Goal: Information Seeking & Learning: Learn about a topic

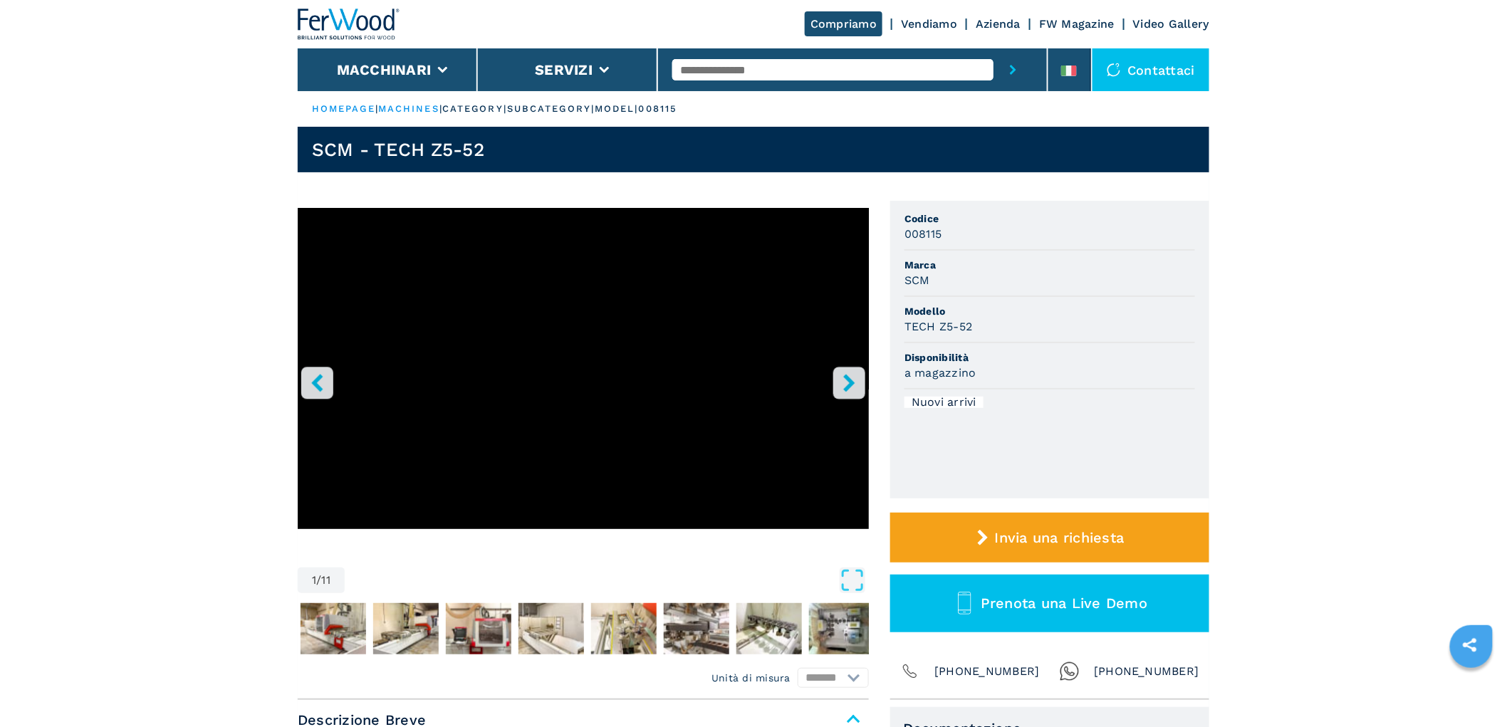
click at [845, 375] on icon "right-button" at bounding box center [848, 383] width 11 height 18
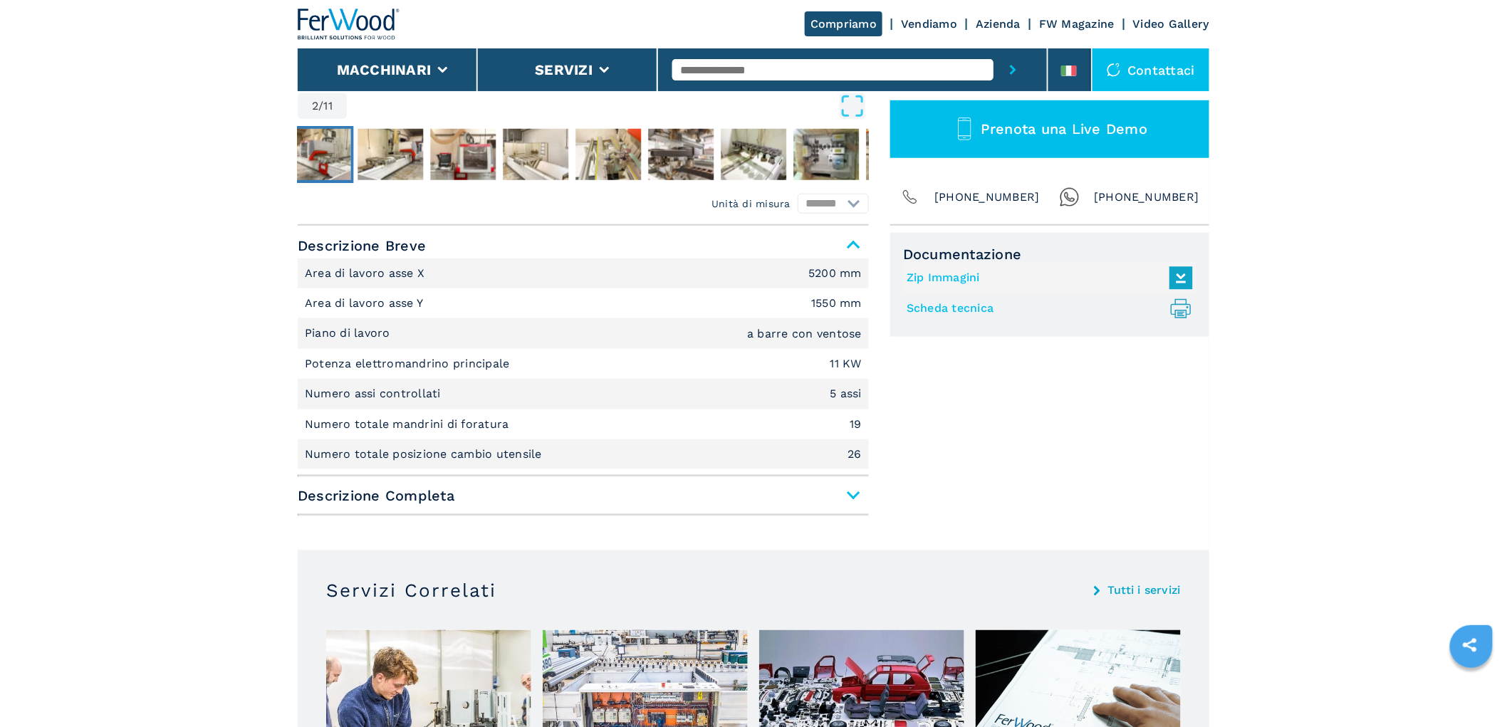
scroll to position [158, 0]
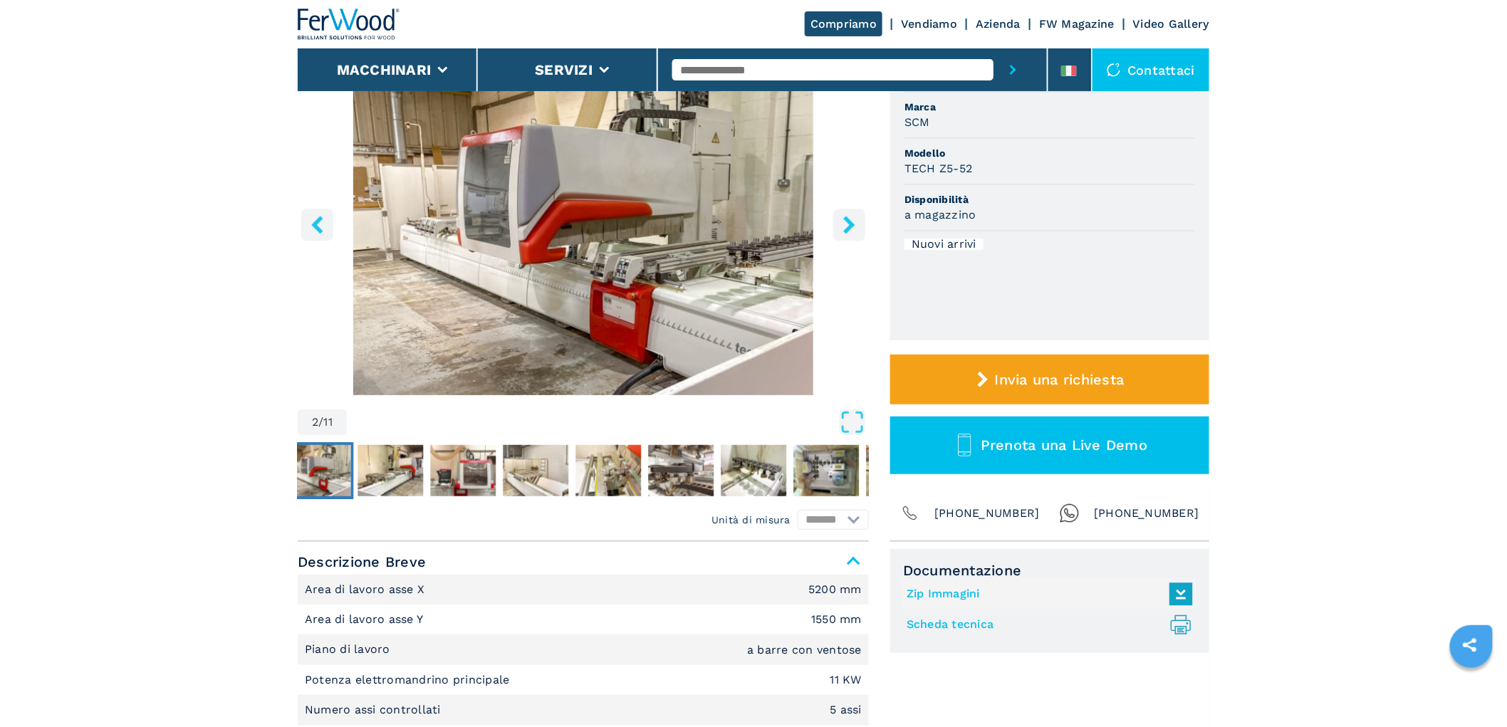
click at [844, 227] on icon "right-button" at bounding box center [850, 225] width 18 height 18
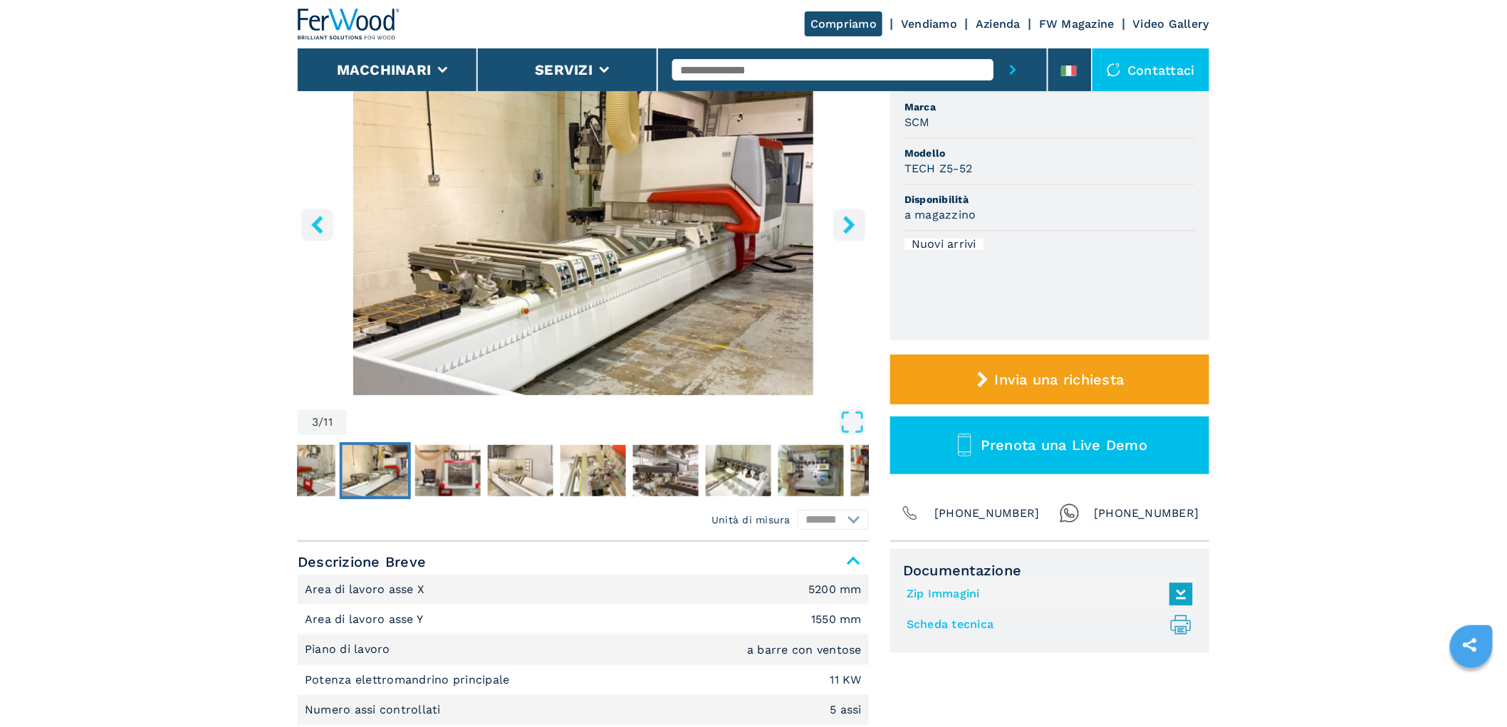
click at [844, 227] on icon "right-button" at bounding box center [850, 225] width 18 height 18
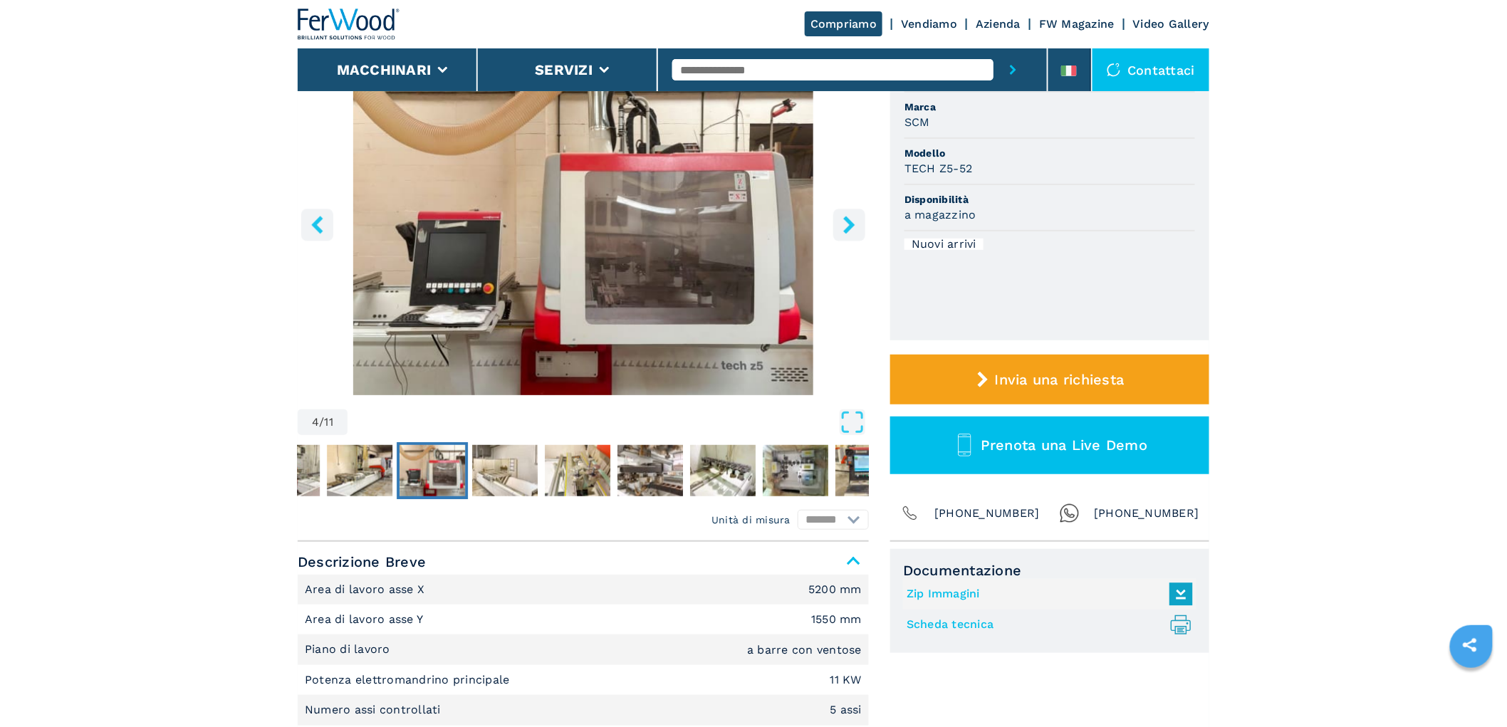
click at [844, 227] on icon "right-button" at bounding box center [850, 225] width 18 height 18
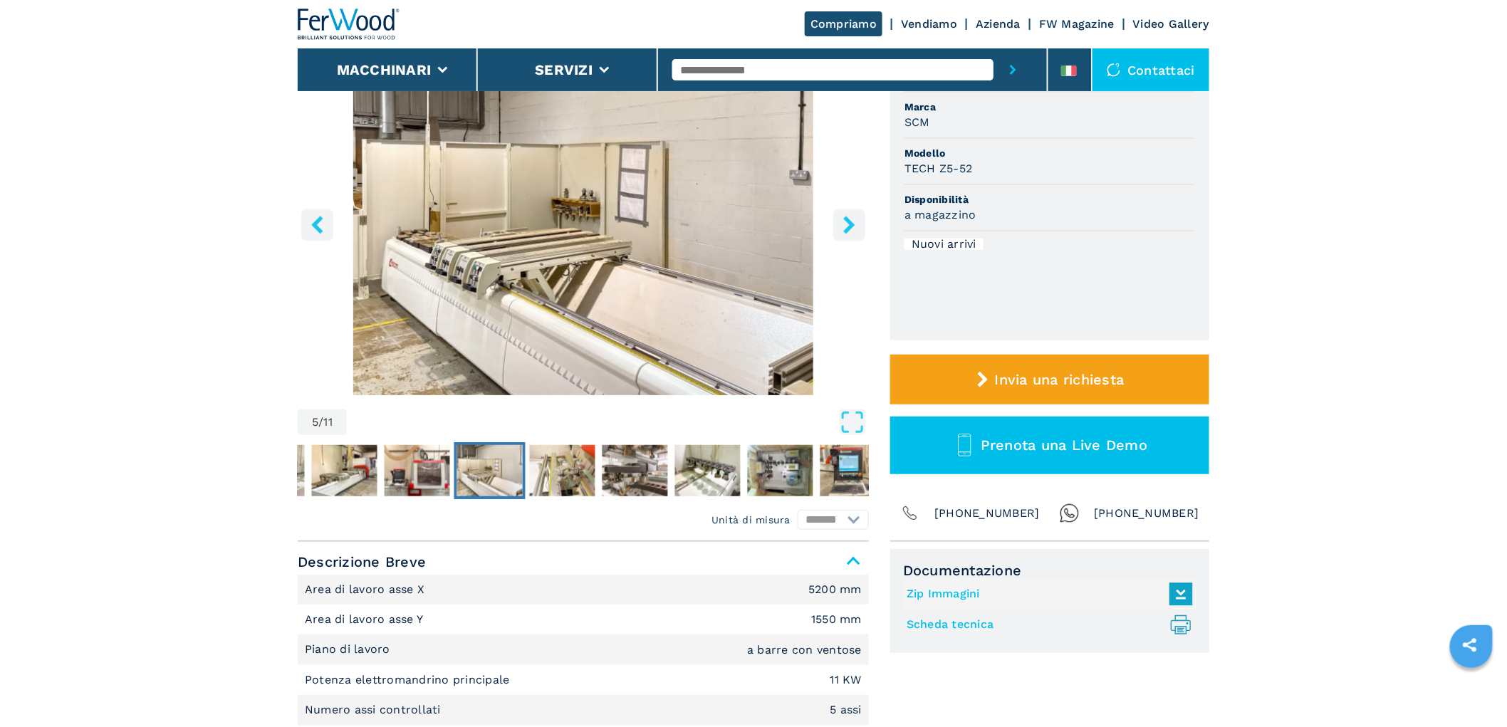
click at [844, 227] on icon "right-button" at bounding box center [850, 225] width 18 height 18
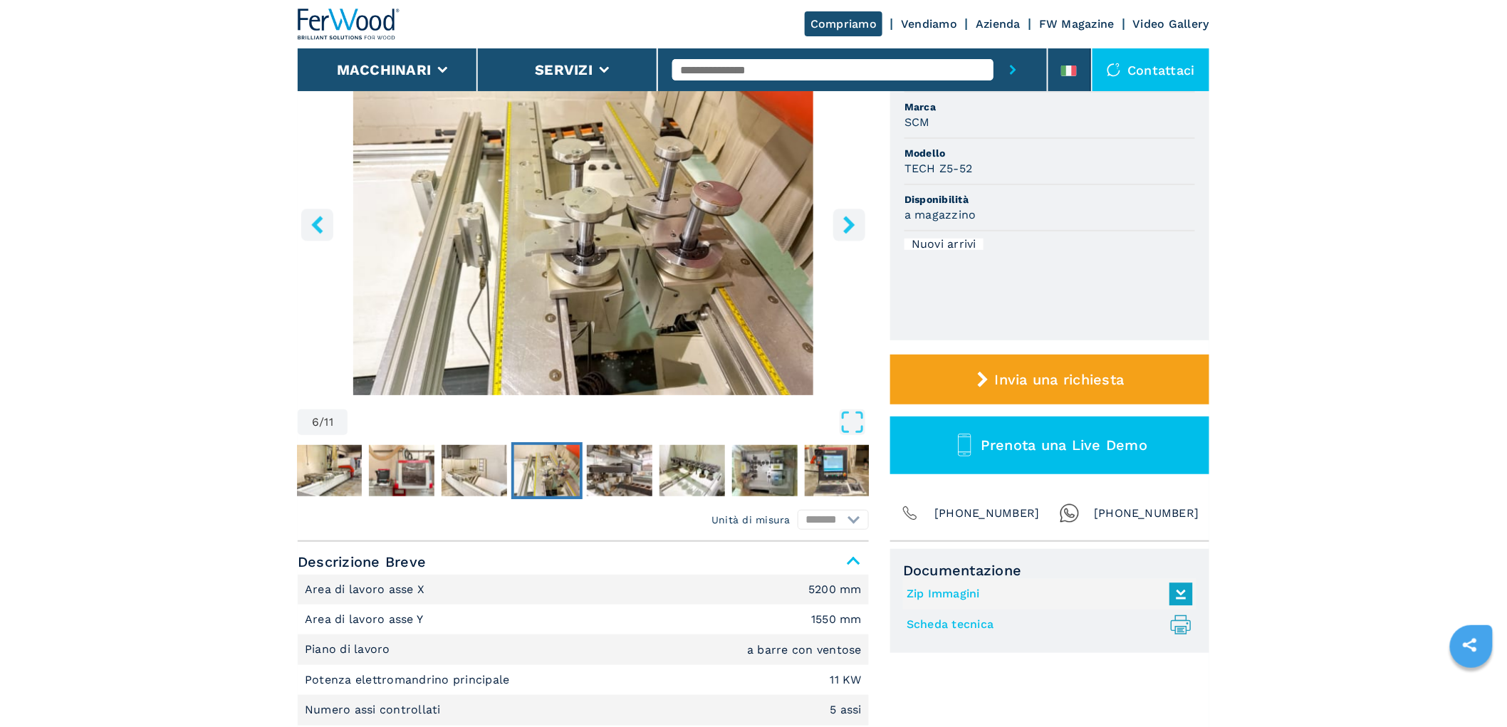
click at [844, 227] on icon "right-button" at bounding box center [850, 225] width 18 height 18
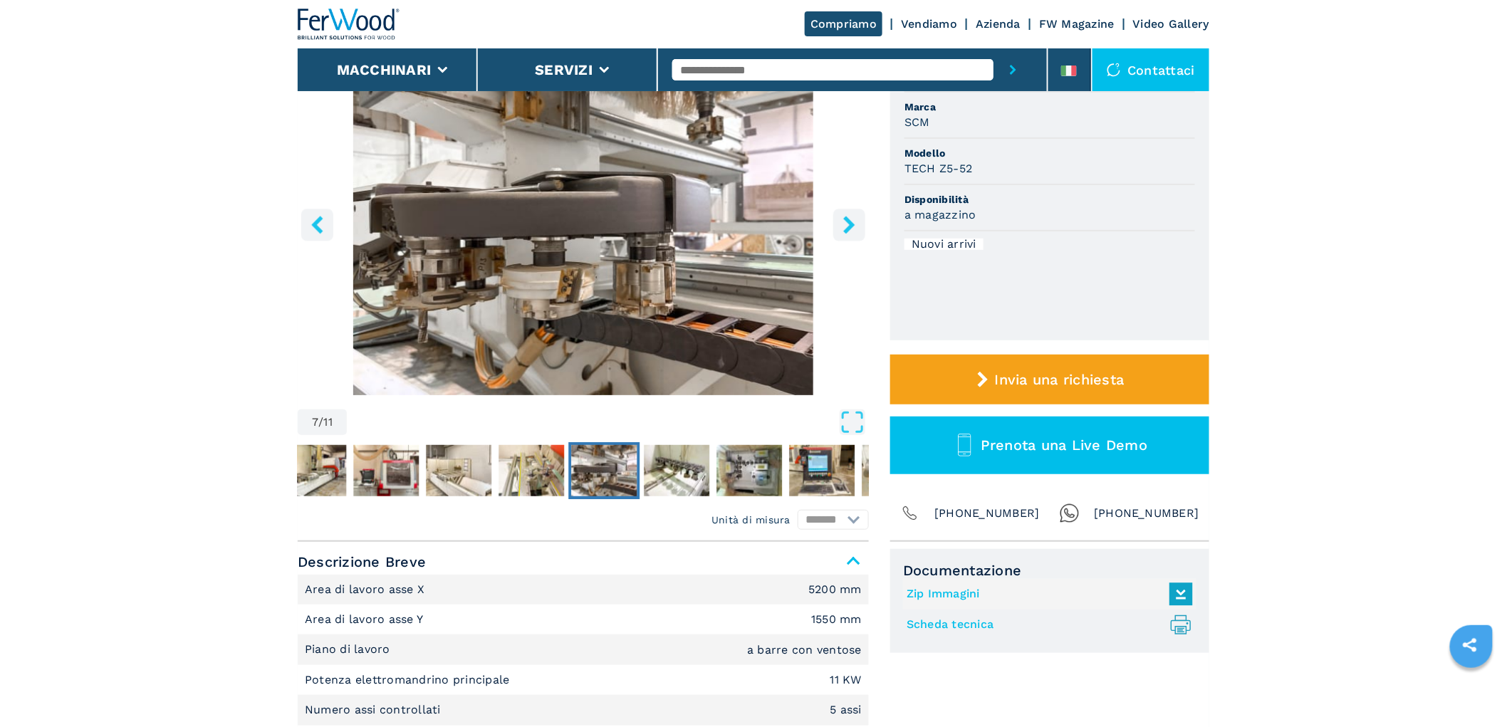
click at [739, 68] on input "text" at bounding box center [832, 69] width 321 height 21
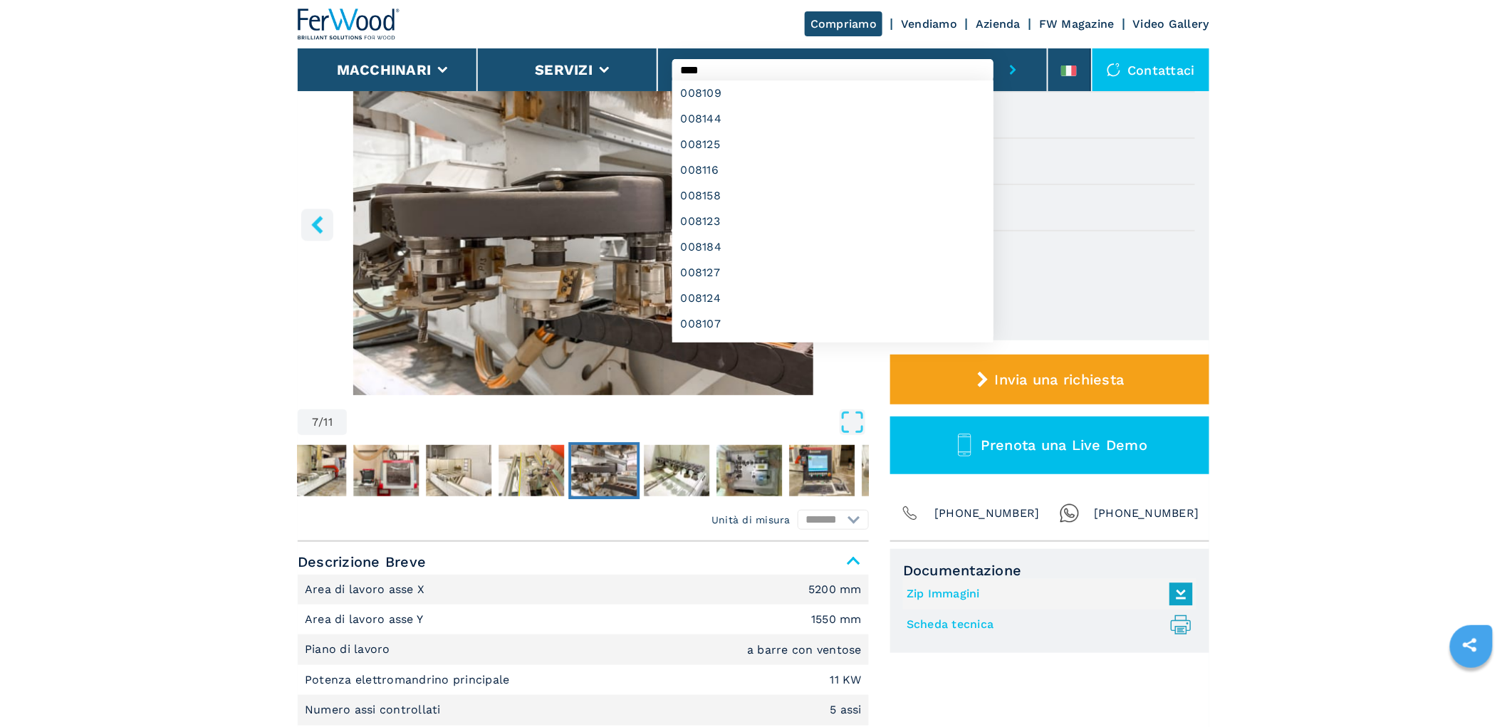
type input "****"
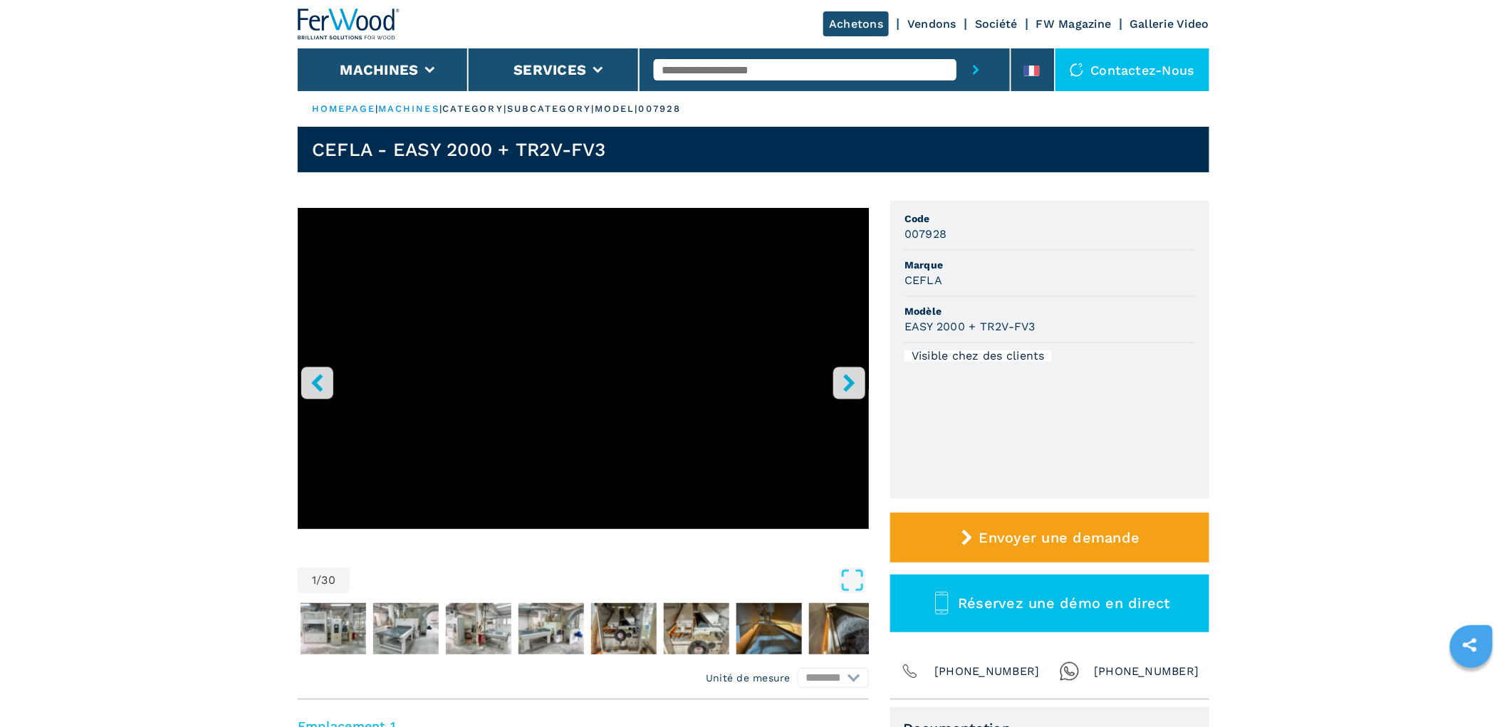
click at [839, 372] on button "right-button" at bounding box center [849, 383] width 32 height 32
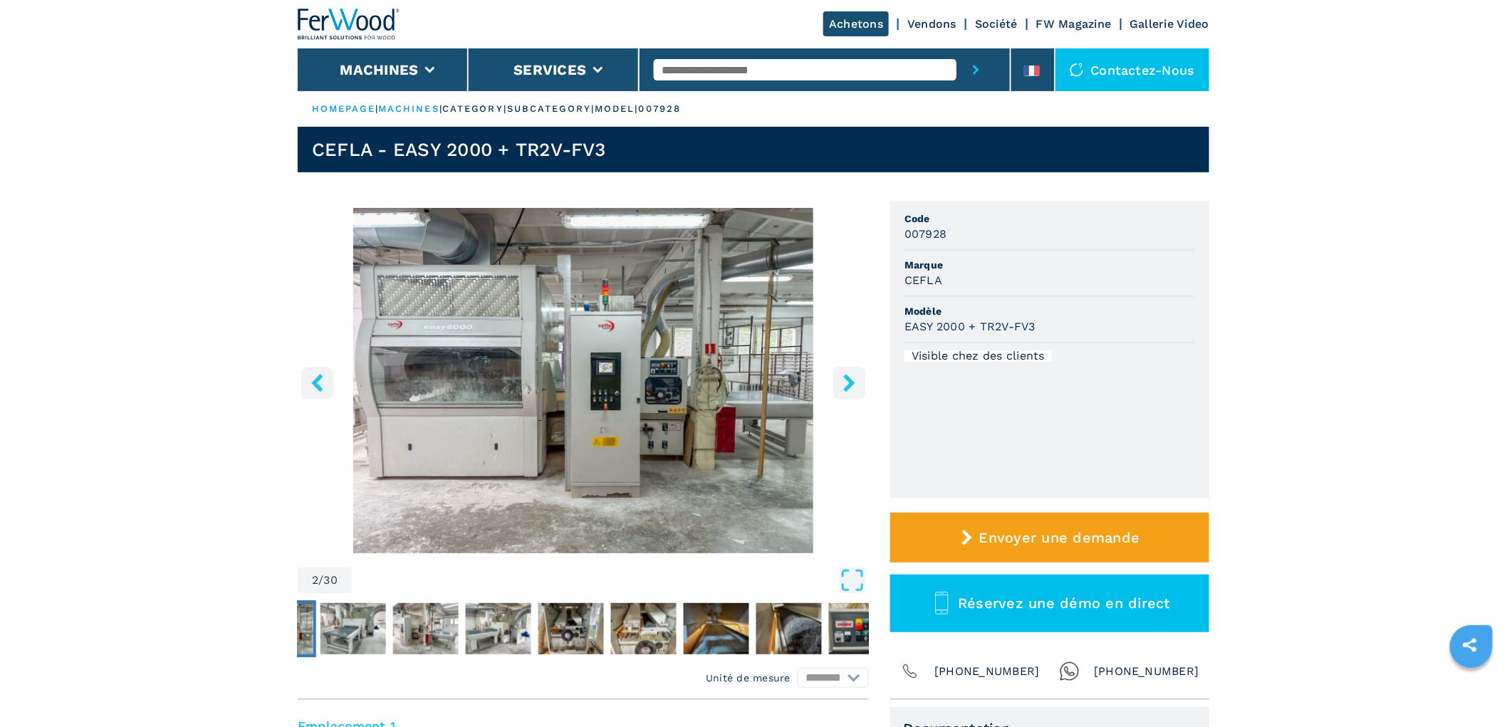
click at [839, 372] on button "right-button" at bounding box center [849, 383] width 32 height 32
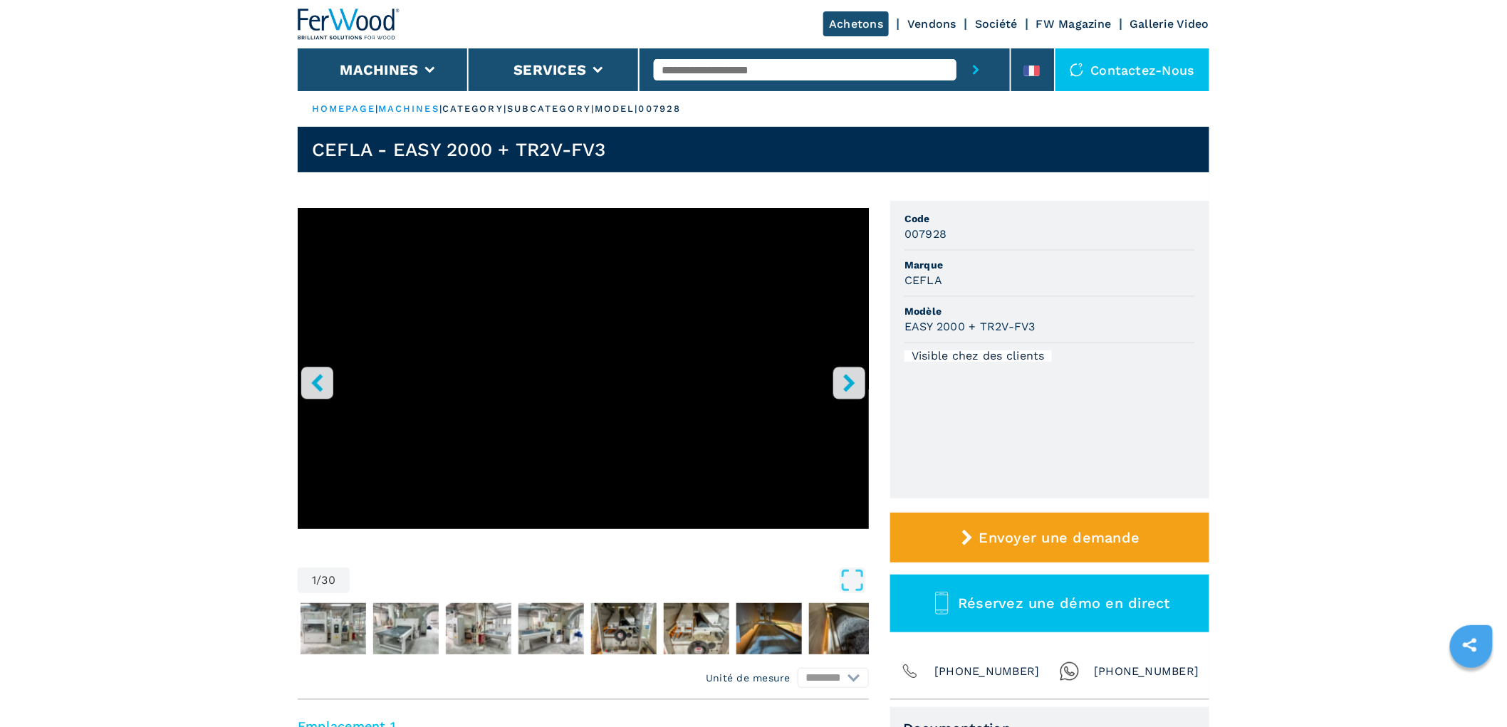
click at [839, 372] on button "right-button" at bounding box center [849, 383] width 32 height 32
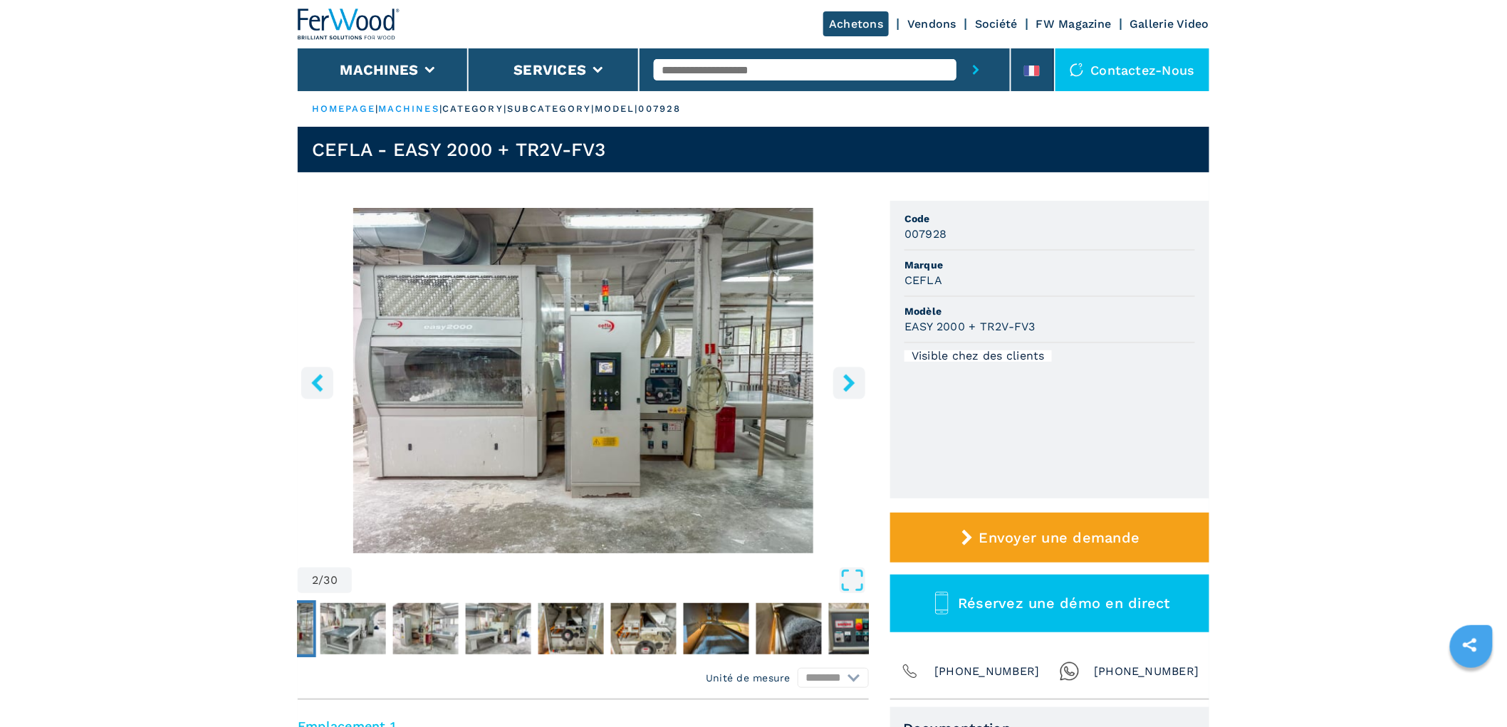
click at [839, 372] on button "right-button" at bounding box center [849, 383] width 32 height 32
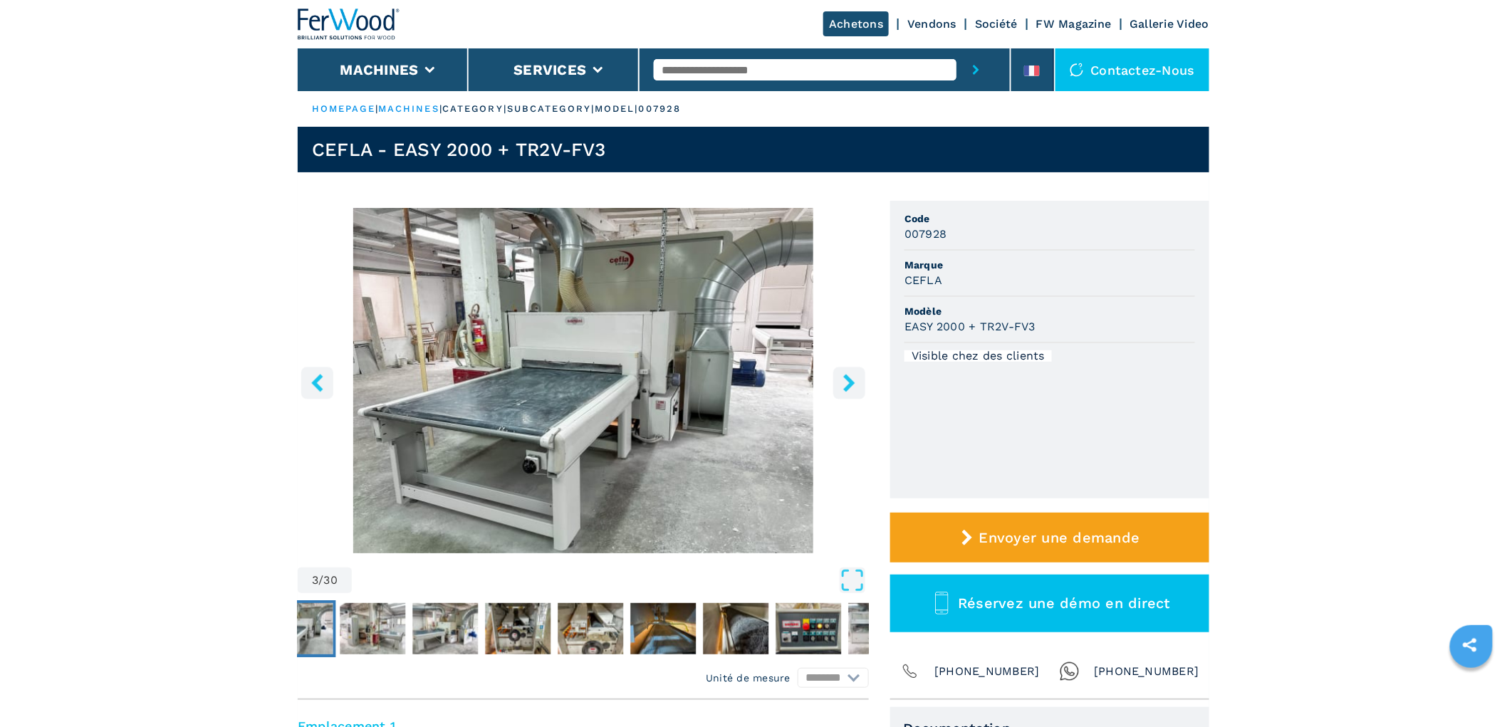
click at [839, 372] on button "right-button" at bounding box center [849, 383] width 32 height 32
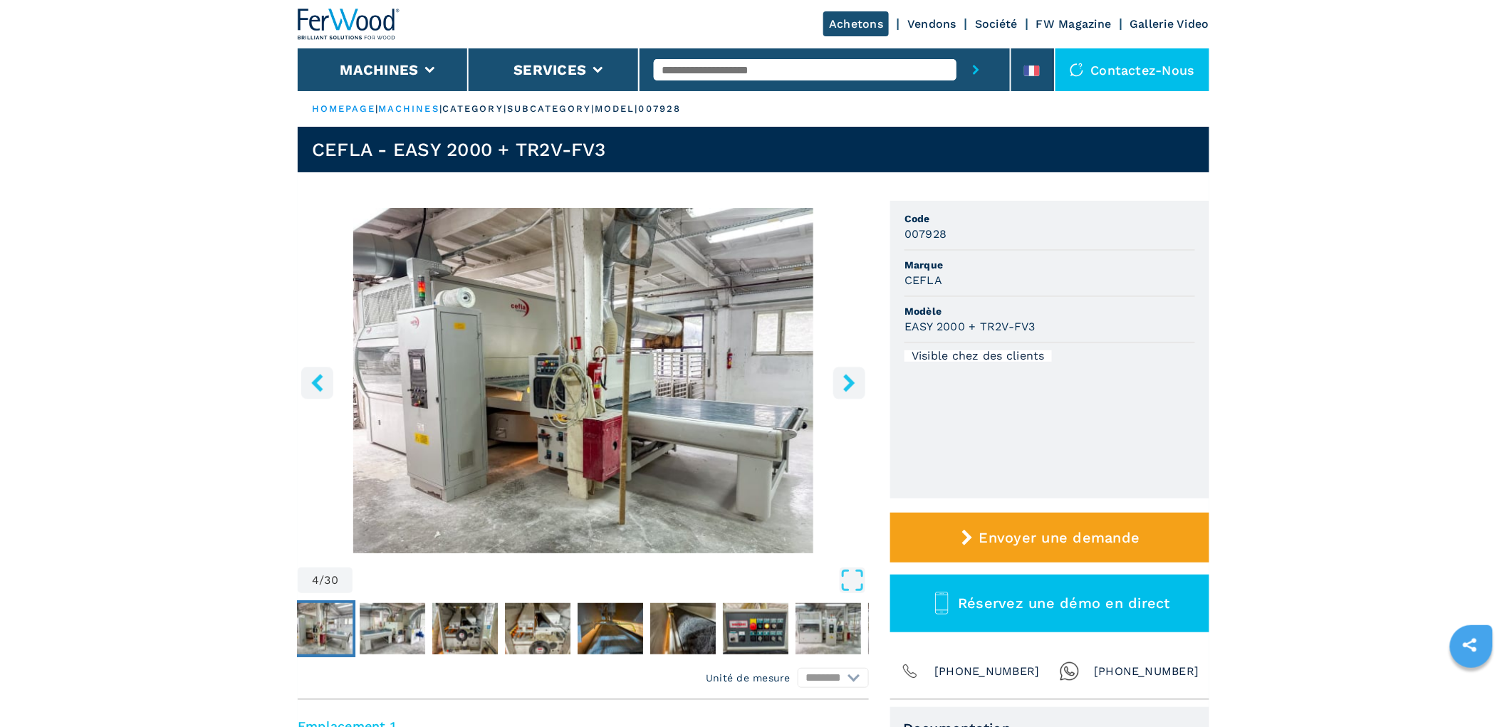
click at [839, 372] on button "right-button" at bounding box center [849, 383] width 32 height 32
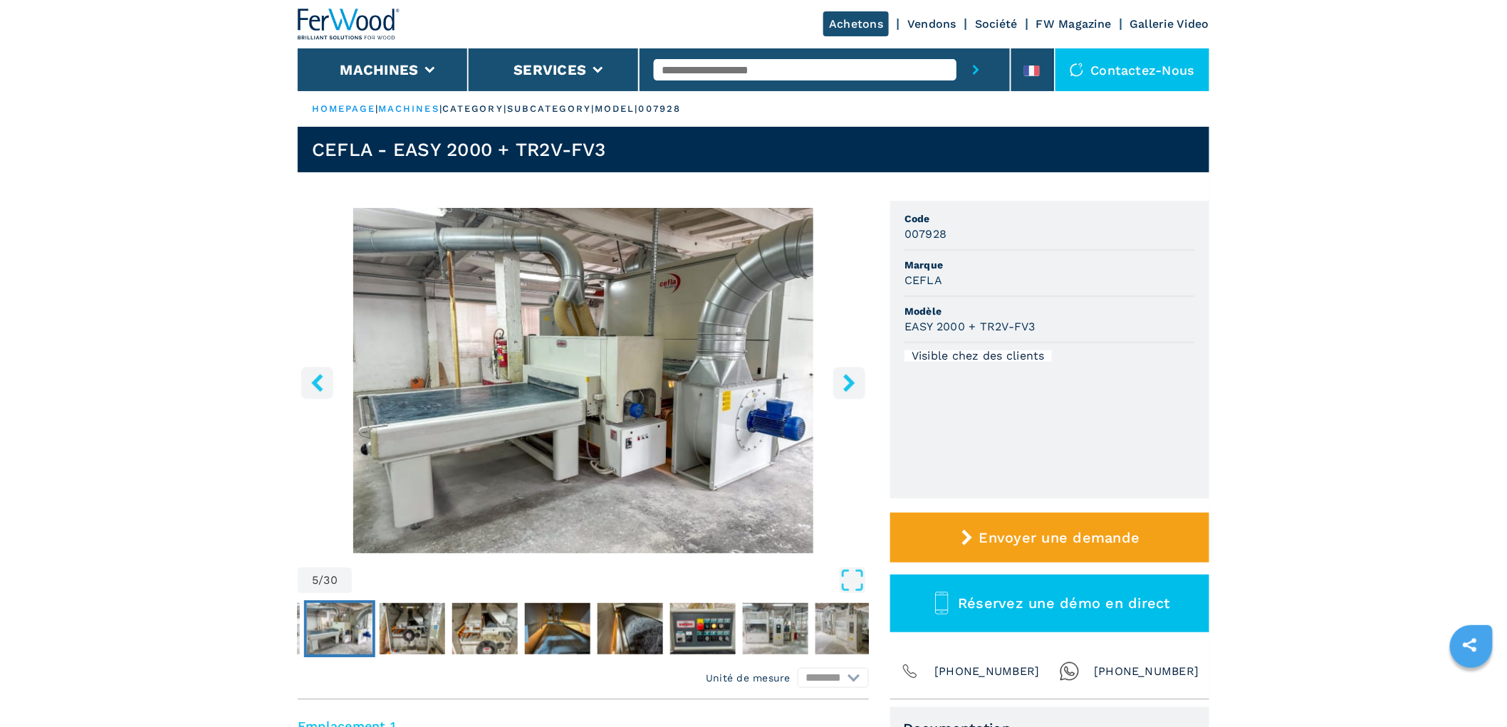
click at [317, 378] on icon "left-button" at bounding box center [316, 383] width 11 height 18
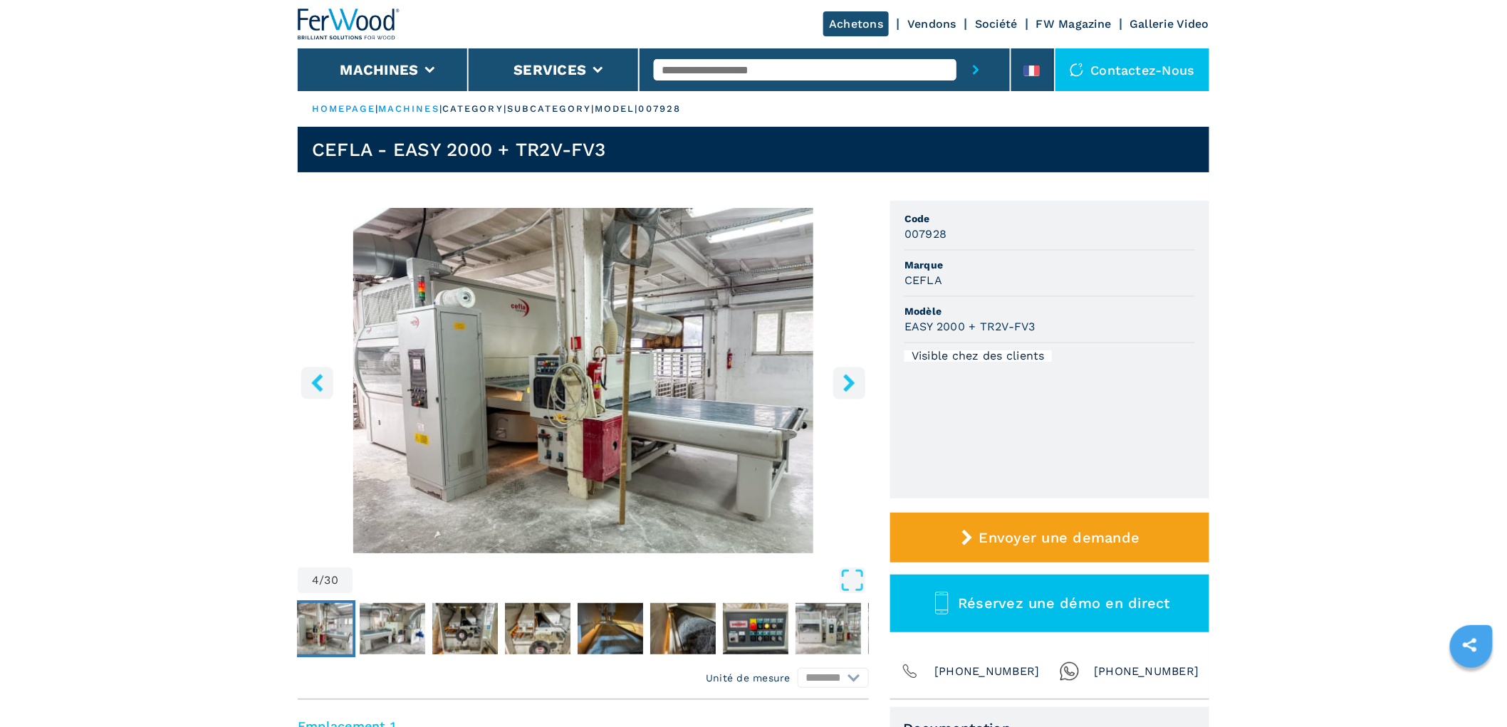
click at [317, 378] on icon "left-button" at bounding box center [316, 383] width 11 height 18
click at [318, 378] on icon "left-button" at bounding box center [316, 383] width 11 height 18
click at [319, 378] on icon "left-button" at bounding box center [316, 383] width 11 height 18
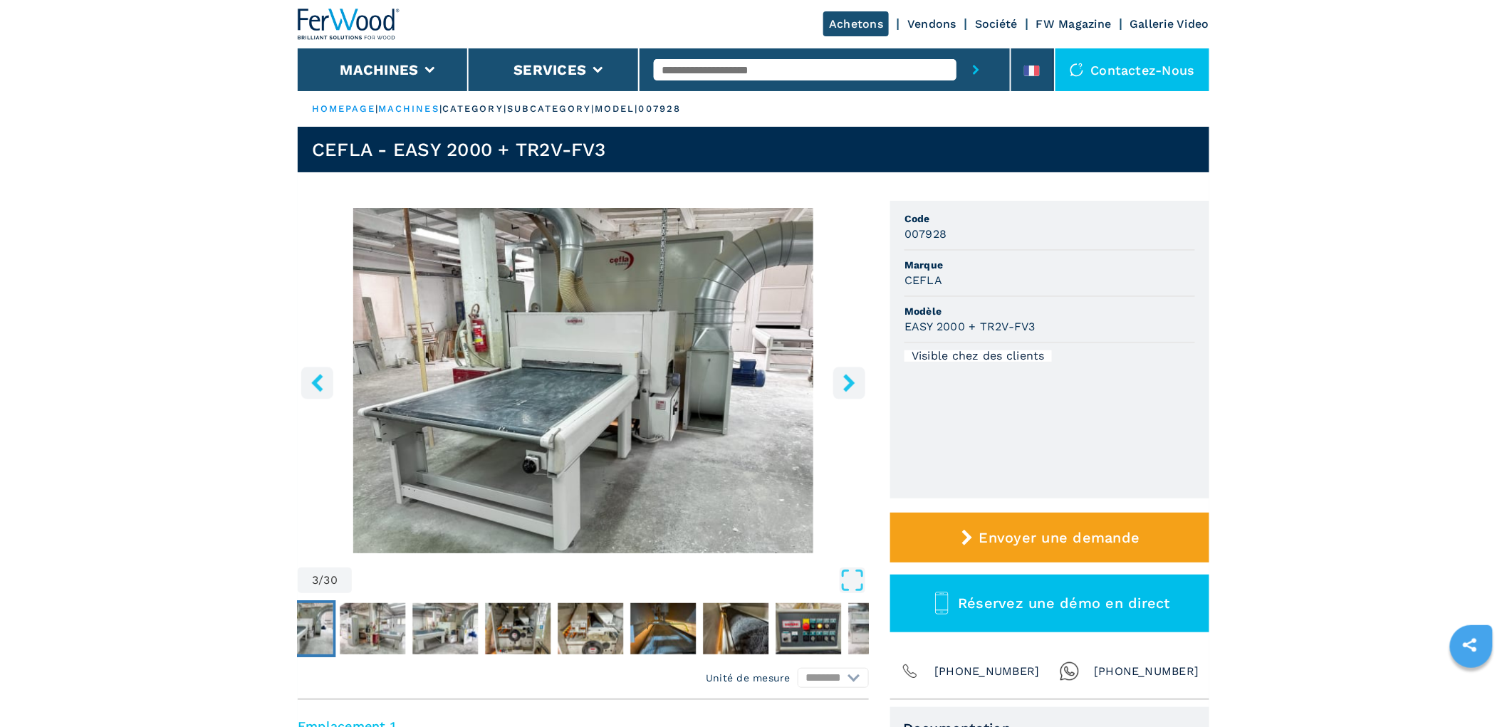
click at [319, 378] on icon "left-button" at bounding box center [316, 383] width 11 height 18
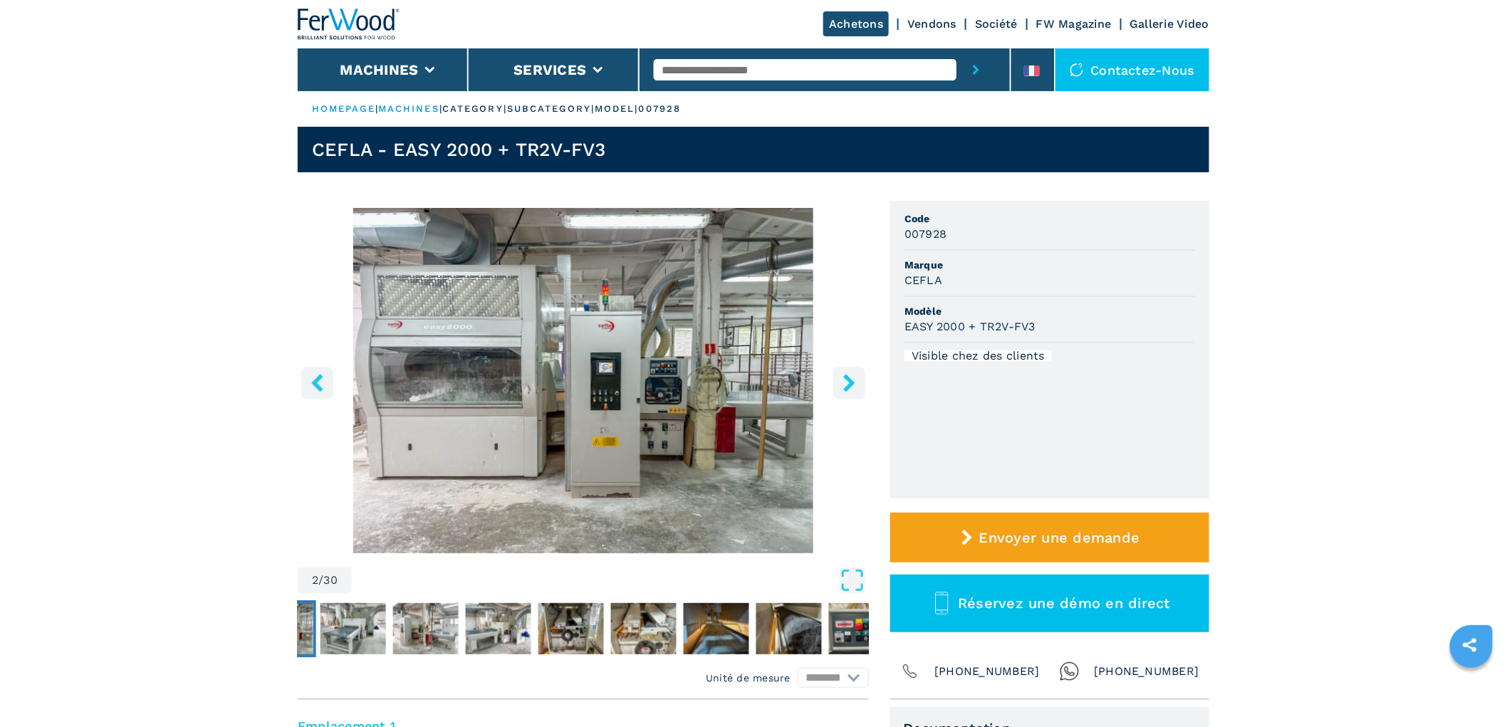
click at [321, 378] on icon "left-button" at bounding box center [316, 383] width 11 height 18
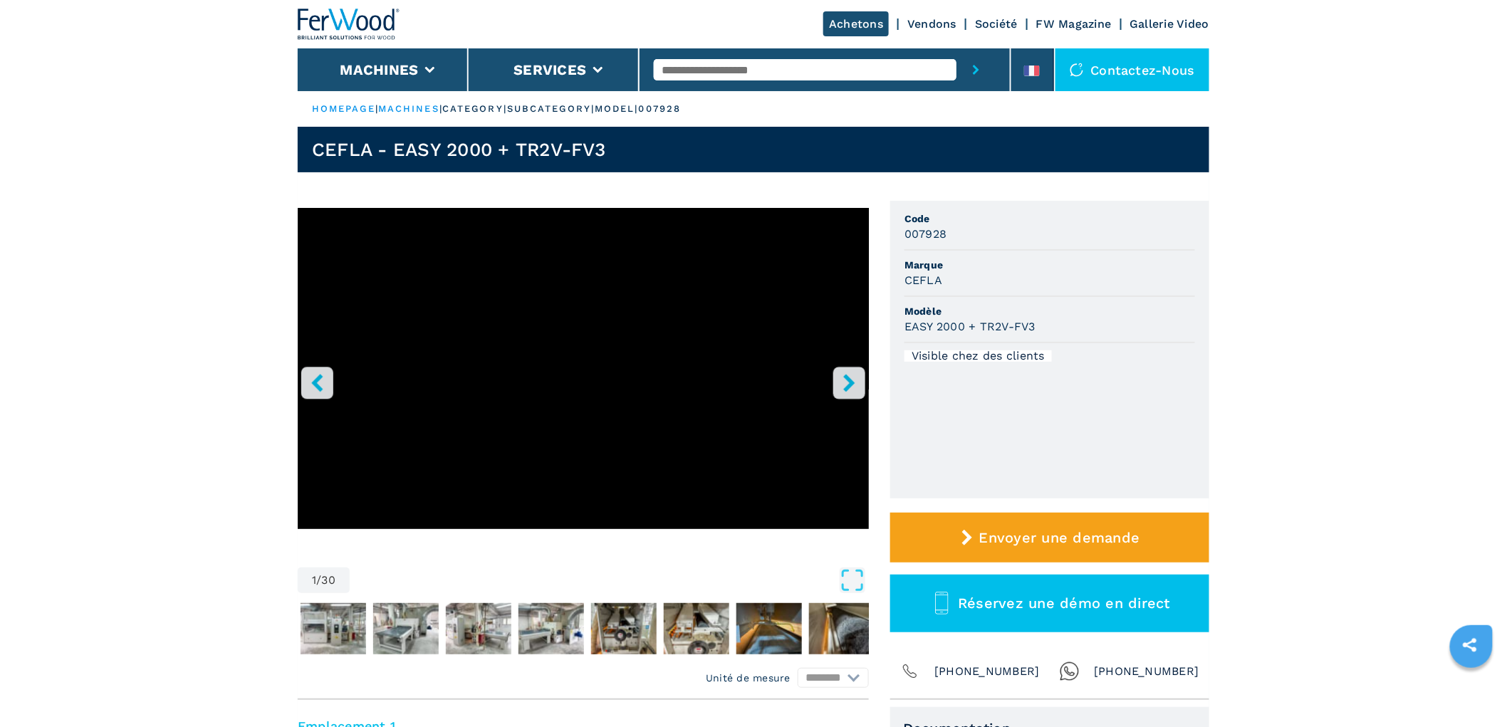
click at [321, 378] on icon "left-button" at bounding box center [316, 383] width 11 height 18
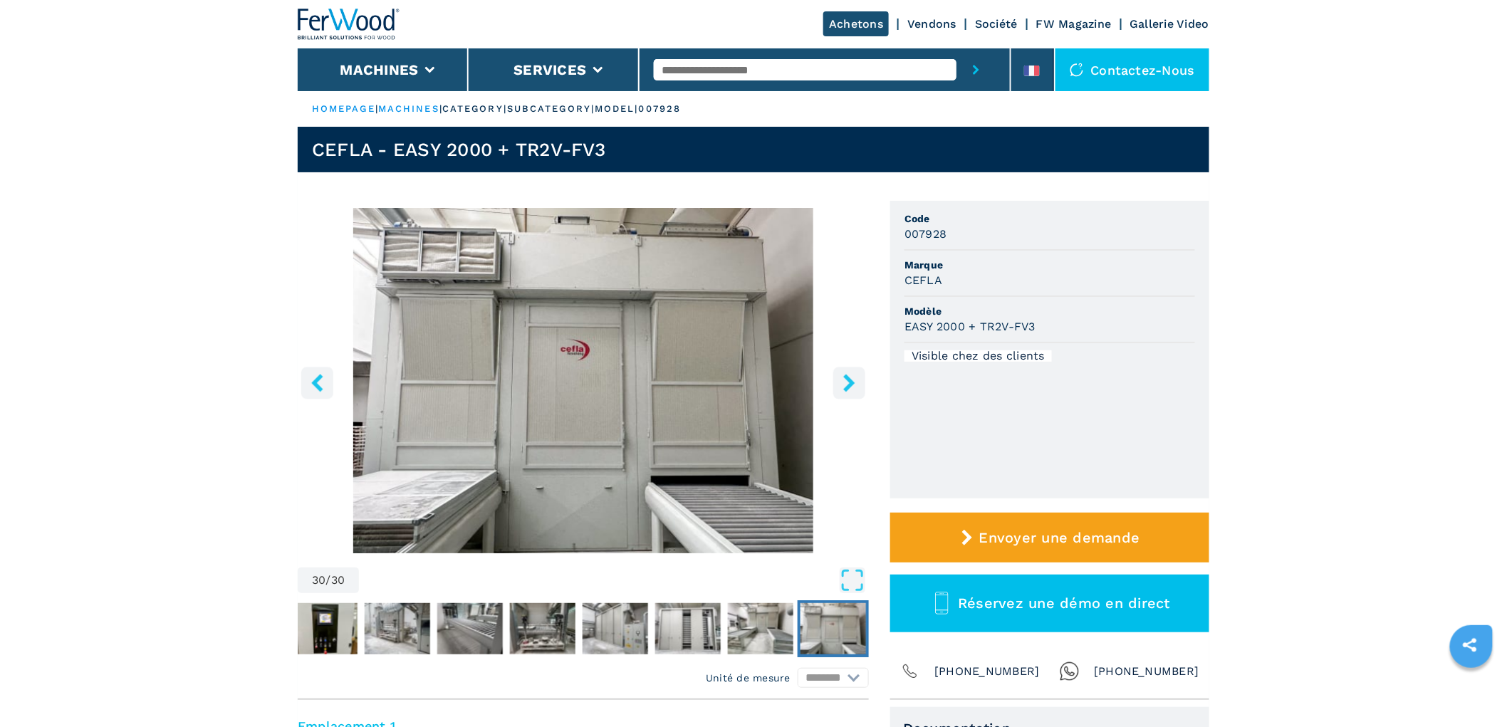
click at [843, 378] on icon "right-button" at bounding box center [850, 383] width 18 height 18
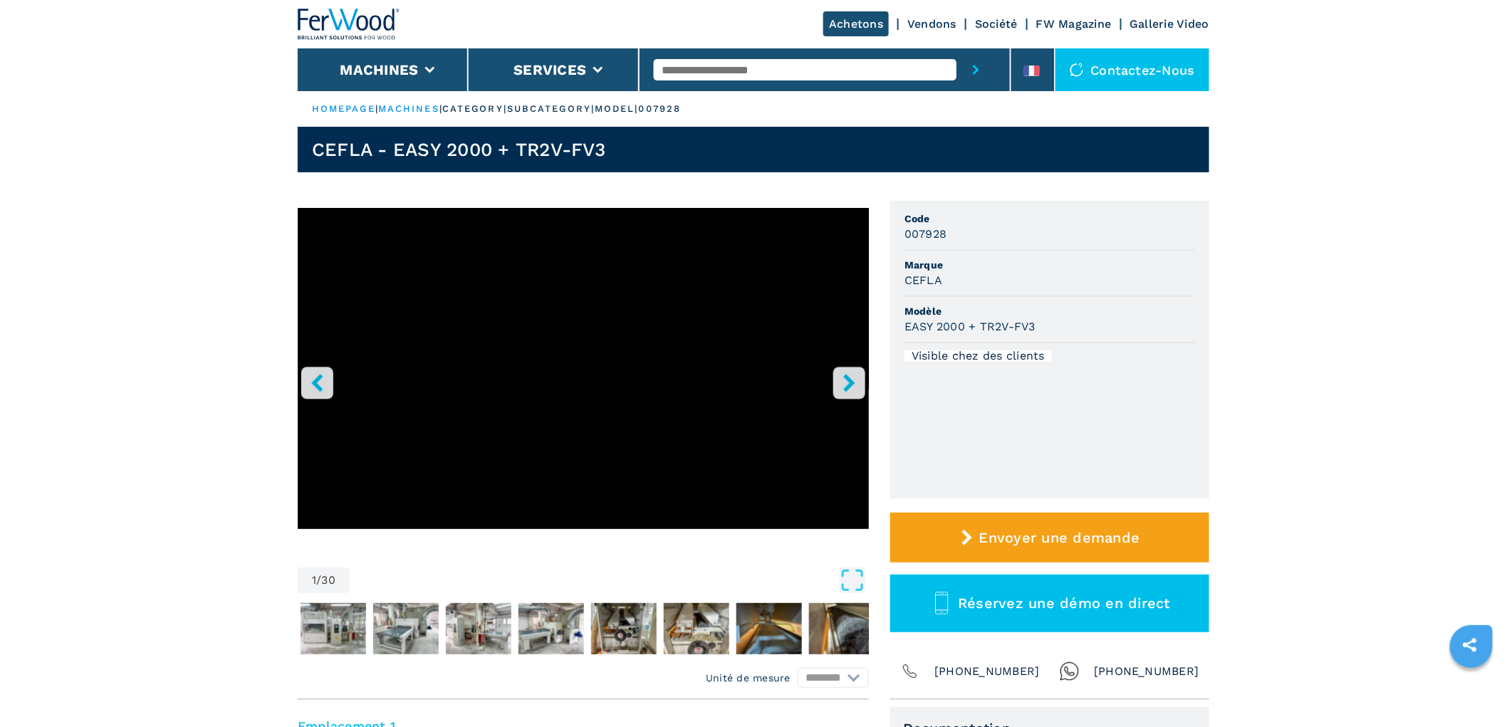
click at [849, 387] on icon "right-button" at bounding box center [848, 383] width 11 height 18
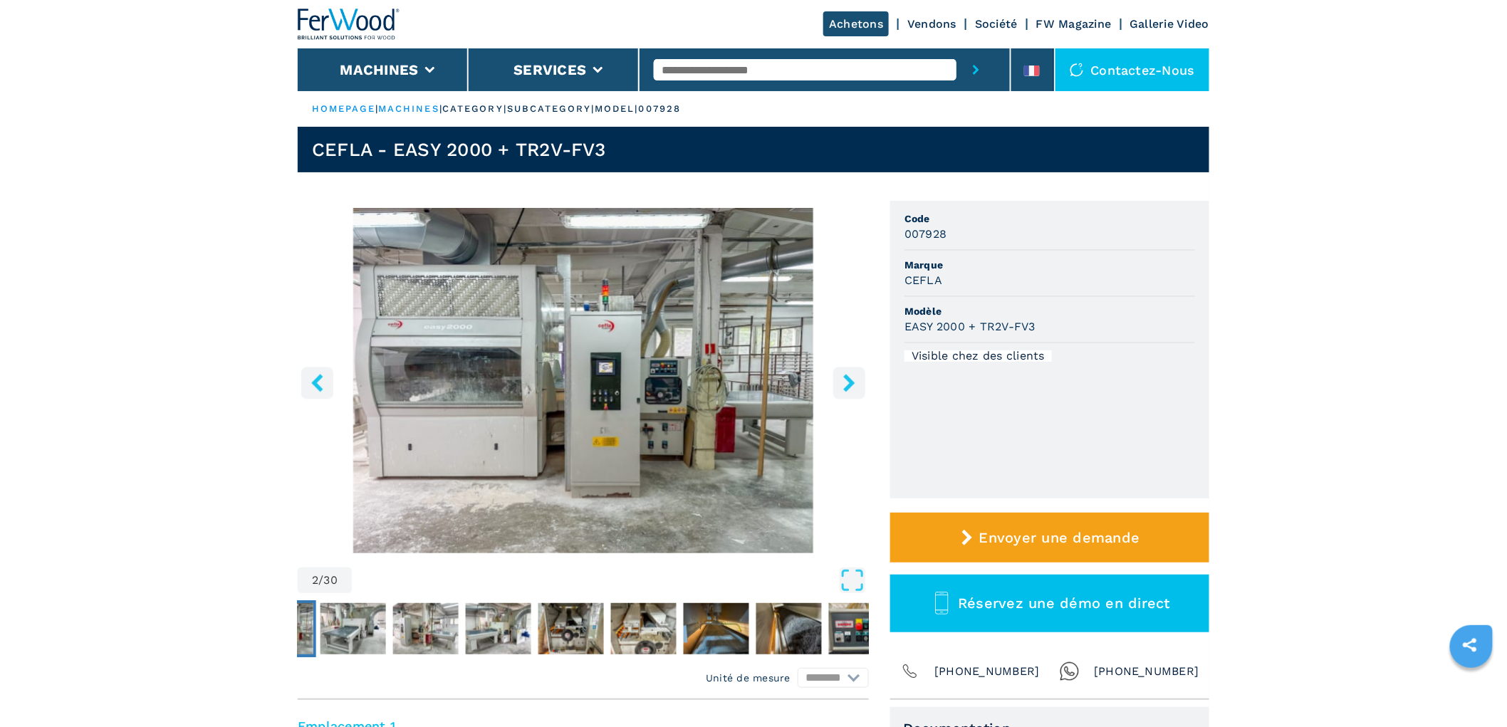
click at [843, 380] on icon "right-button" at bounding box center [850, 383] width 18 height 18
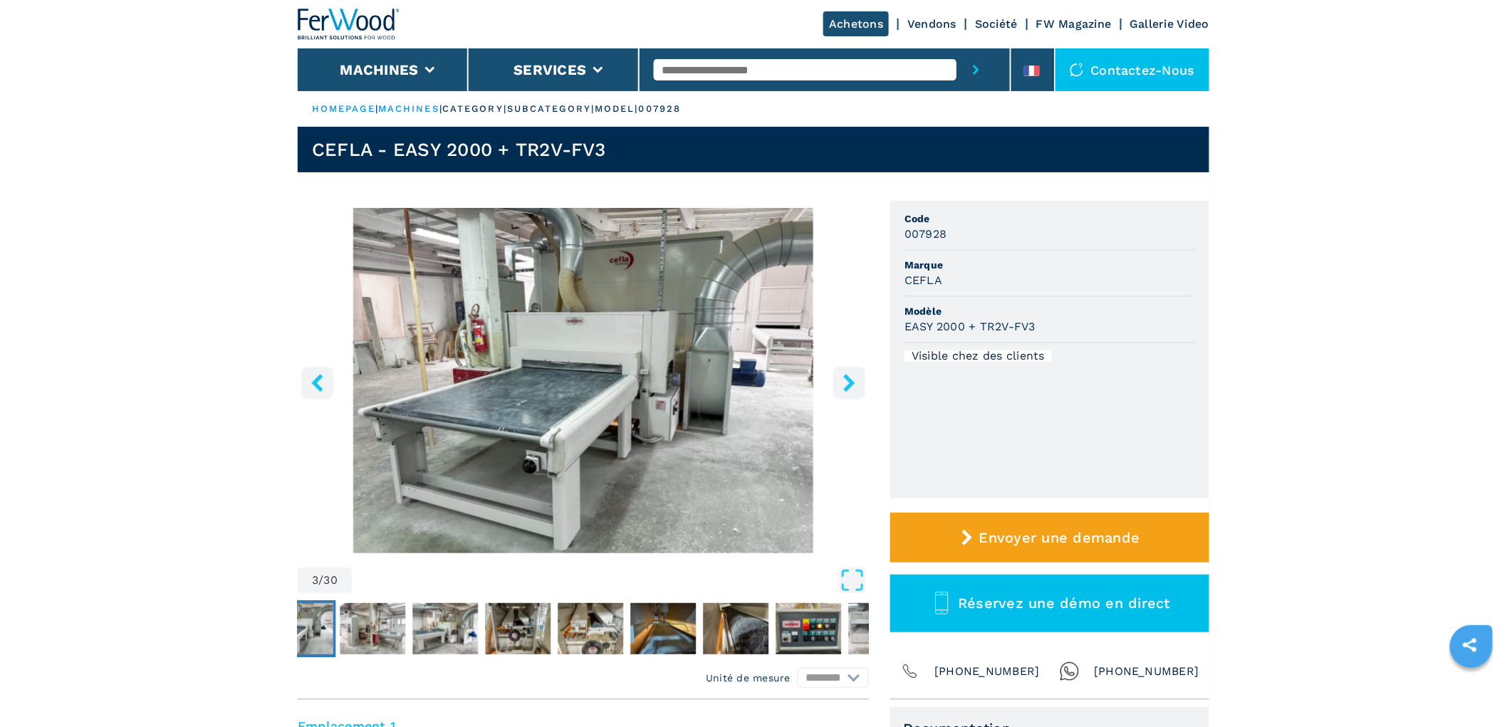
click at [843, 380] on icon "right-button" at bounding box center [850, 383] width 18 height 18
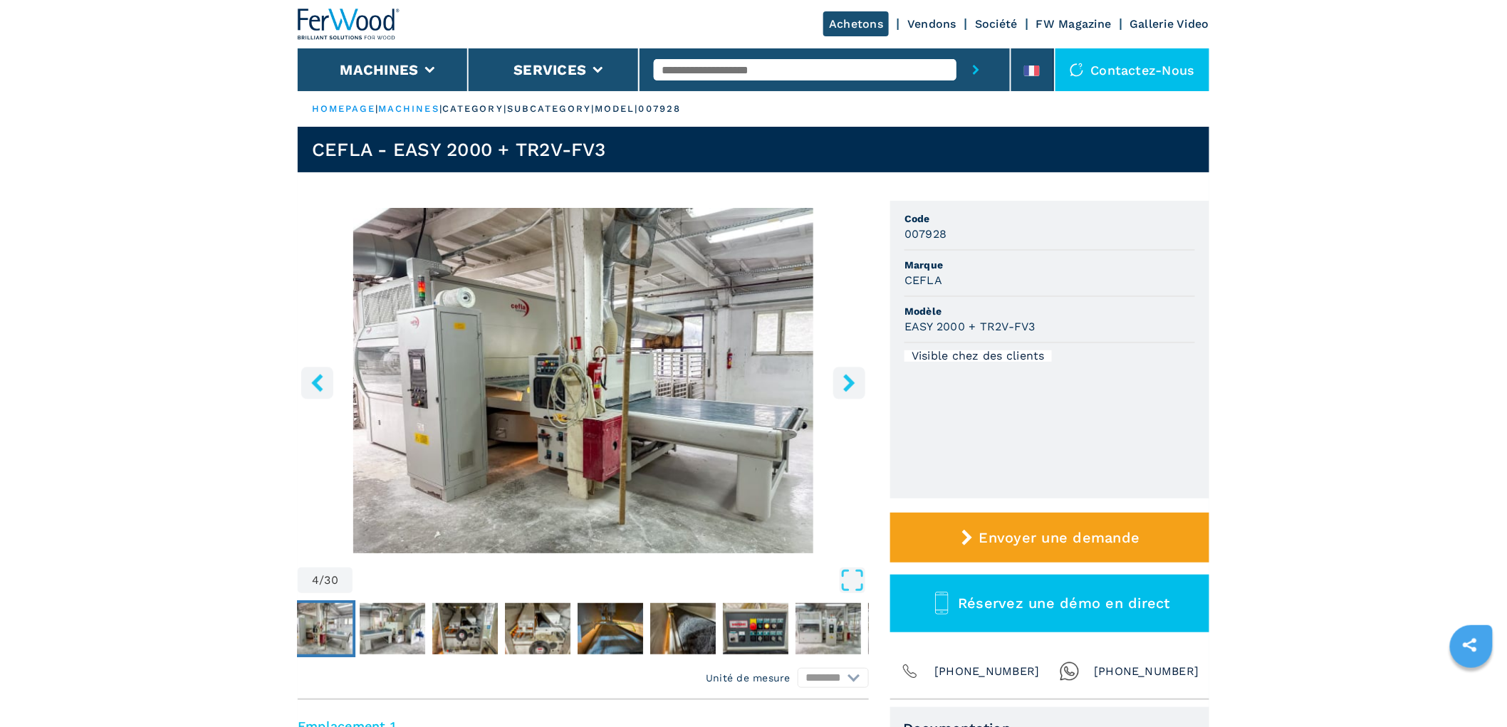
click at [843, 380] on icon "right-button" at bounding box center [850, 383] width 18 height 18
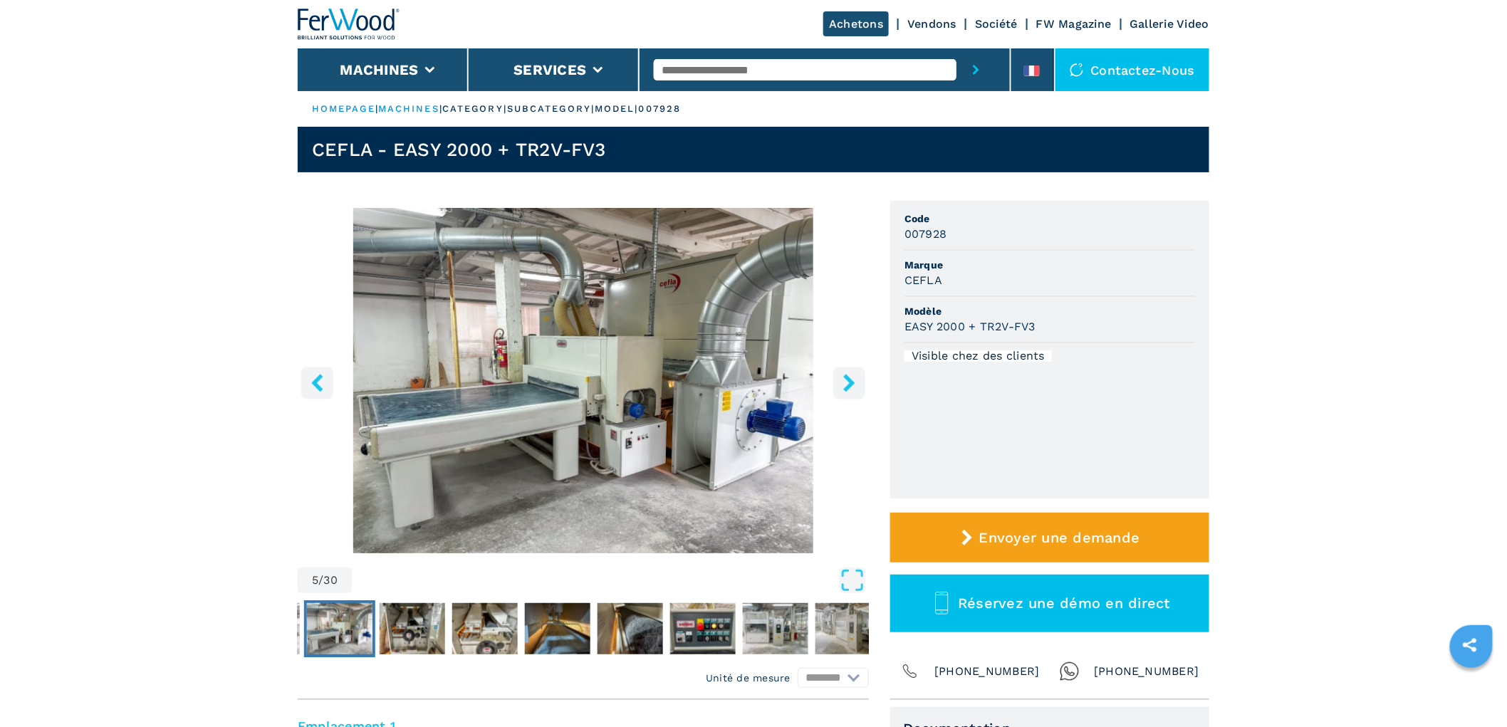
click at [843, 380] on icon "right-button" at bounding box center [850, 383] width 18 height 18
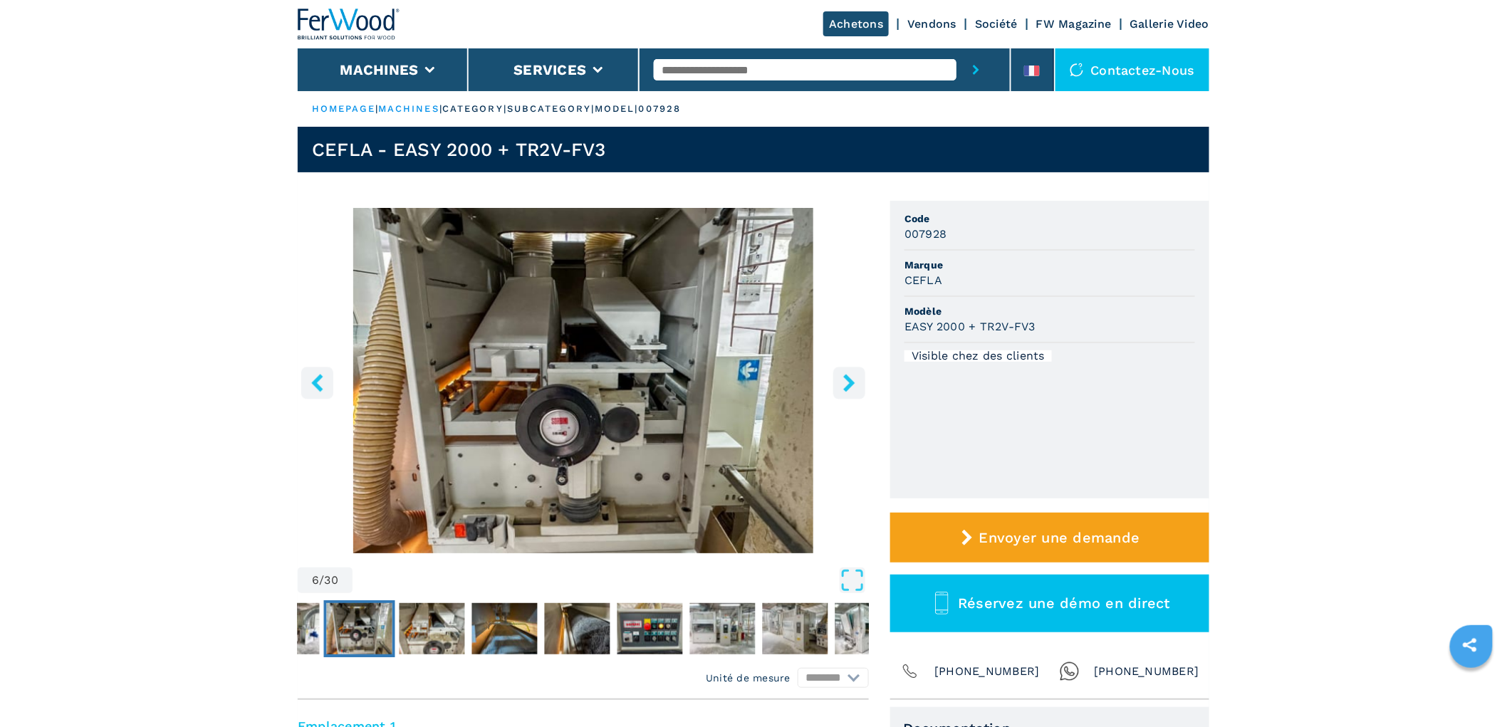
click at [843, 380] on icon "right-button" at bounding box center [850, 383] width 18 height 18
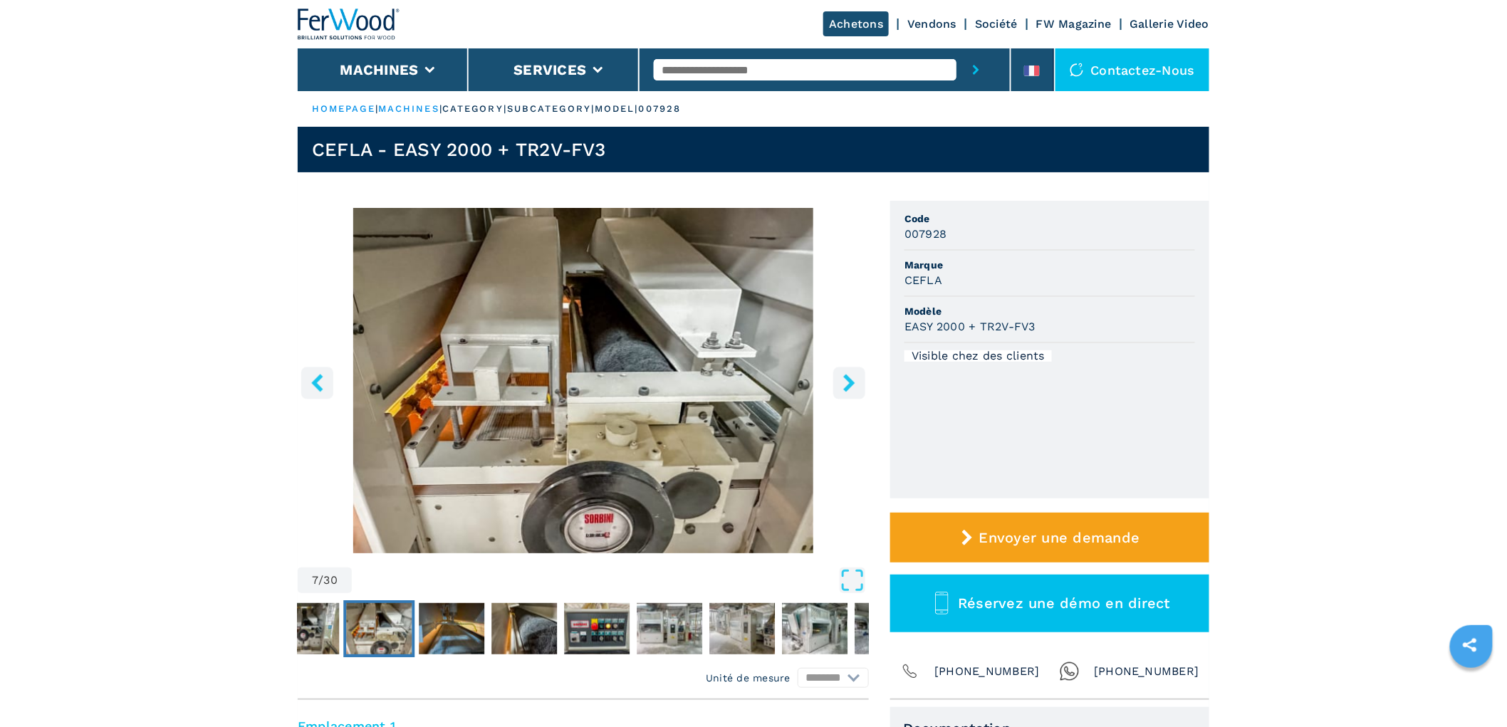
click at [843, 380] on icon "right-button" at bounding box center [850, 383] width 18 height 18
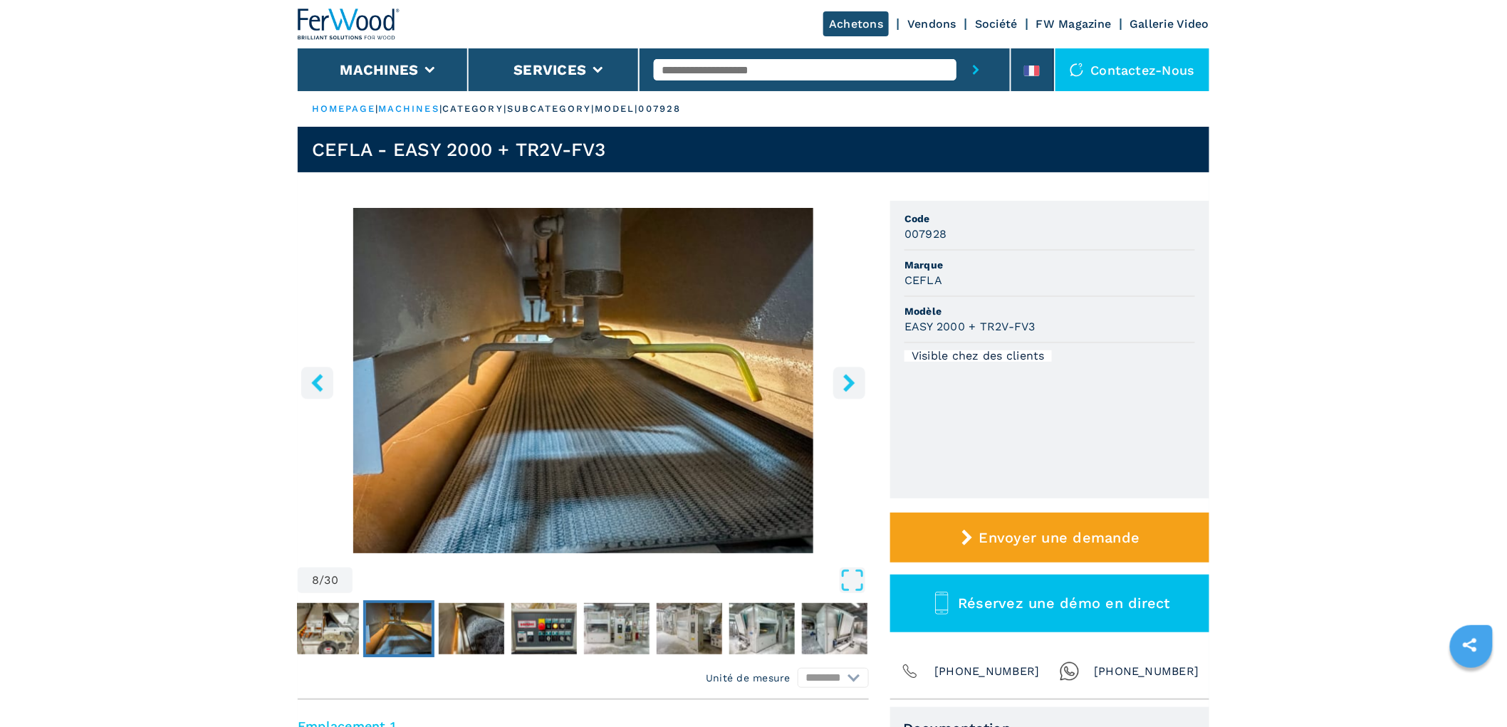
click at [845, 378] on icon "right-button" at bounding box center [850, 383] width 18 height 18
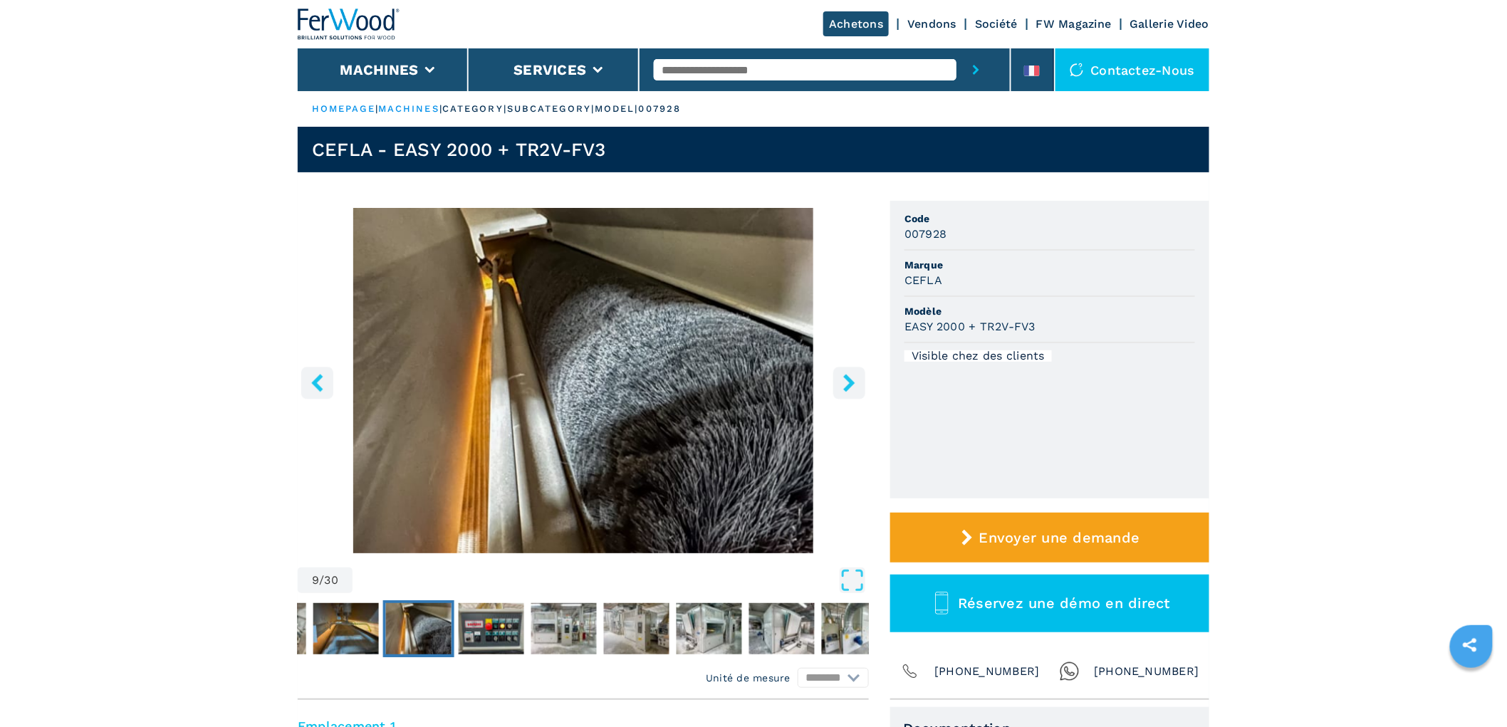
click at [845, 378] on icon "right-button" at bounding box center [848, 383] width 11 height 18
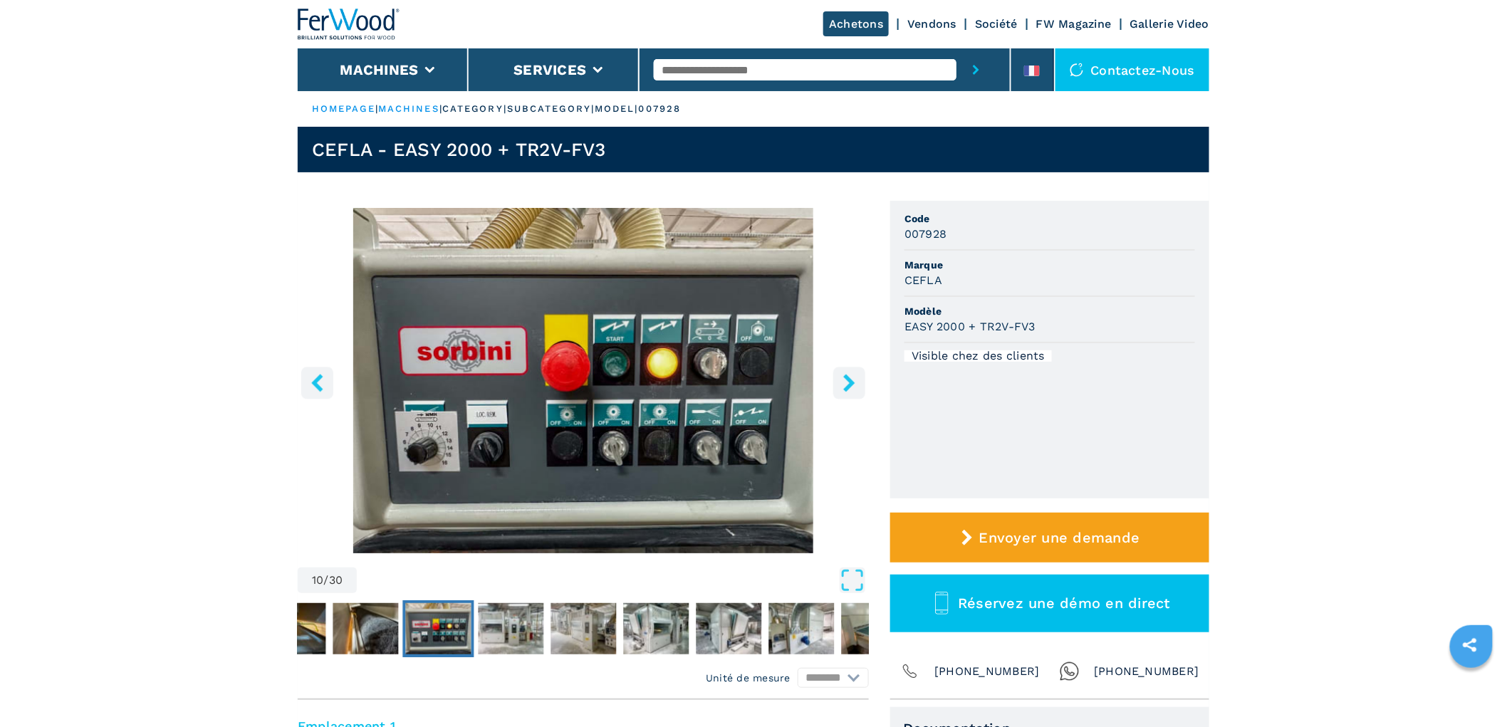
click at [845, 378] on icon "right-button" at bounding box center [848, 383] width 11 height 18
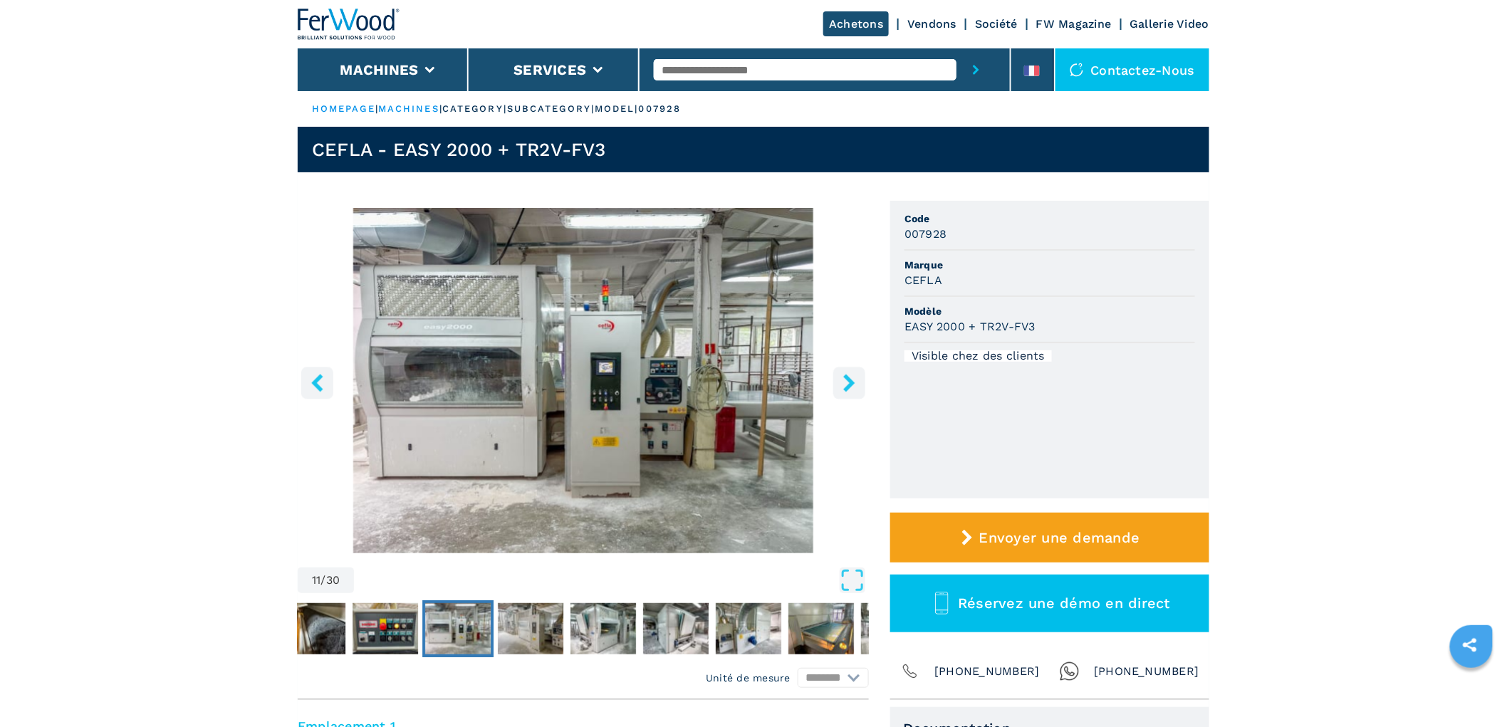
click at [845, 378] on icon "right-button" at bounding box center [848, 383] width 11 height 18
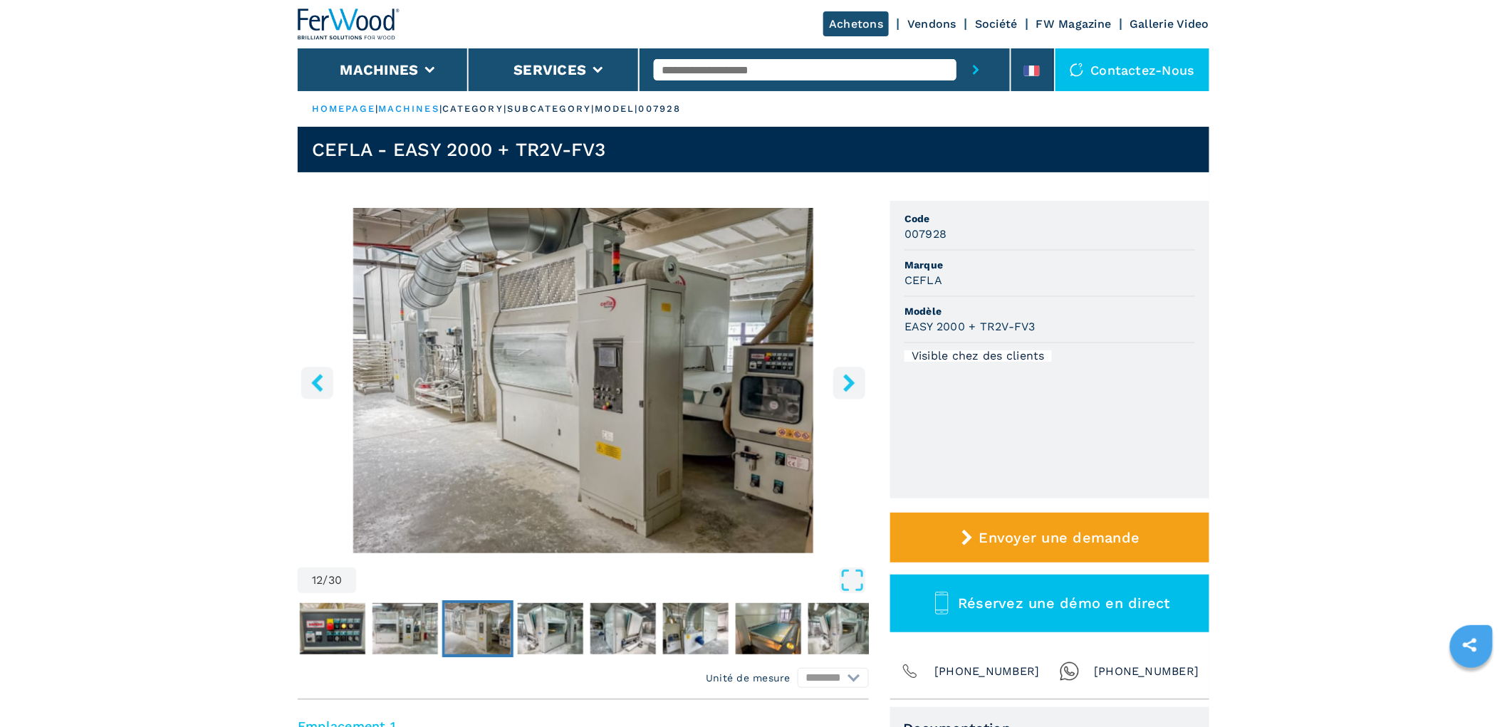
click at [845, 378] on icon "right-button" at bounding box center [848, 383] width 11 height 18
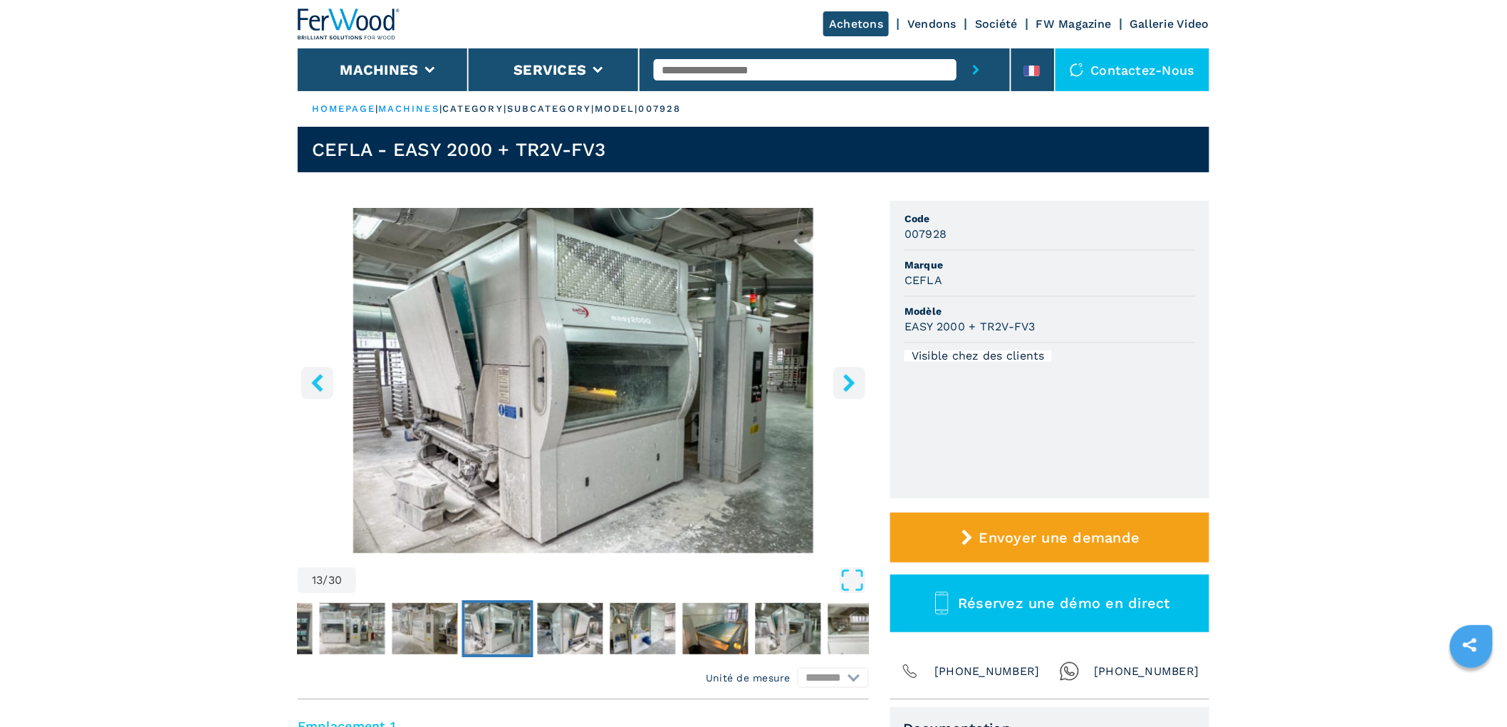
click at [845, 378] on icon "right-button" at bounding box center [848, 383] width 11 height 18
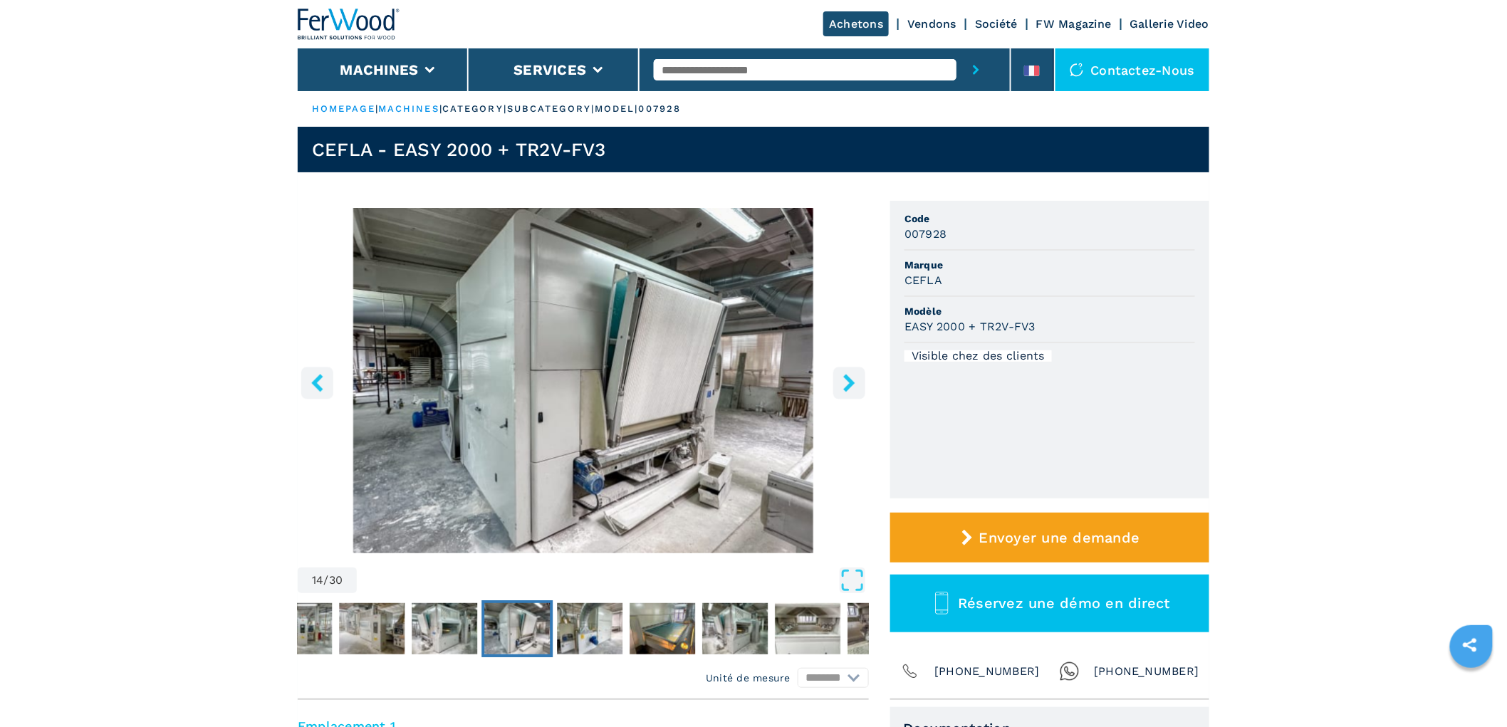
click at [845, 378] on icon "right-button" at bounding box center [848, 383] width 11 height 18
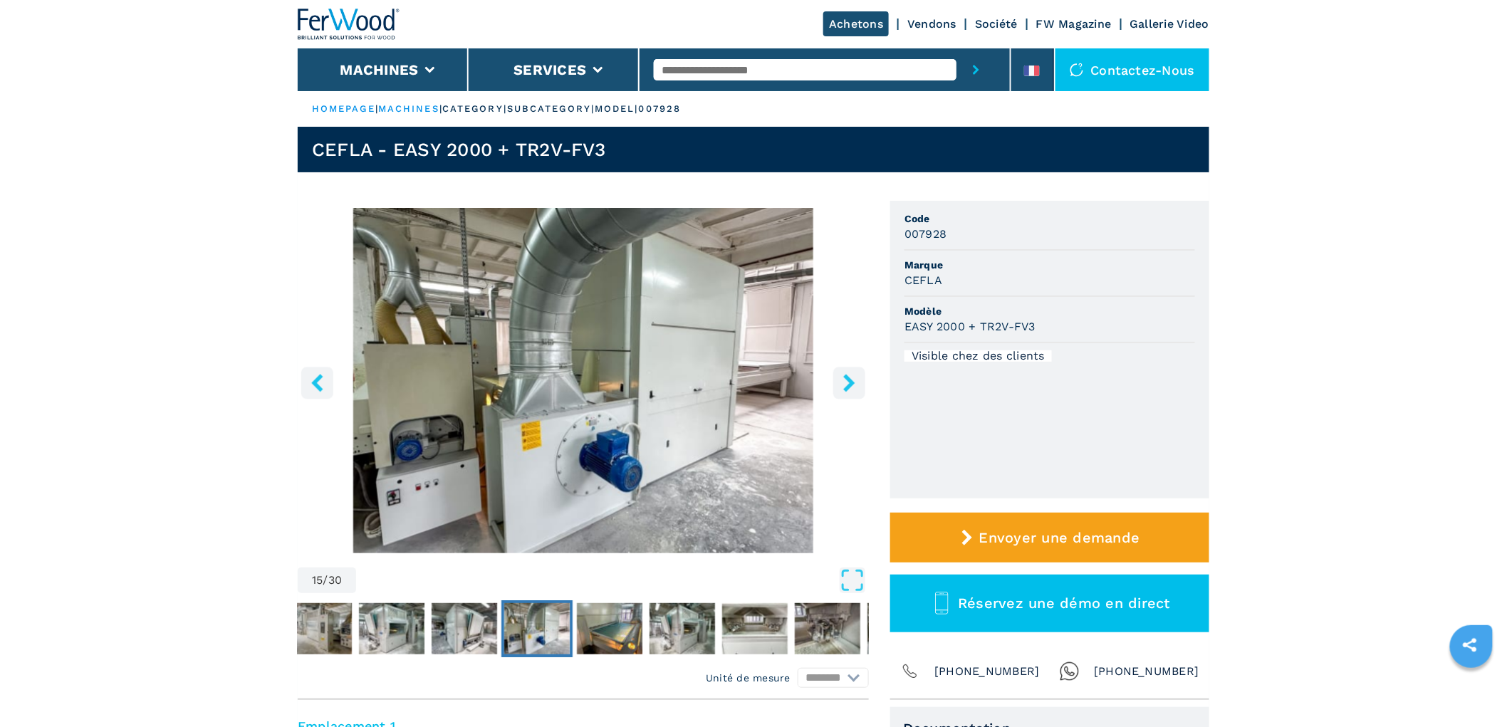
click at [845, 378] on icon "right-button" at bounding box center [848, 383] width 11 height 18
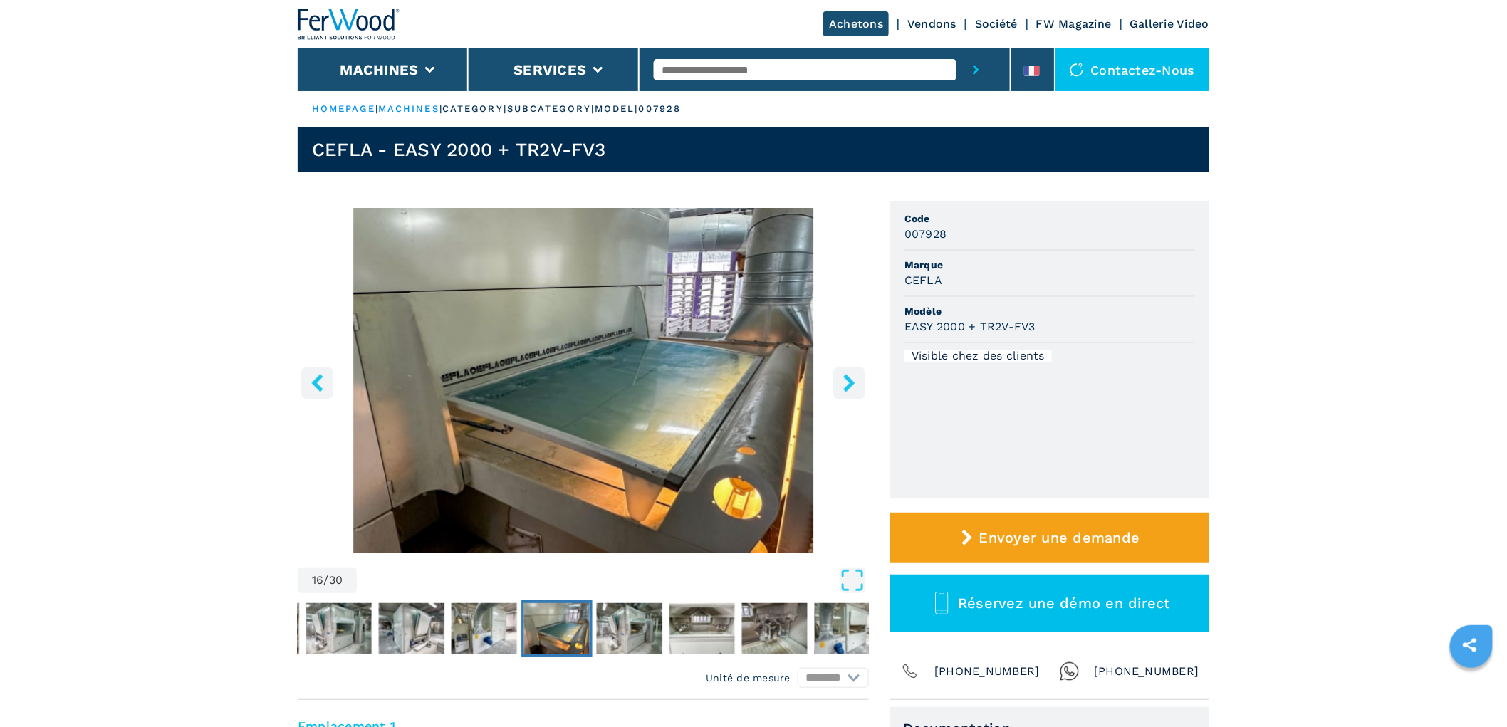
click at [845, 378] on icon "right-button" at bounding box center [848, 383] width 11 height 18
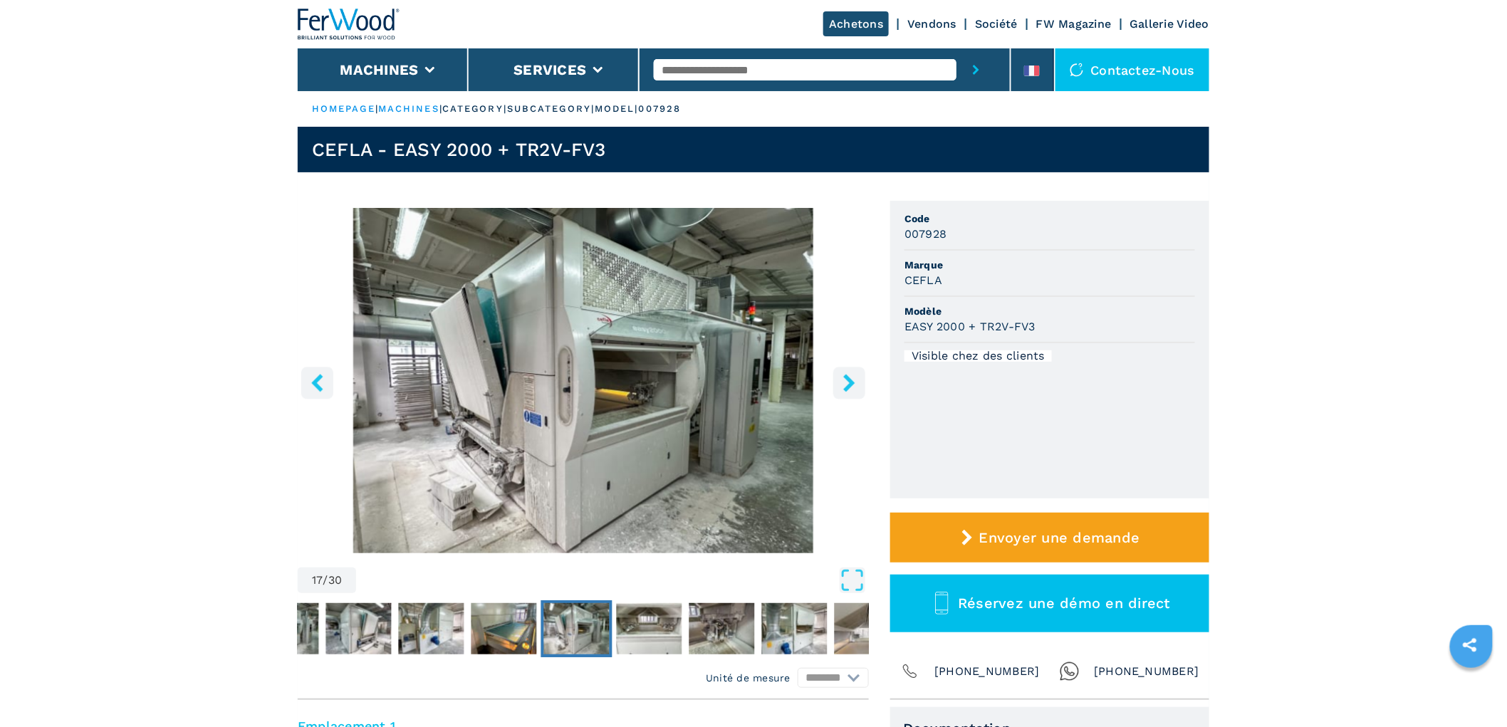
click at [848, 374] on icon "right-button" at bounding box center [850, 383] width 18 height 18
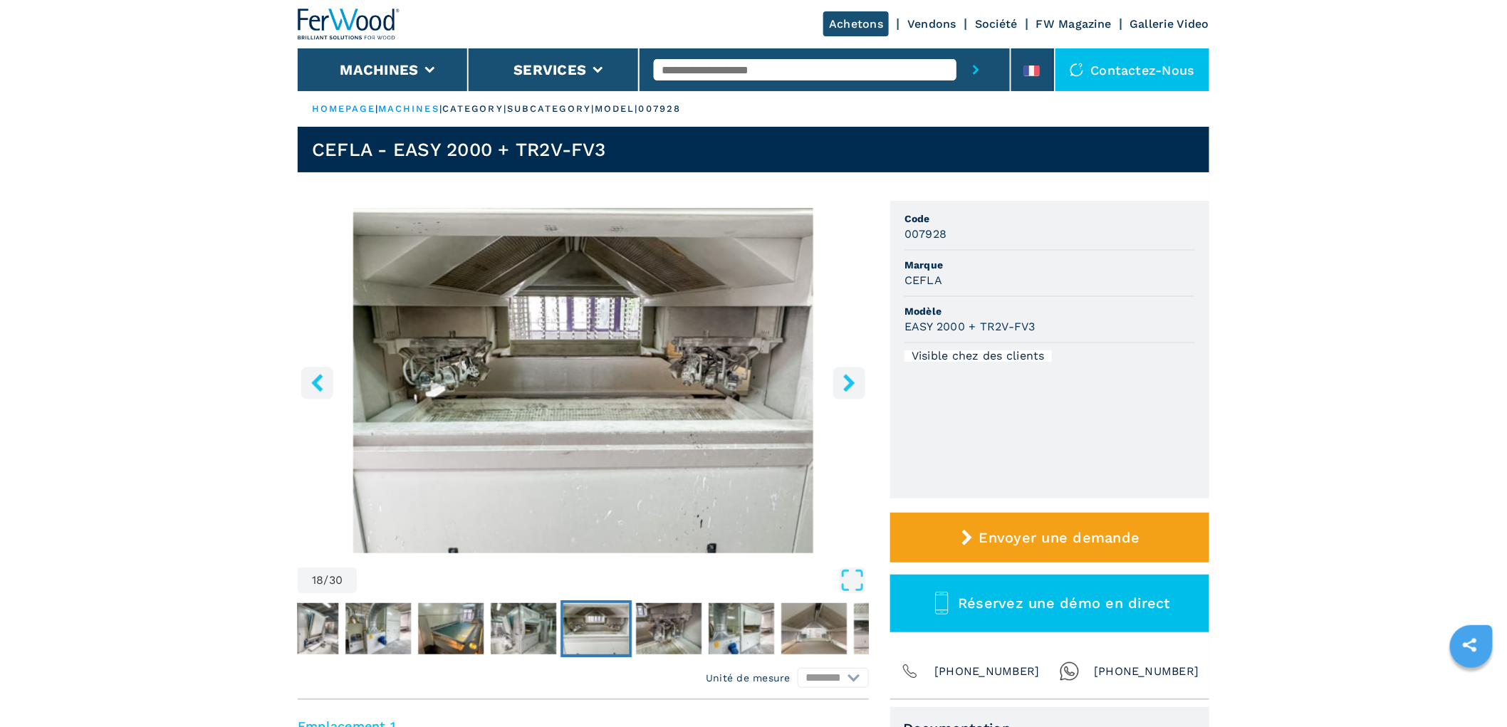
click at [848, 374] on icon "right-button" at bounding box center [850, 383] width 18 height 18
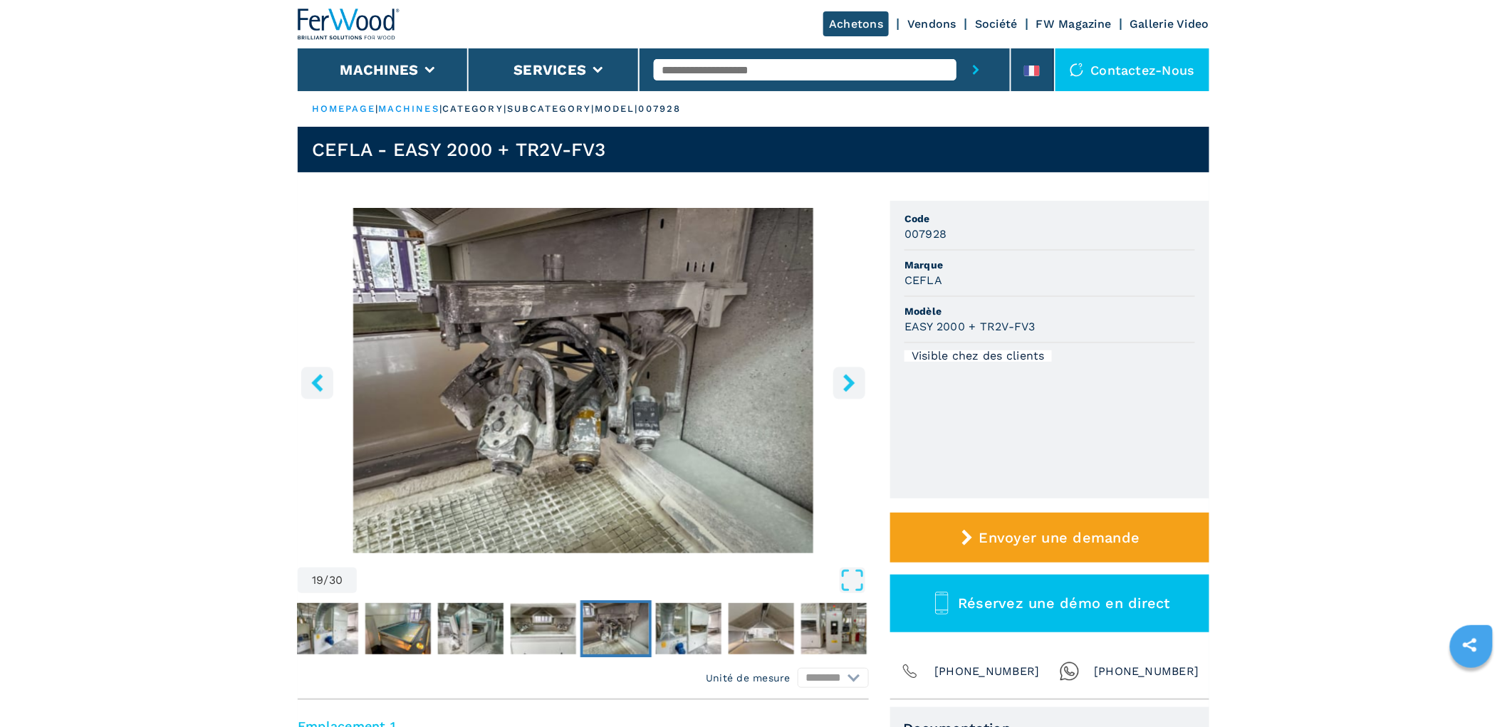
click at [848, 374] on icon "right-button" at bounding box center [850, 383] width 18 height 18
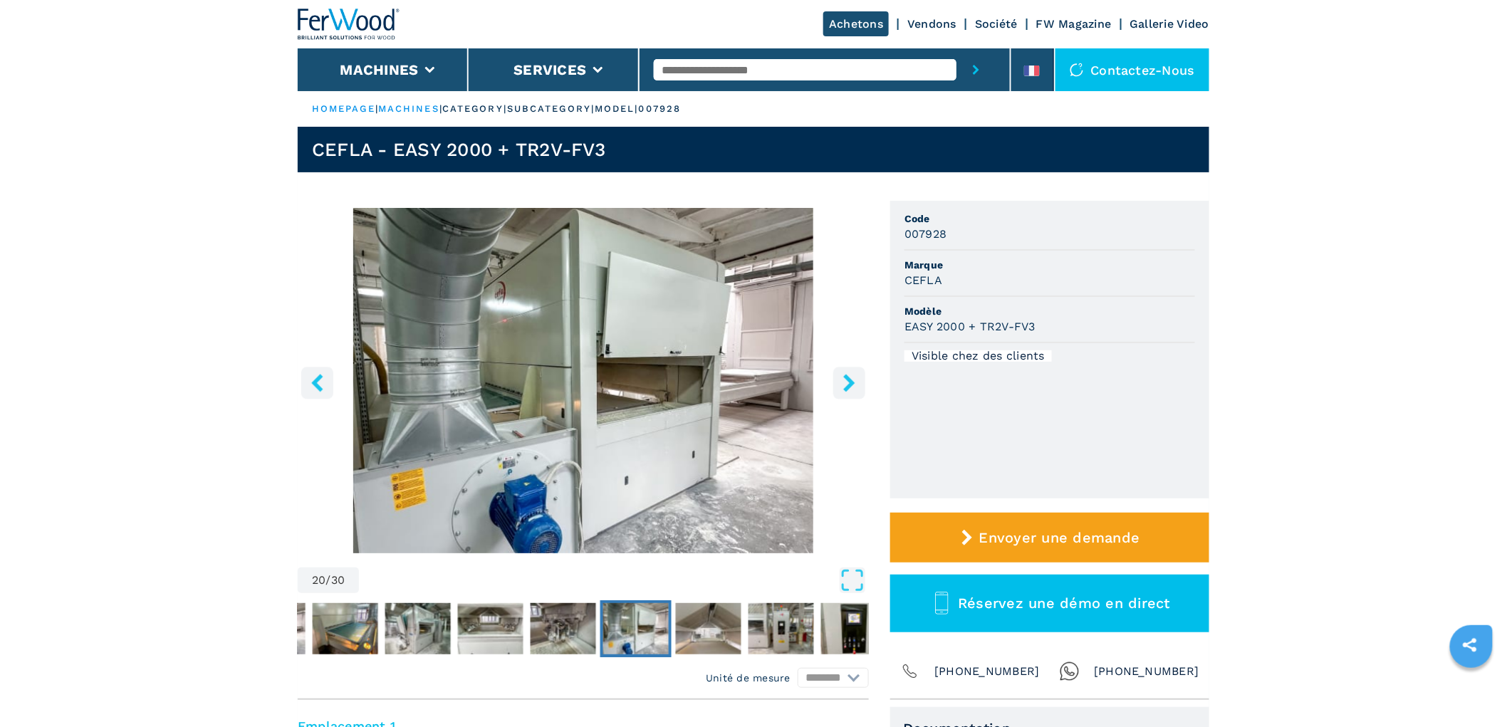
click at [848, 374] on icon "right-button" at bounding box center [850, 383] width 18 height 18
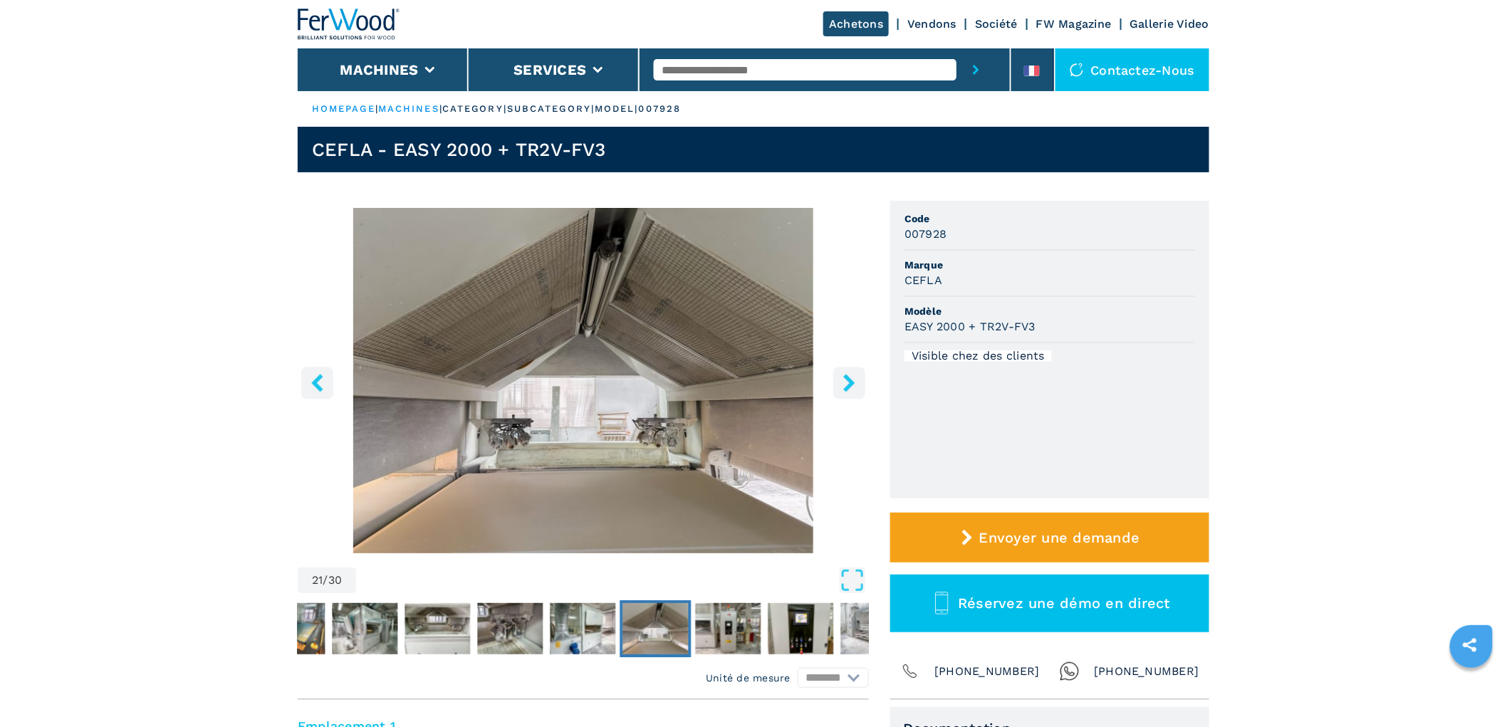
click at [848, 374] on icon "right-button" at bounding box center [850, 383] width 18 height 18
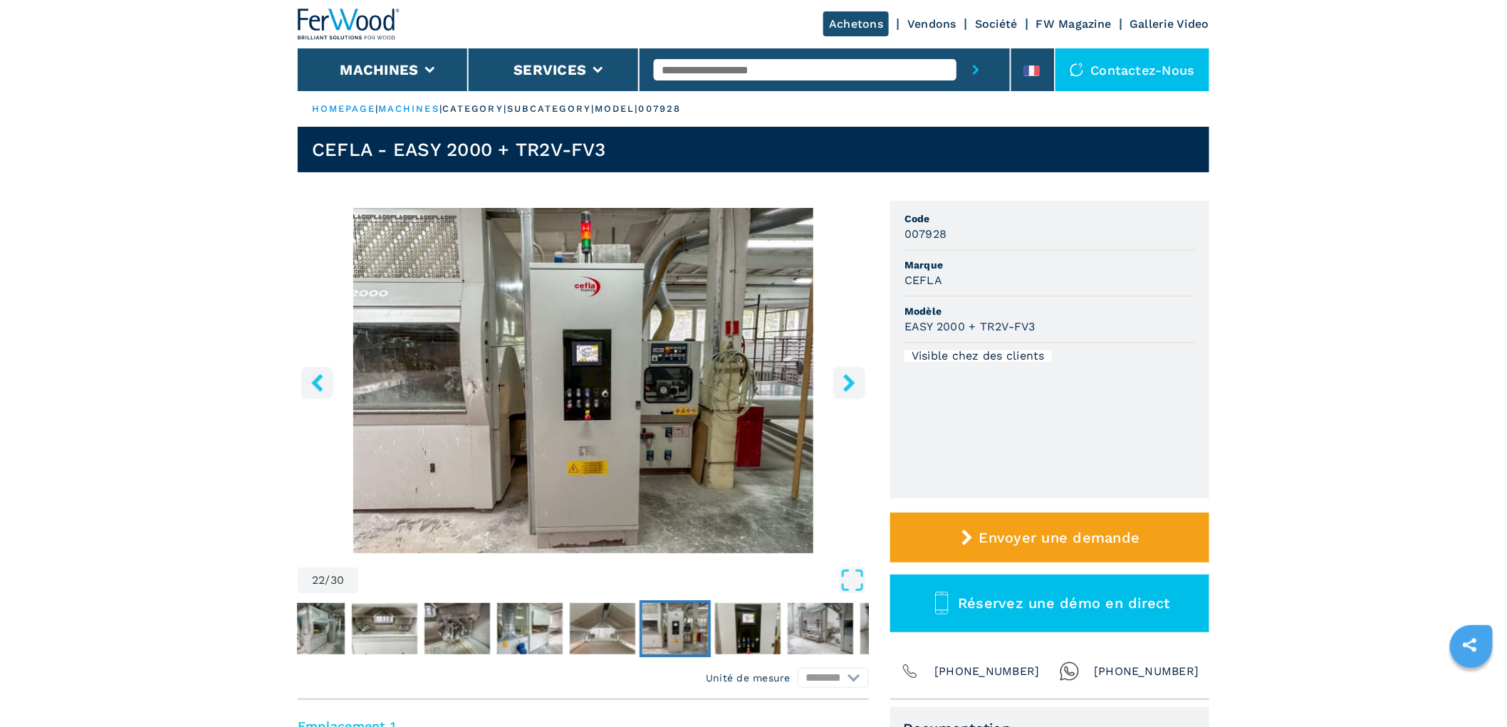
click at [848, 374] on icon "right-button" at bounding box center [850, 383] width 18 height 18
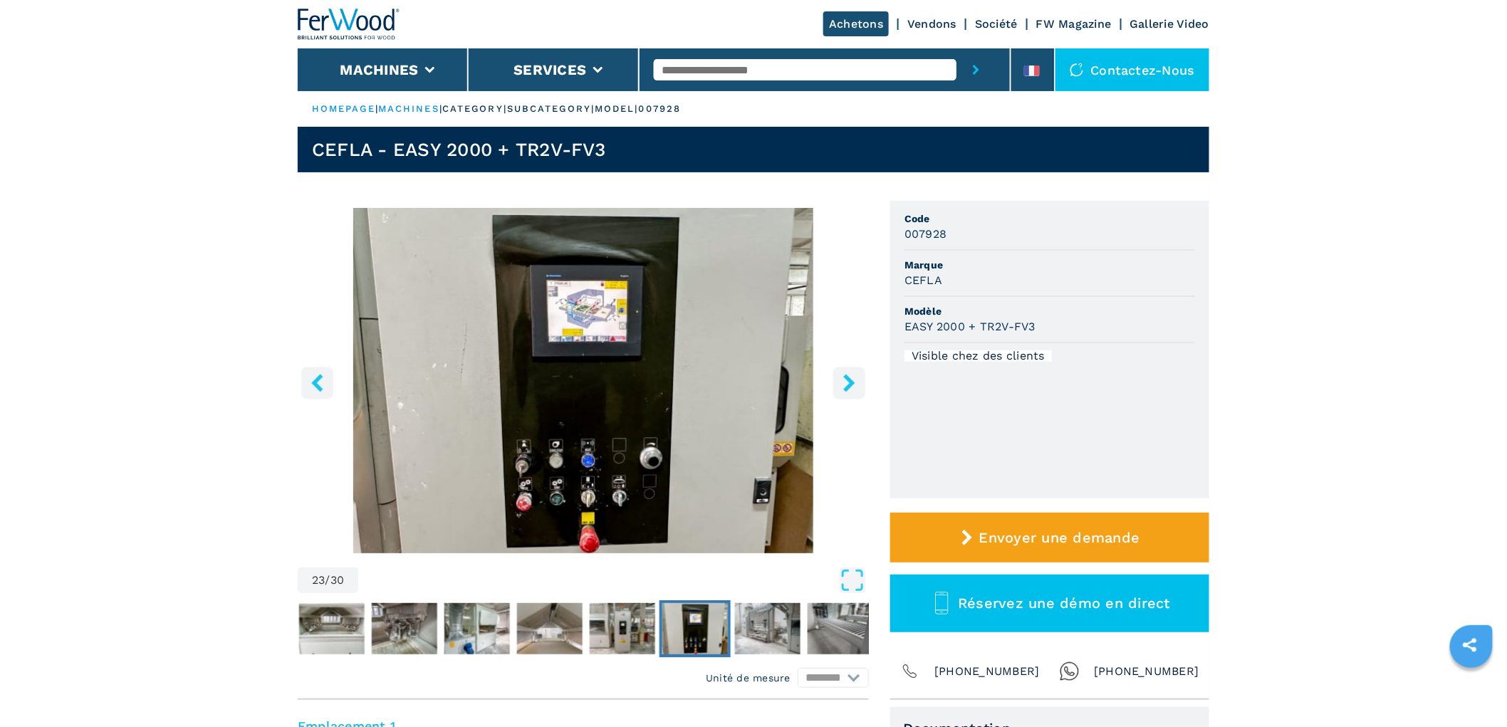
click at [848, 374] on icon "right-button" at bounding box center [850, 383] width 18 height 18
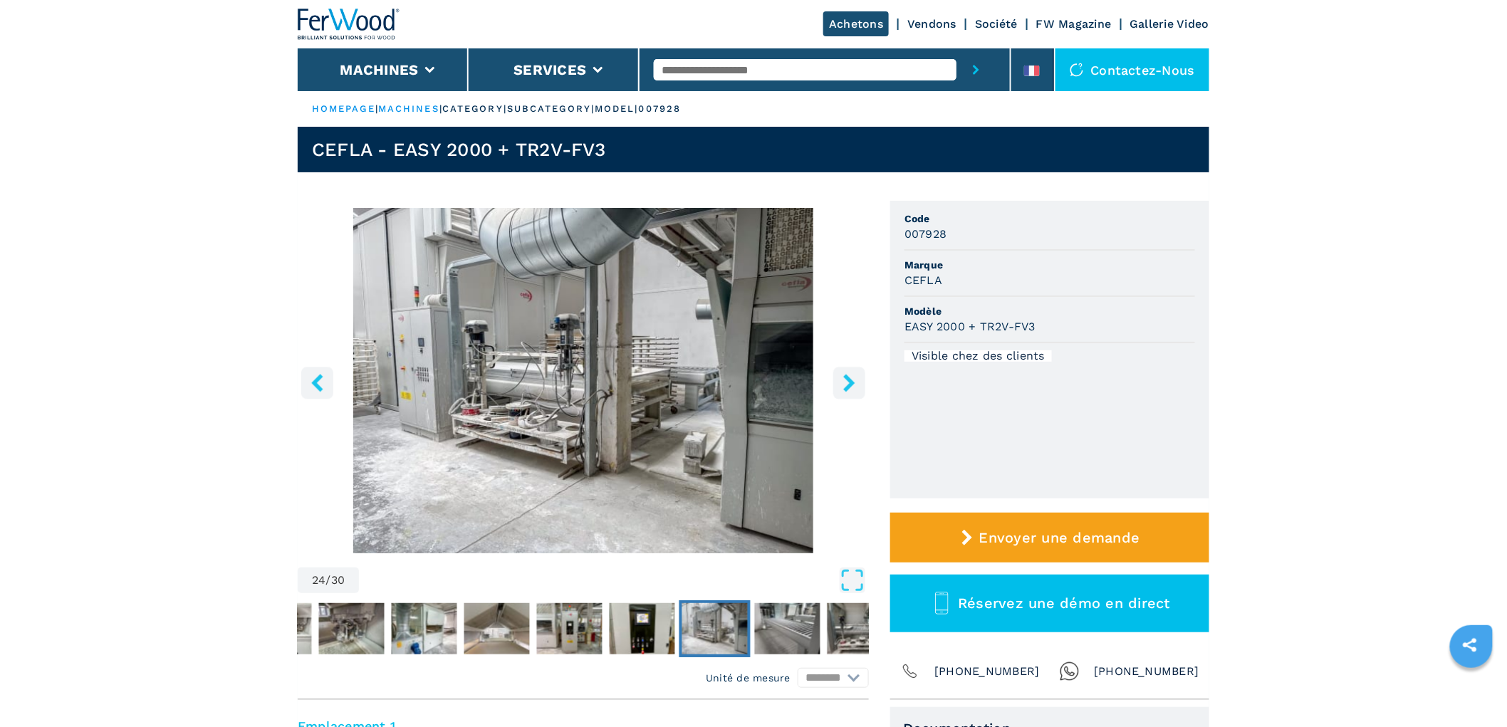
click at [848, 374] on icon "right-button" at bounding box center [850, 383] width 18 height 18
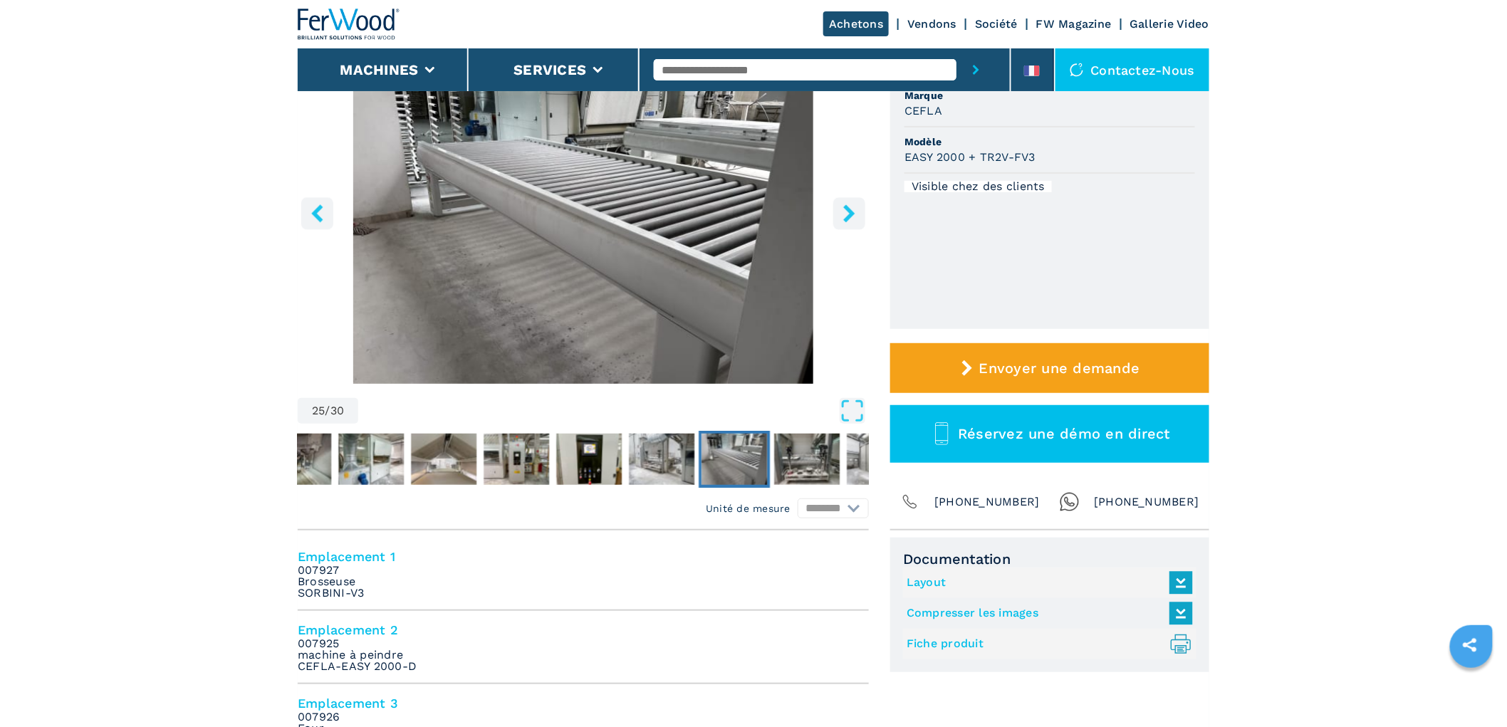
scroll to position [395, 0]
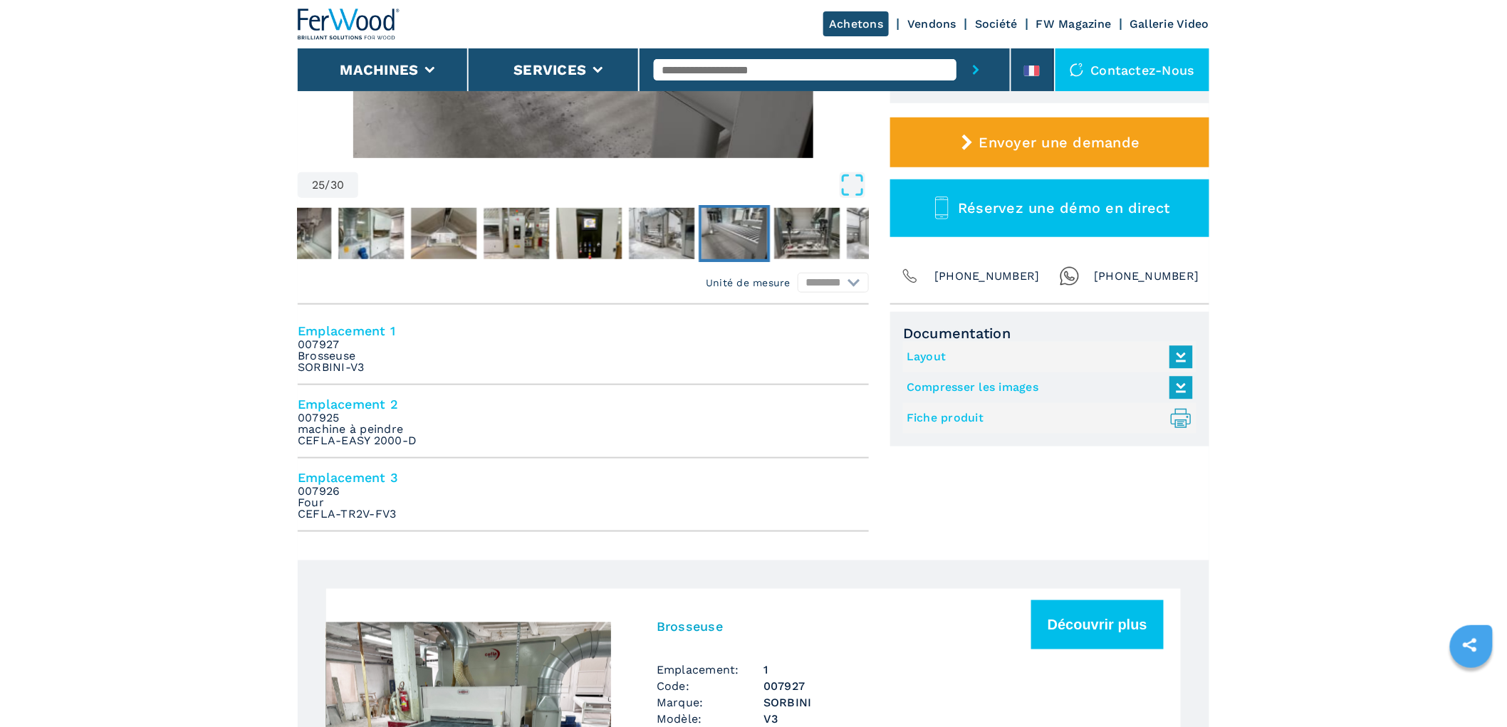
click at [593, 499] on li "Emplacement 3 007926 Four CEFLA-TR2V-FV3" at bounding box center [583, 495] width 571 height 73
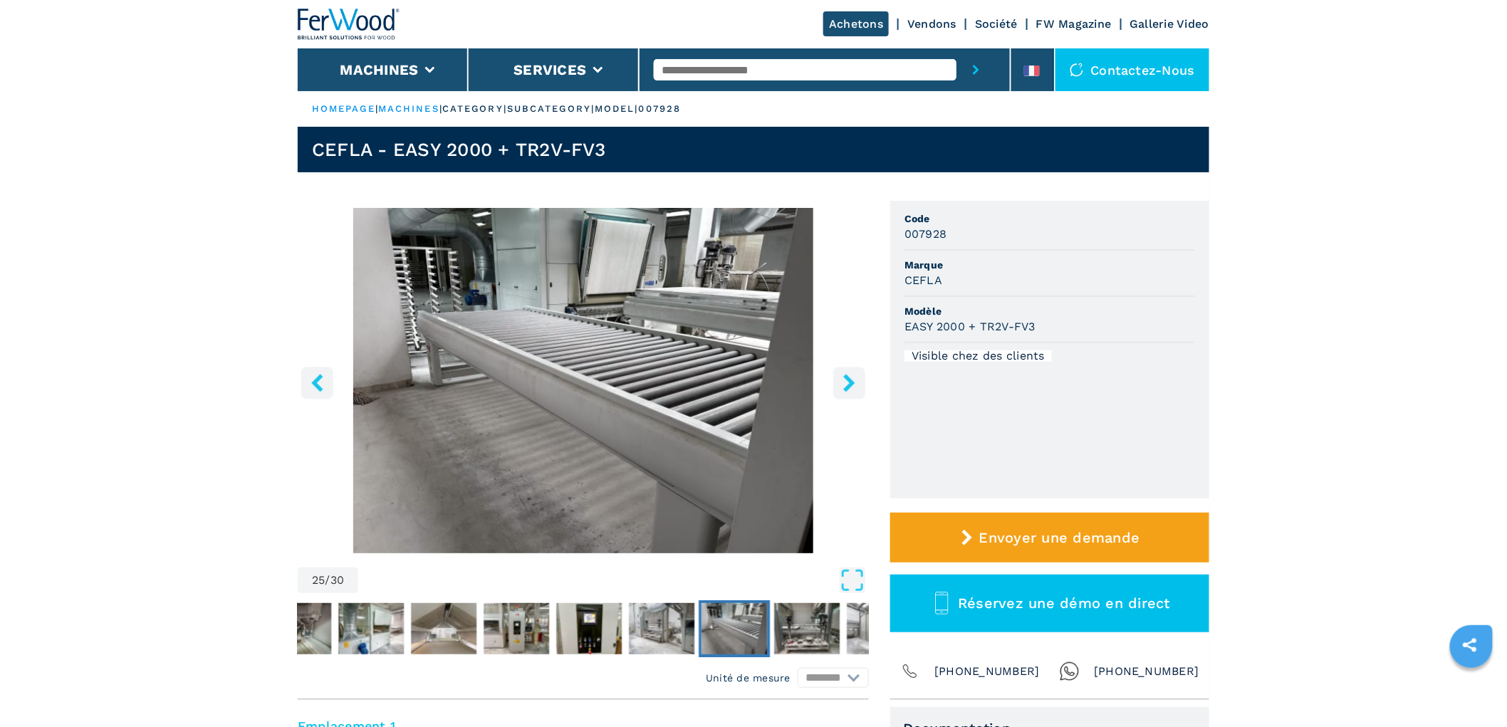
click at [850, 386] on icon "right-button" at bounding box center [848, 383] width 11 height 18
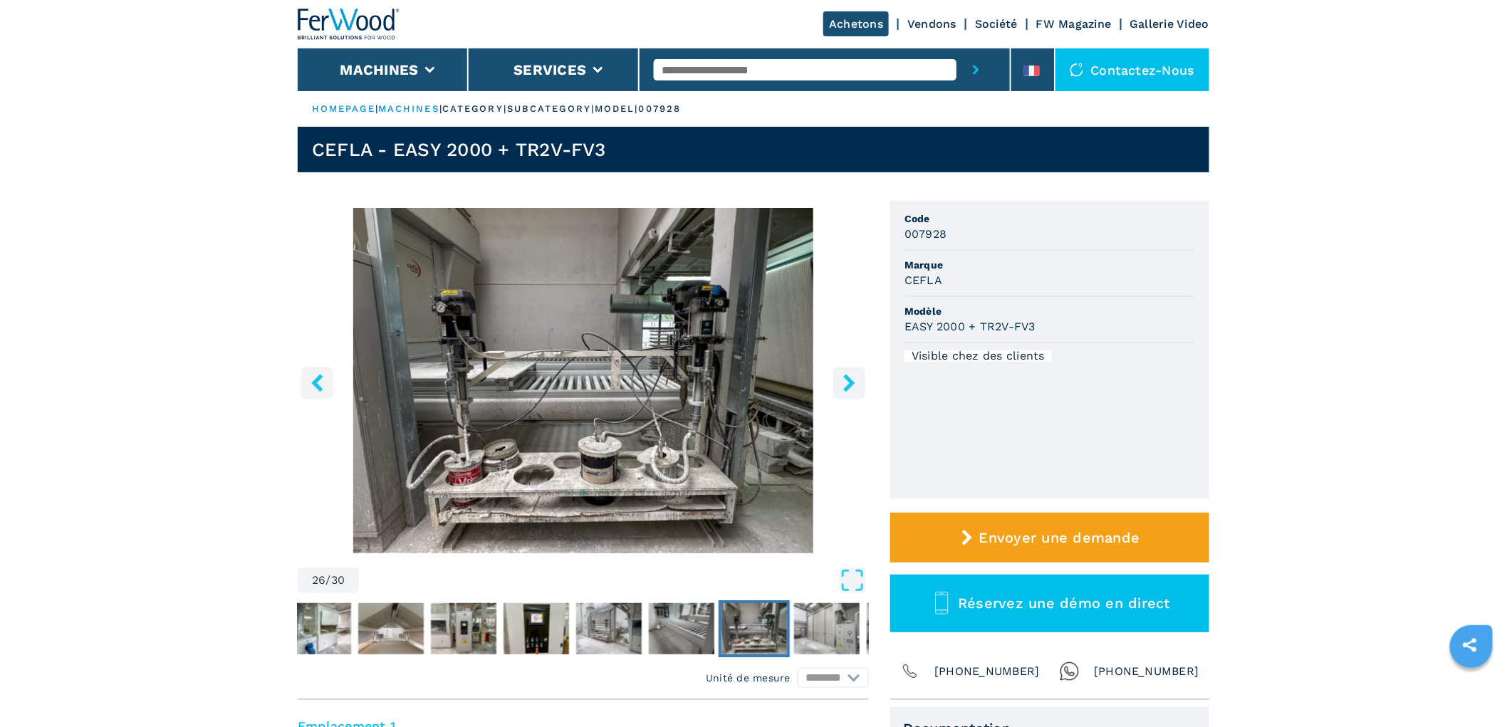
click at [850, 386] on icon "right-button" at bounding box center [848, 383] width 11 height 18
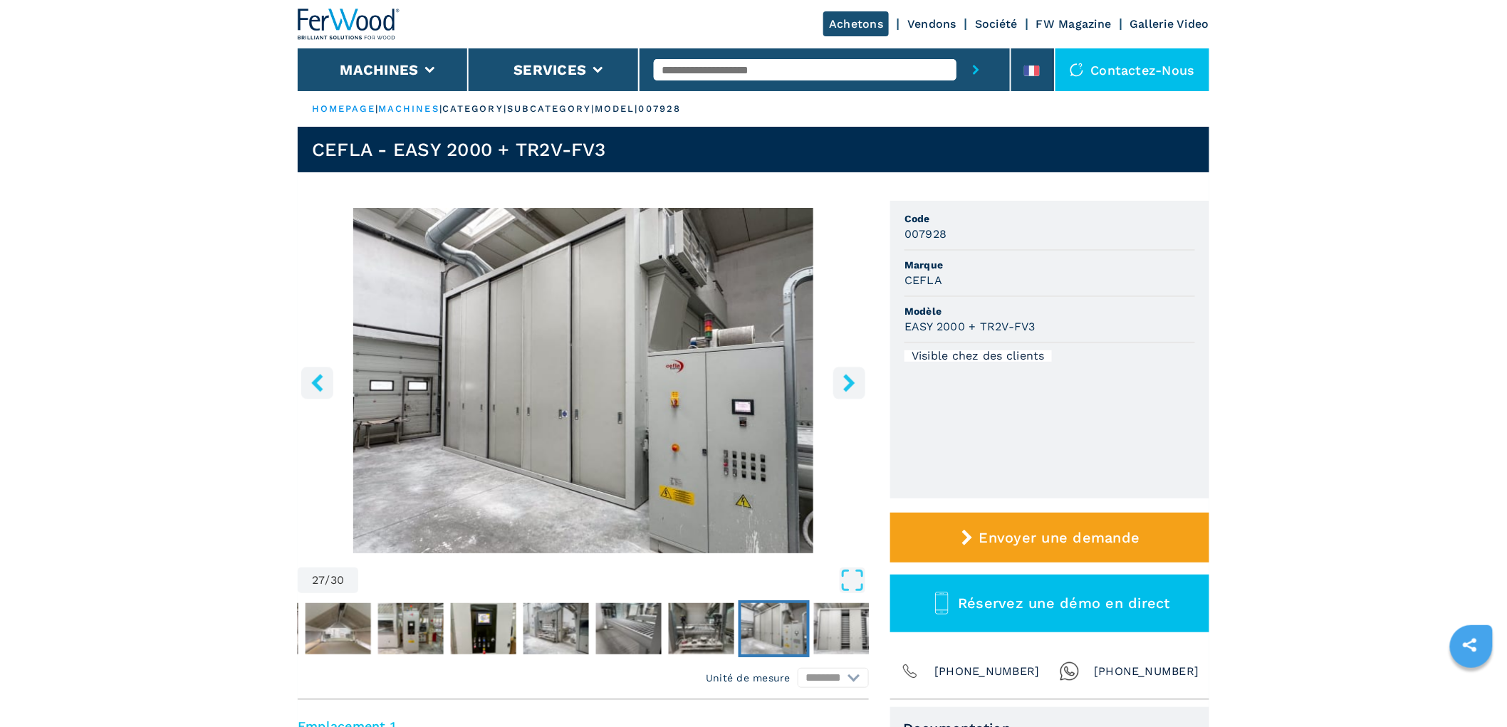
click at [850, 386] on icon "right-button" at bounding box center [848, 383] width 11 height 18
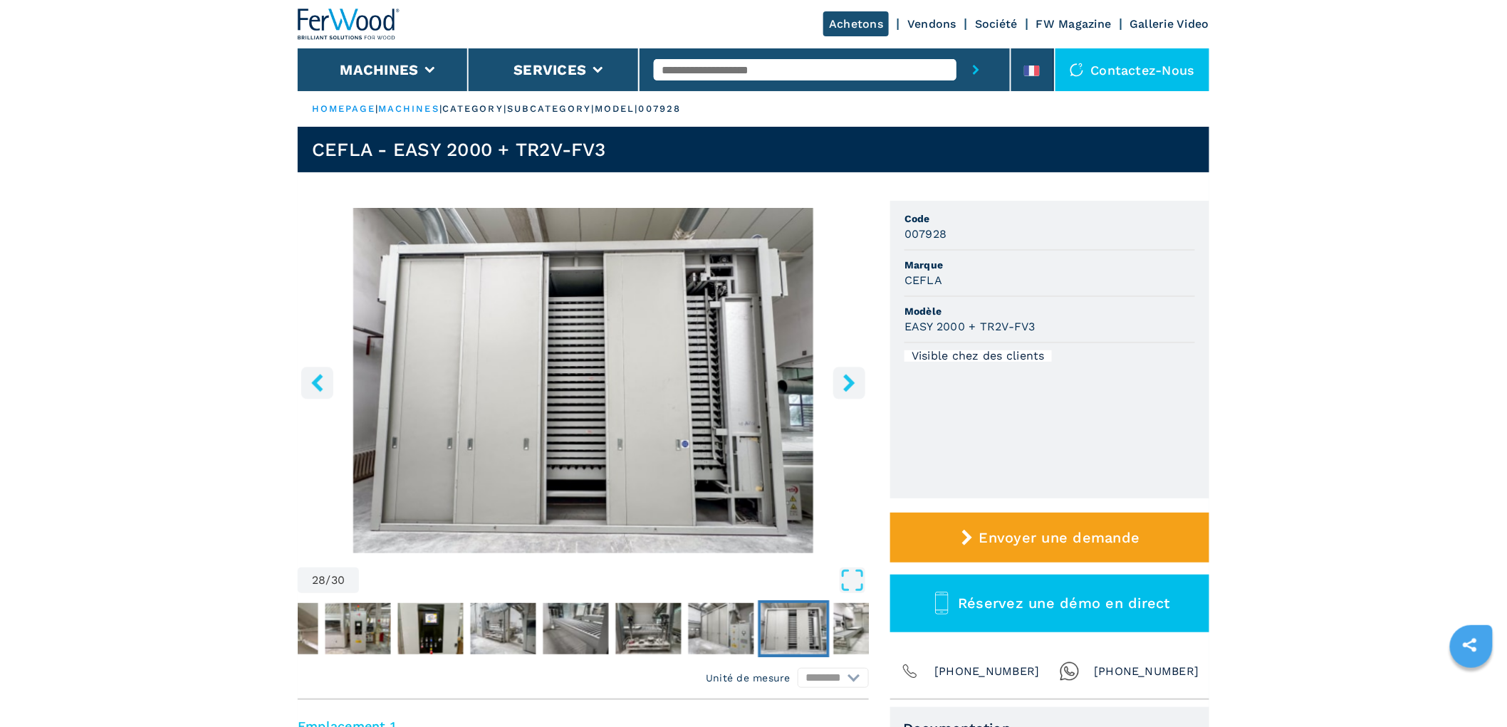
click at [850, 386] on icon "right-button" at bounding box center [848, 383] width 11 height 18
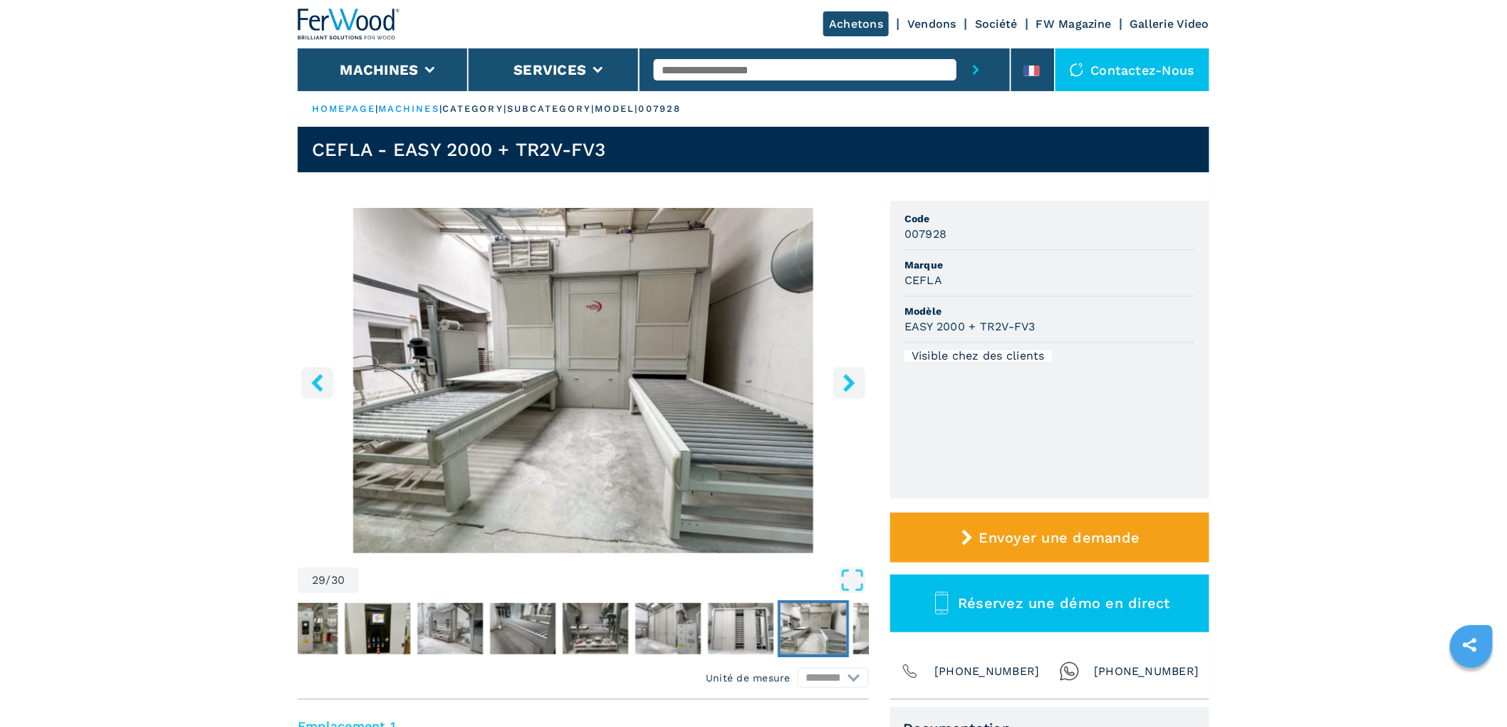
click at [850, 386] on icon "right-button" at bounding box center [848, 383] width 11 height 18
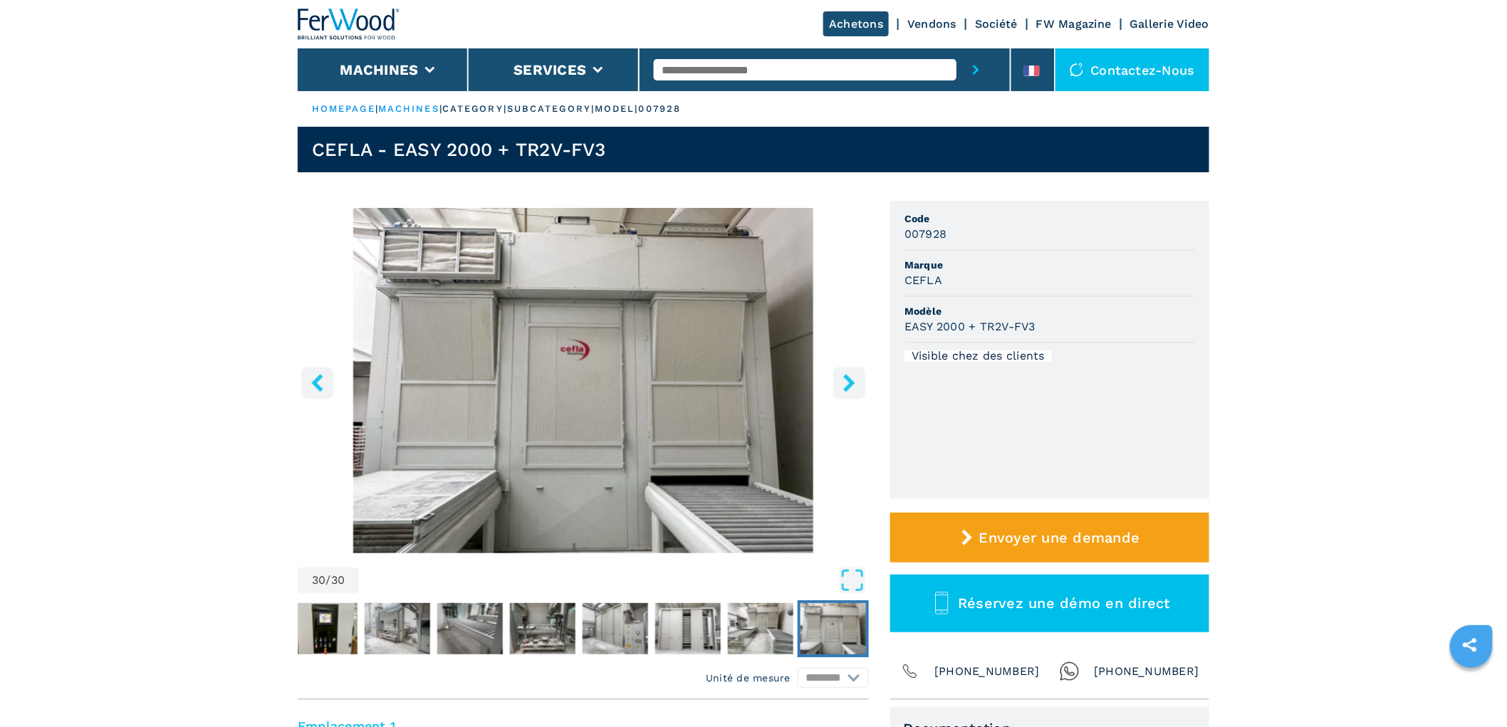
click at [850, 386] on icon "right-button" at bounding box center [848, 383] width 11 height 18
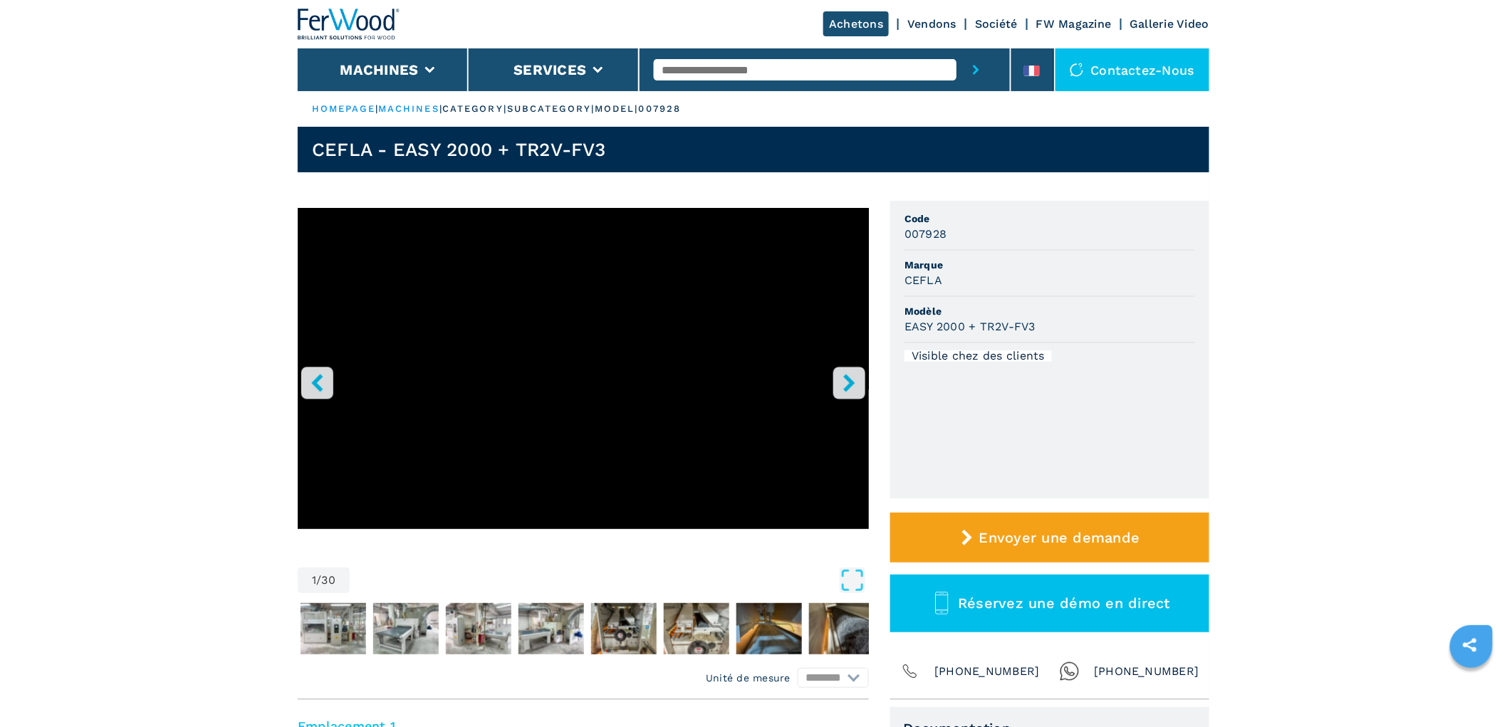
click at [850, 386] on icon "right-button" at bounding box center [848, 383] width 11 height 18
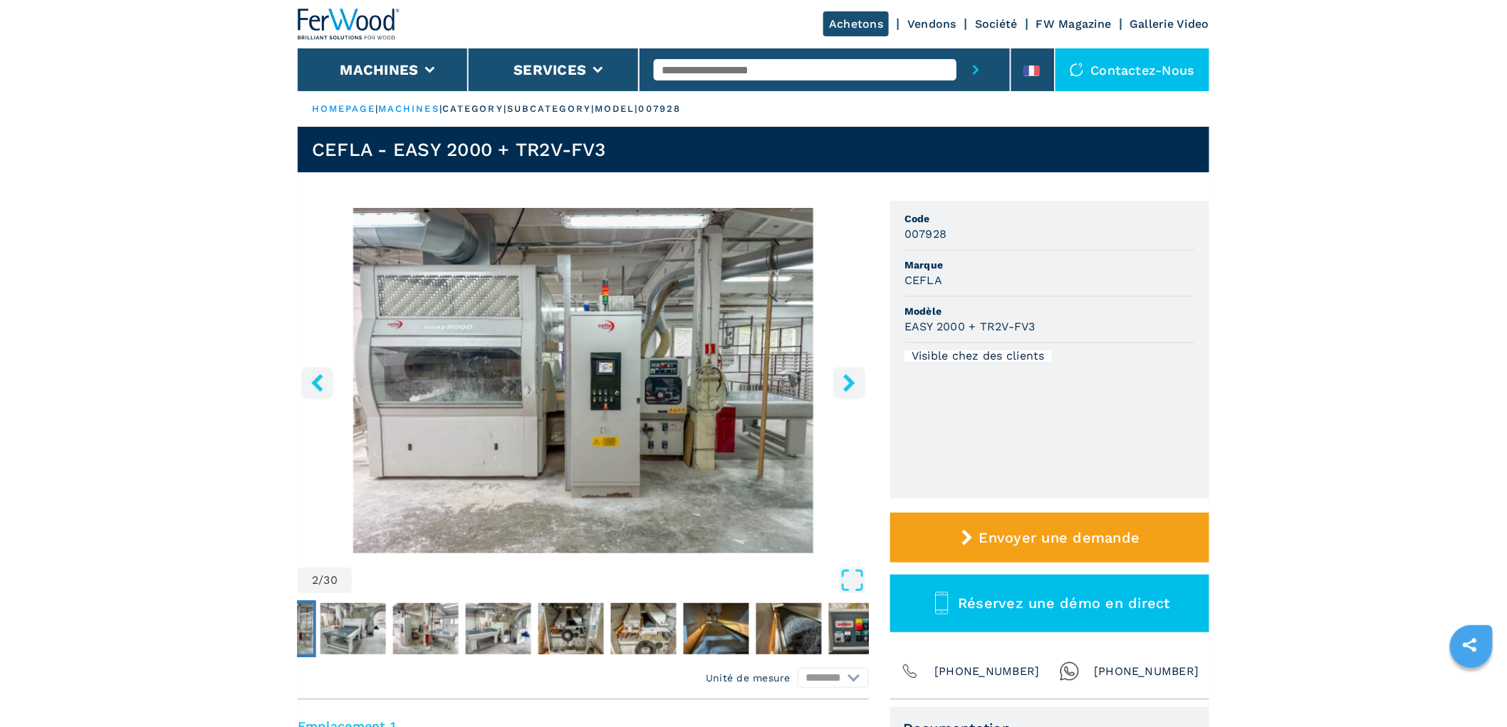
click at [313, 375] on icon "left-button" at bounding box center [317, 383] width 18 height 18
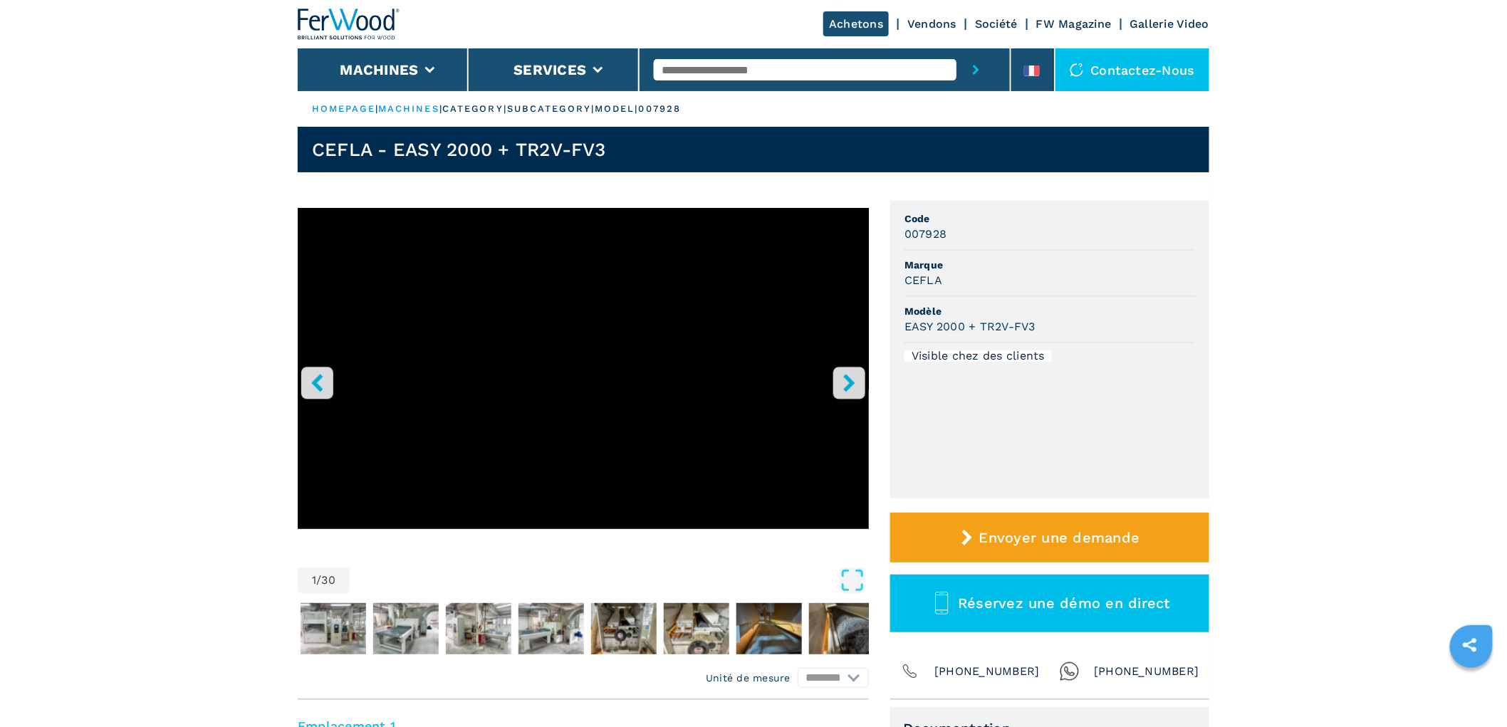
click at [313, 379] on icon "left-button" at bounding box center [317, 383] width 18 height 18
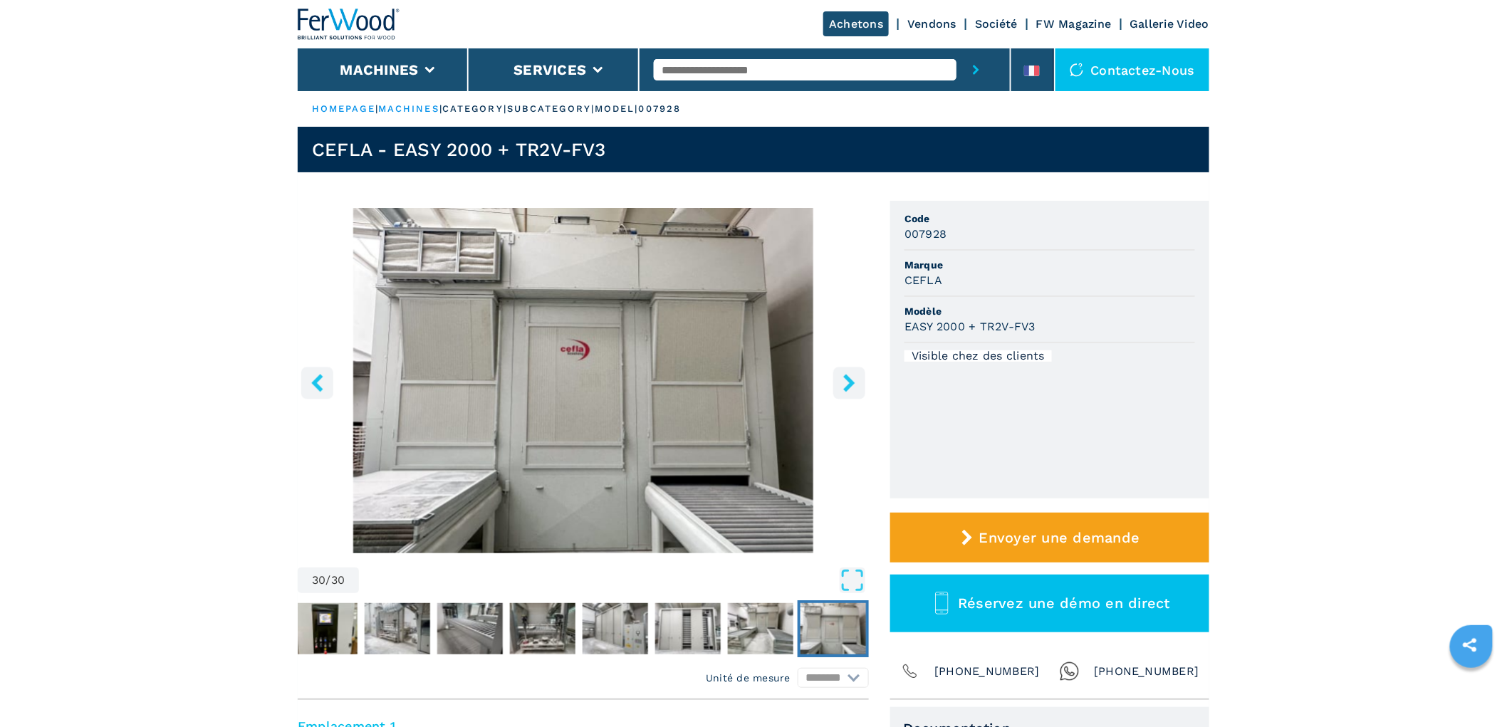
click at [848, 380] on icon "right-button" at bounding box center [848, 383] width 11 height 18
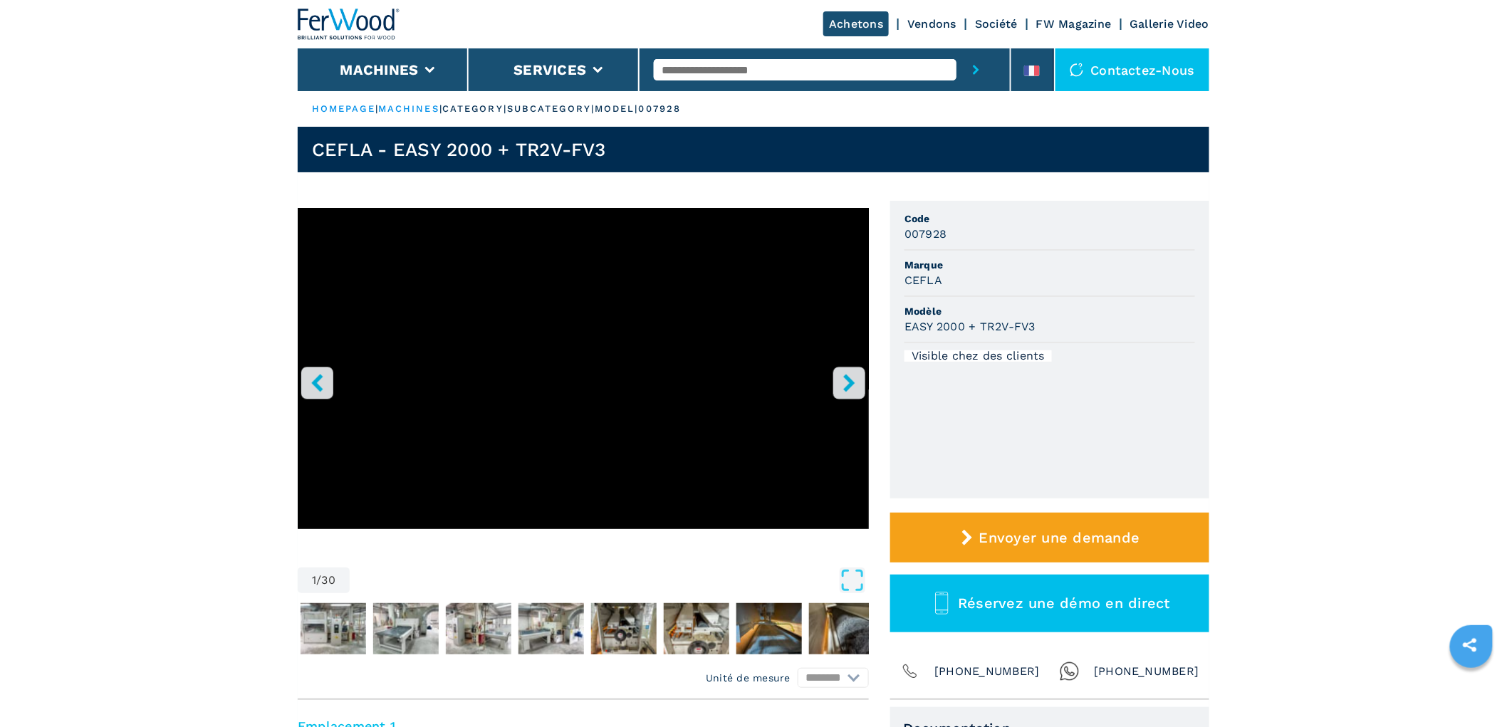
click at [301, 370] on button "left-button" at bounding box center [317, 383] width 32 height 32
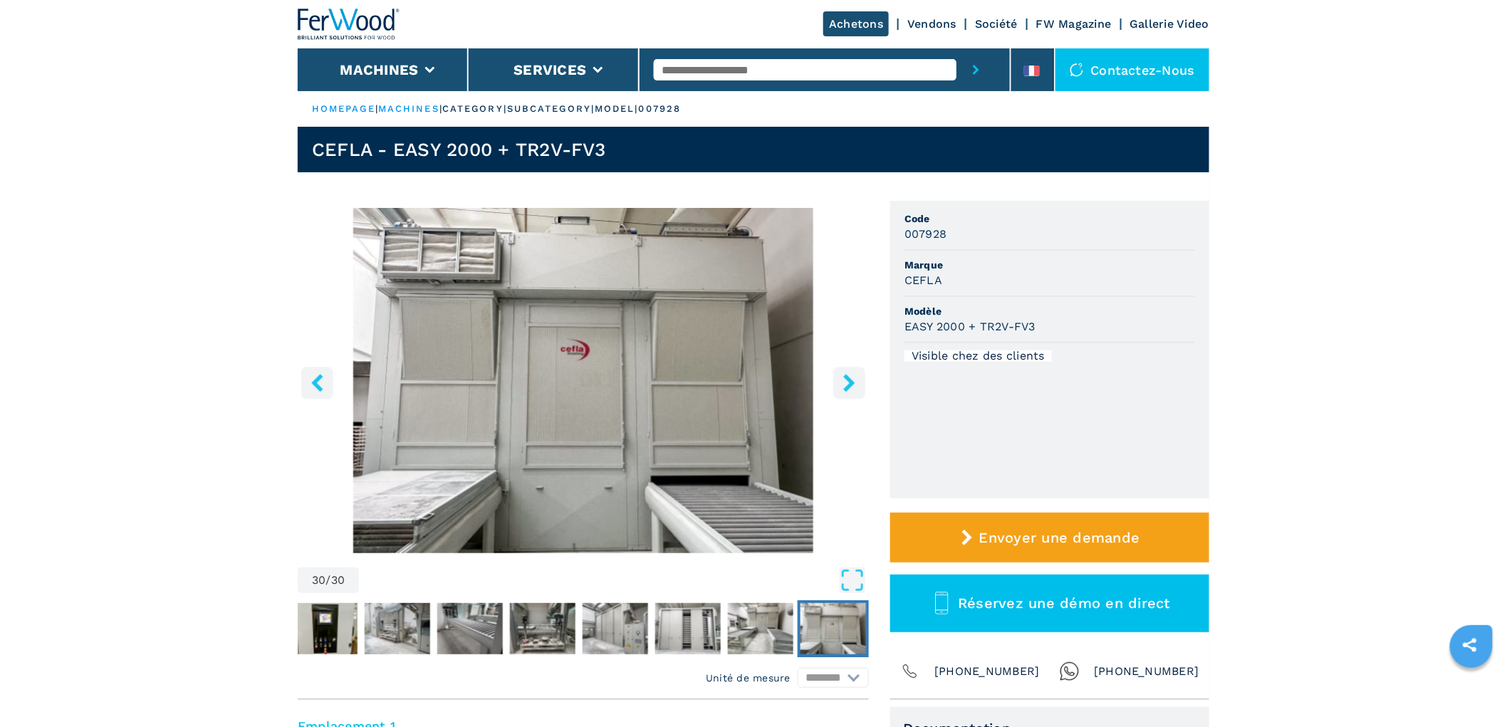
click at [316, 383] on icon "left-button" at bounding box center [316, 383] width 11 height 18
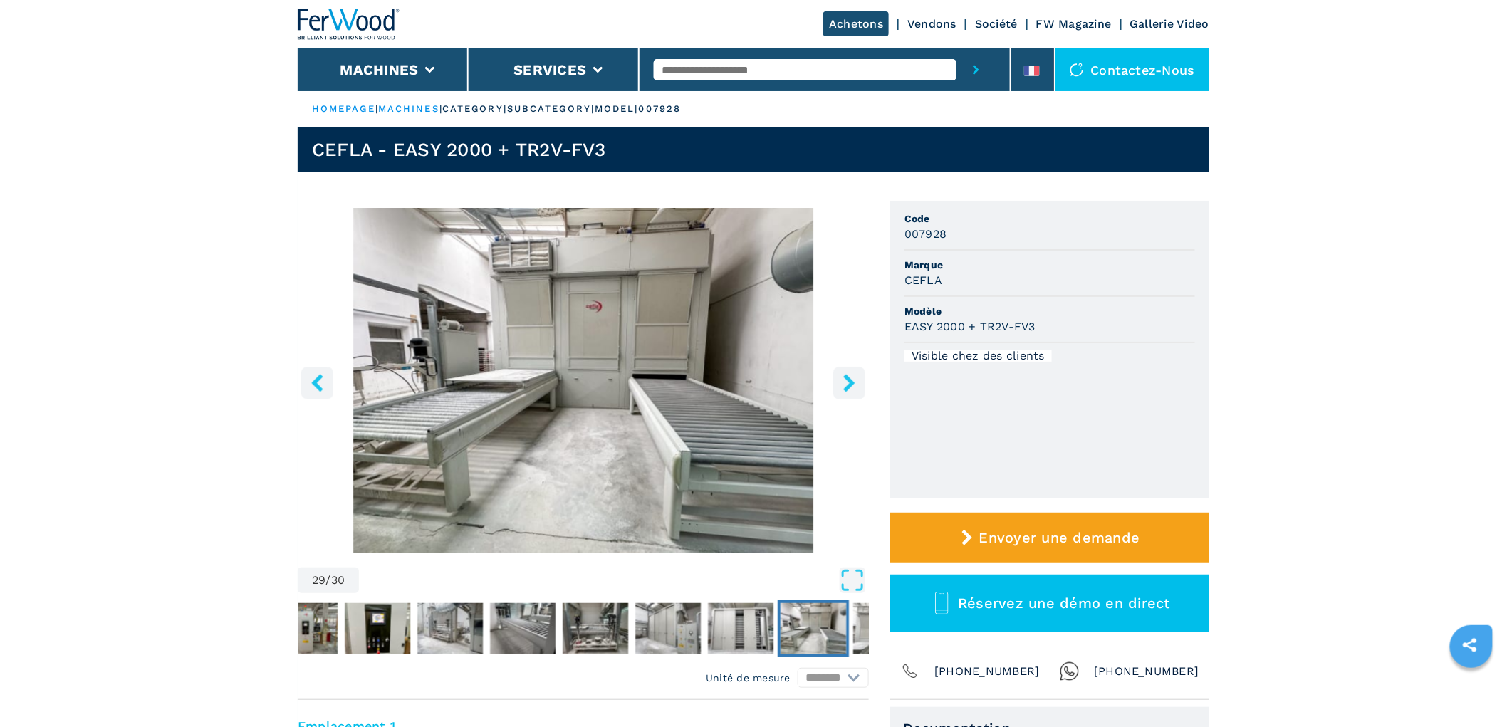
click at [316, 383] on icon "left-button" at bounding box center [316, 383] width 11 height 18
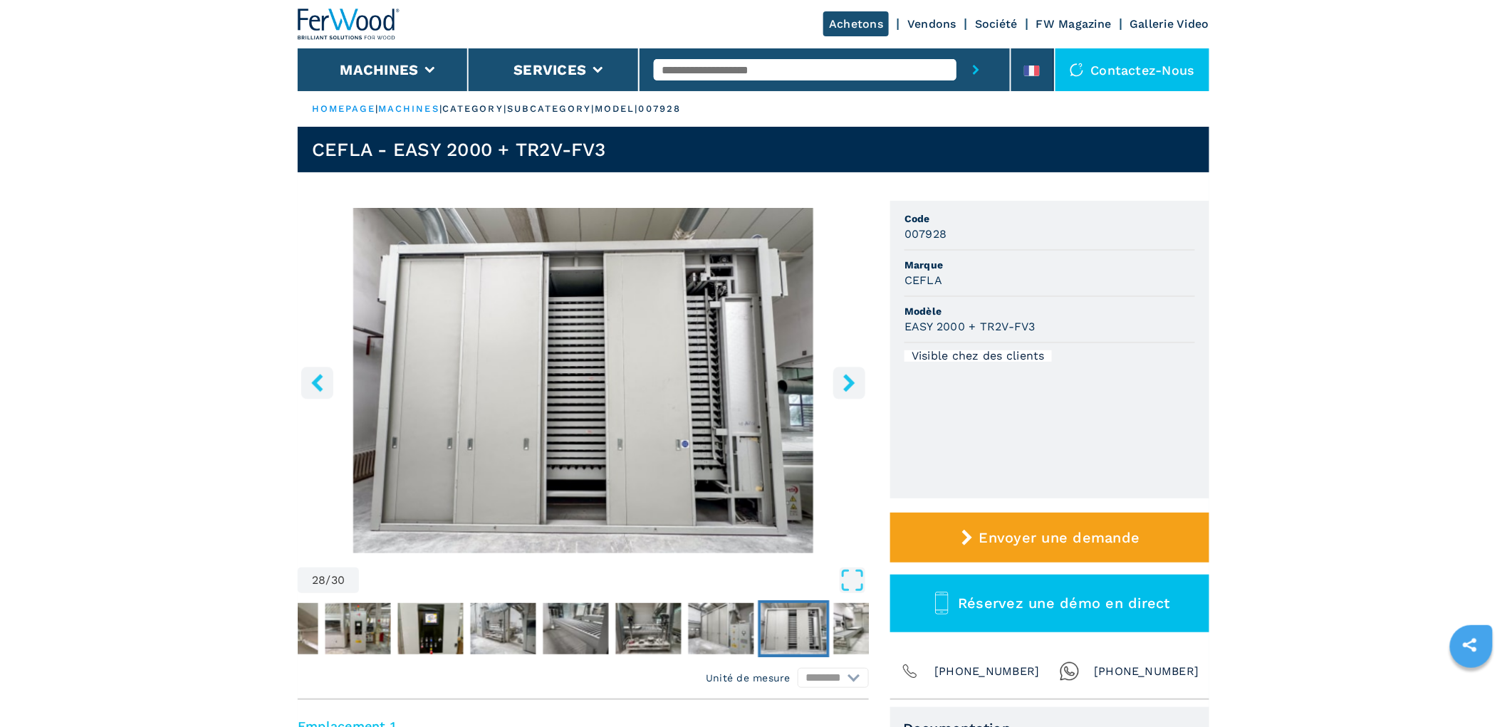
click at [849, 379] on icon "right-button" at bounding box center [848, 383] width 11 height 18
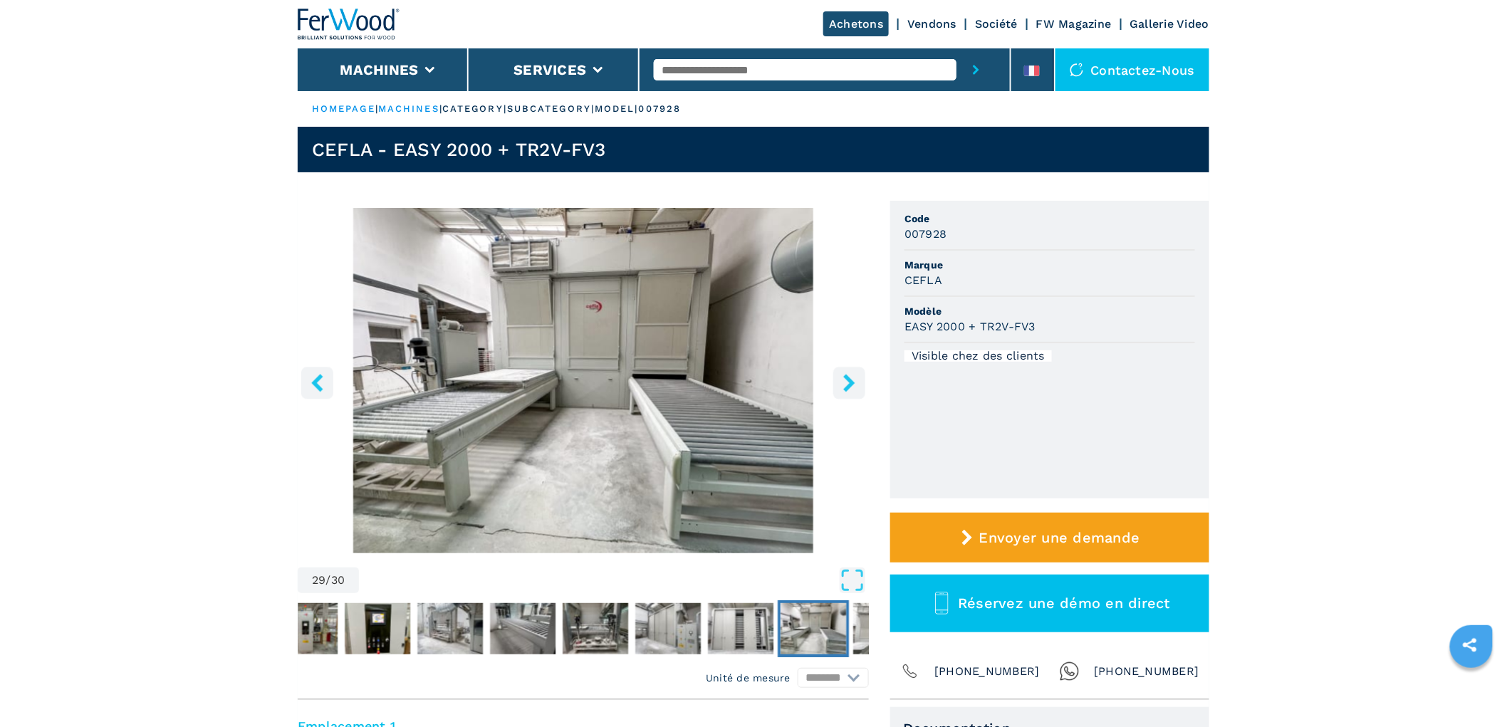
click at [849, 379] on icon "right-button" at bounding box center [848, 383] width 11 height 18
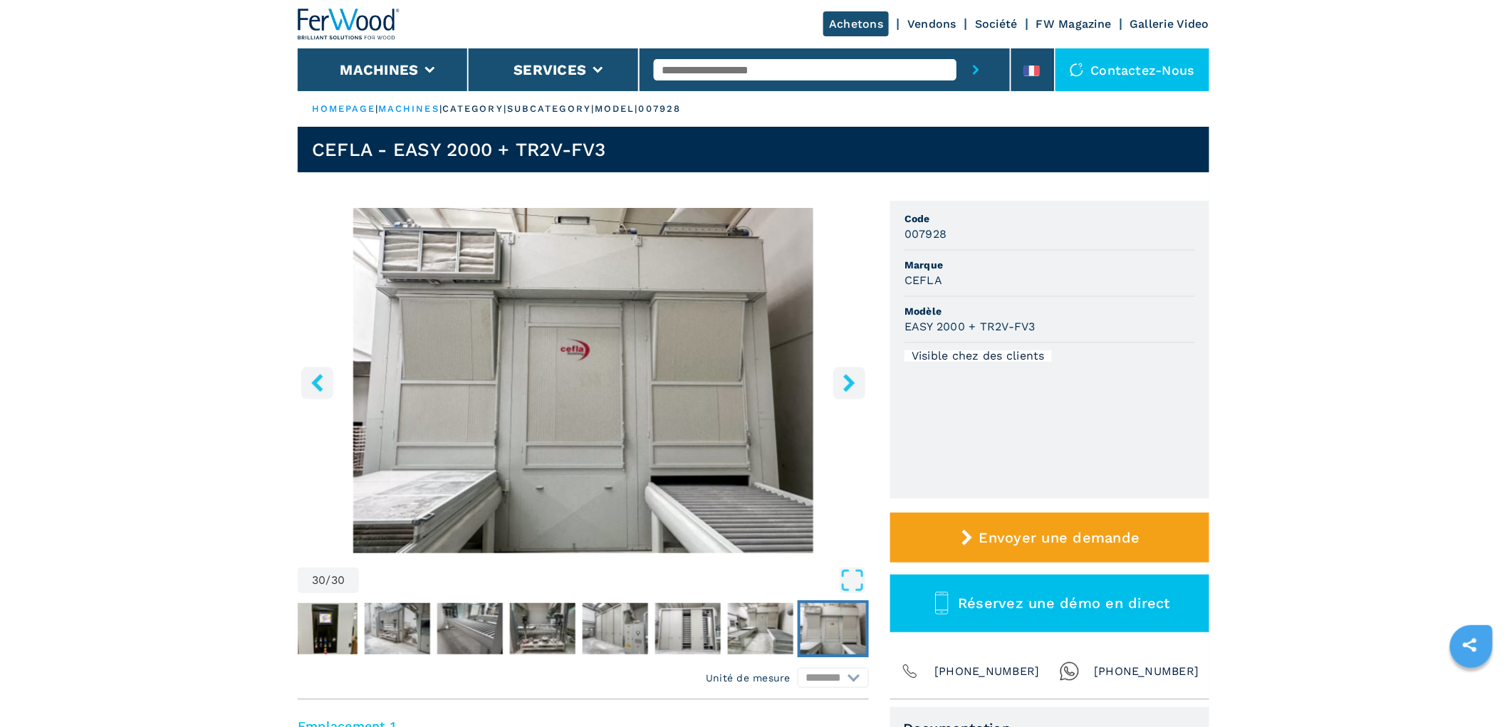
click at [849, 379] on icon "right-button" at bounding box center [848, 383] width 11 height 18
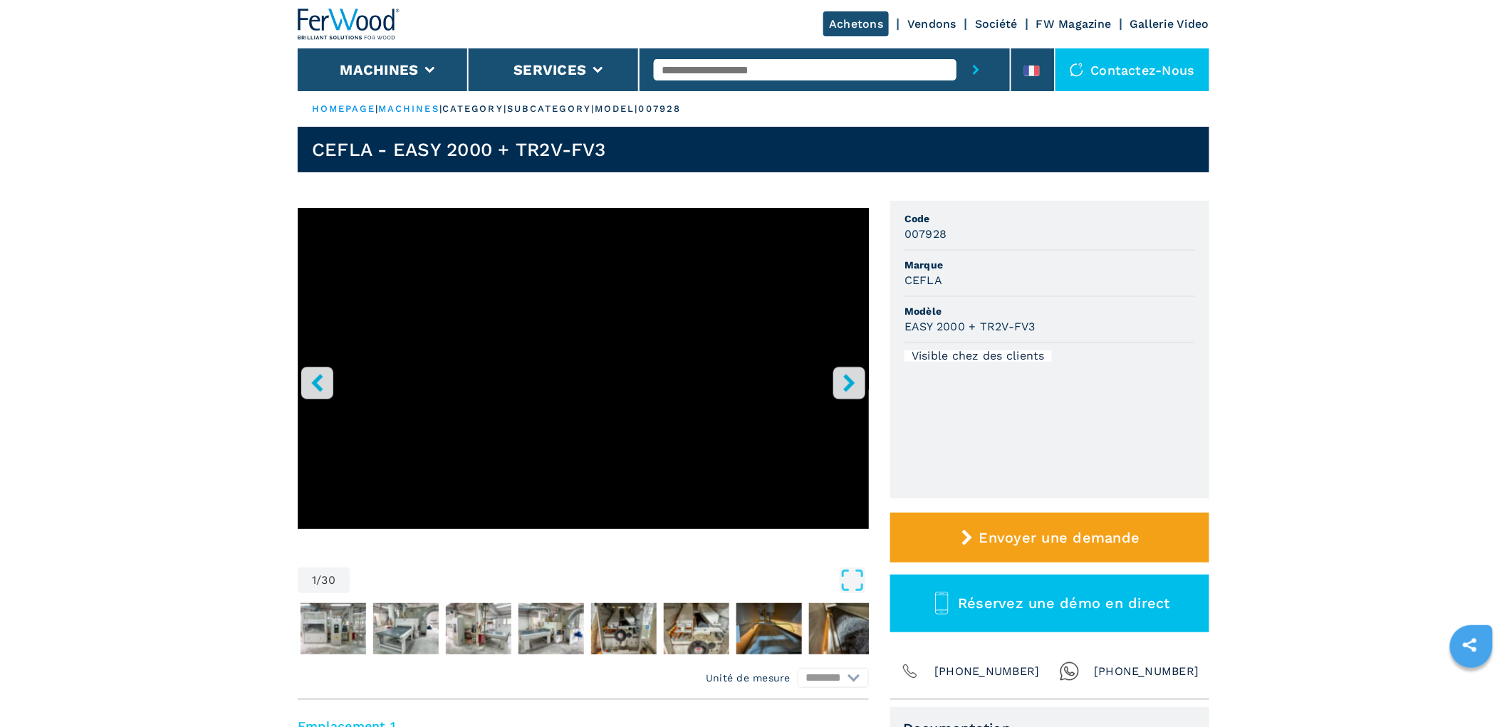
click at [849, 379] on icon "right-button" at bounding box center [848, 383] width 11 height 18
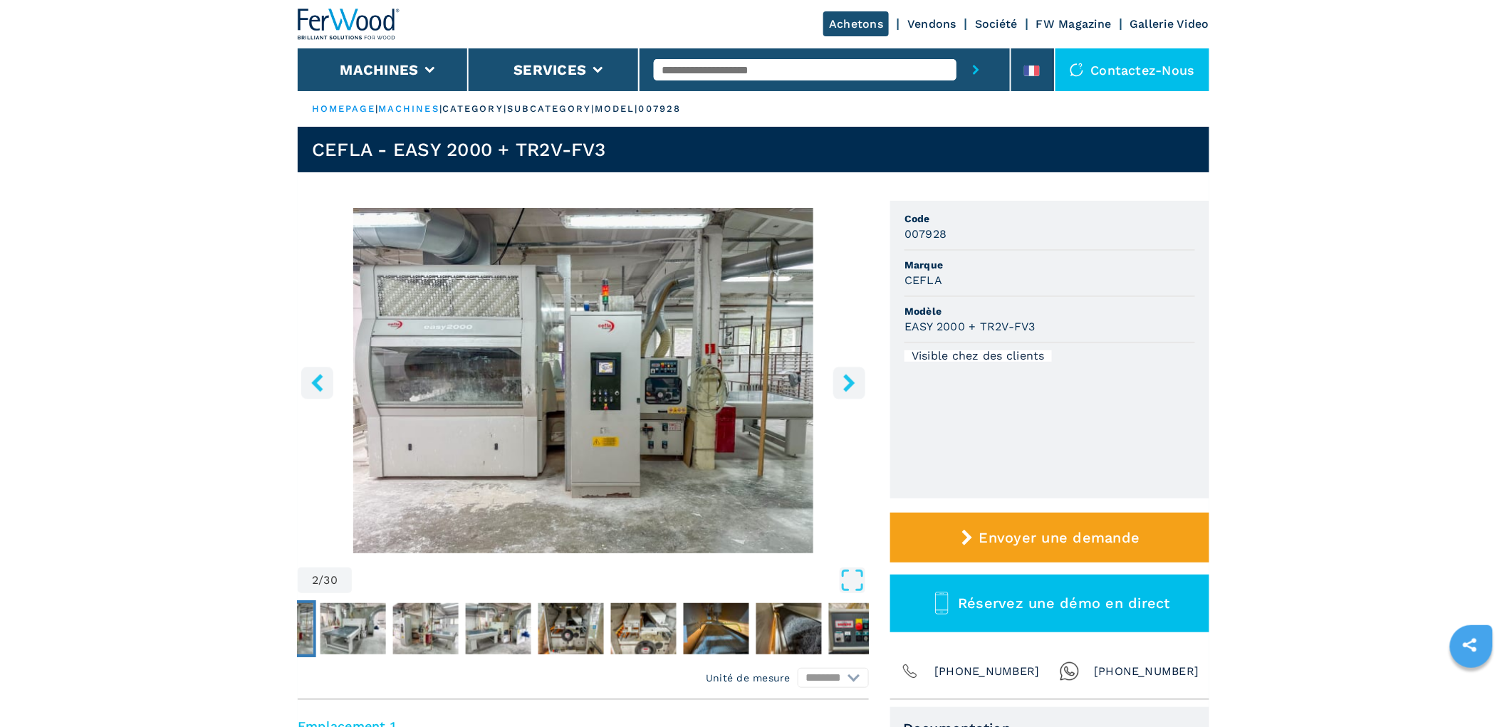
click at [849, 379] on icon "right-button" at bounding box center [848, 383] width 11 height 18
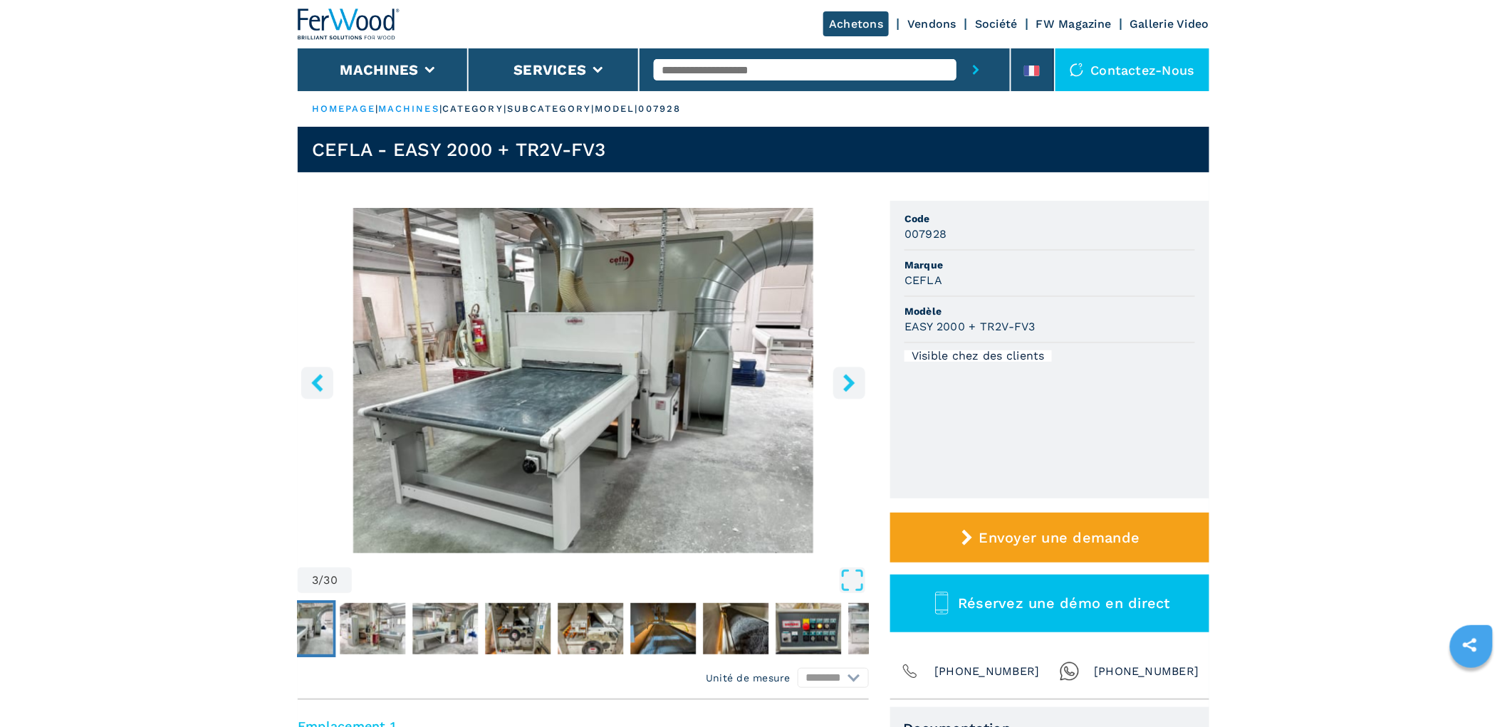
click at [849, 379] on icon "right-button" at bounding box center [848, 383] width 11 height 18
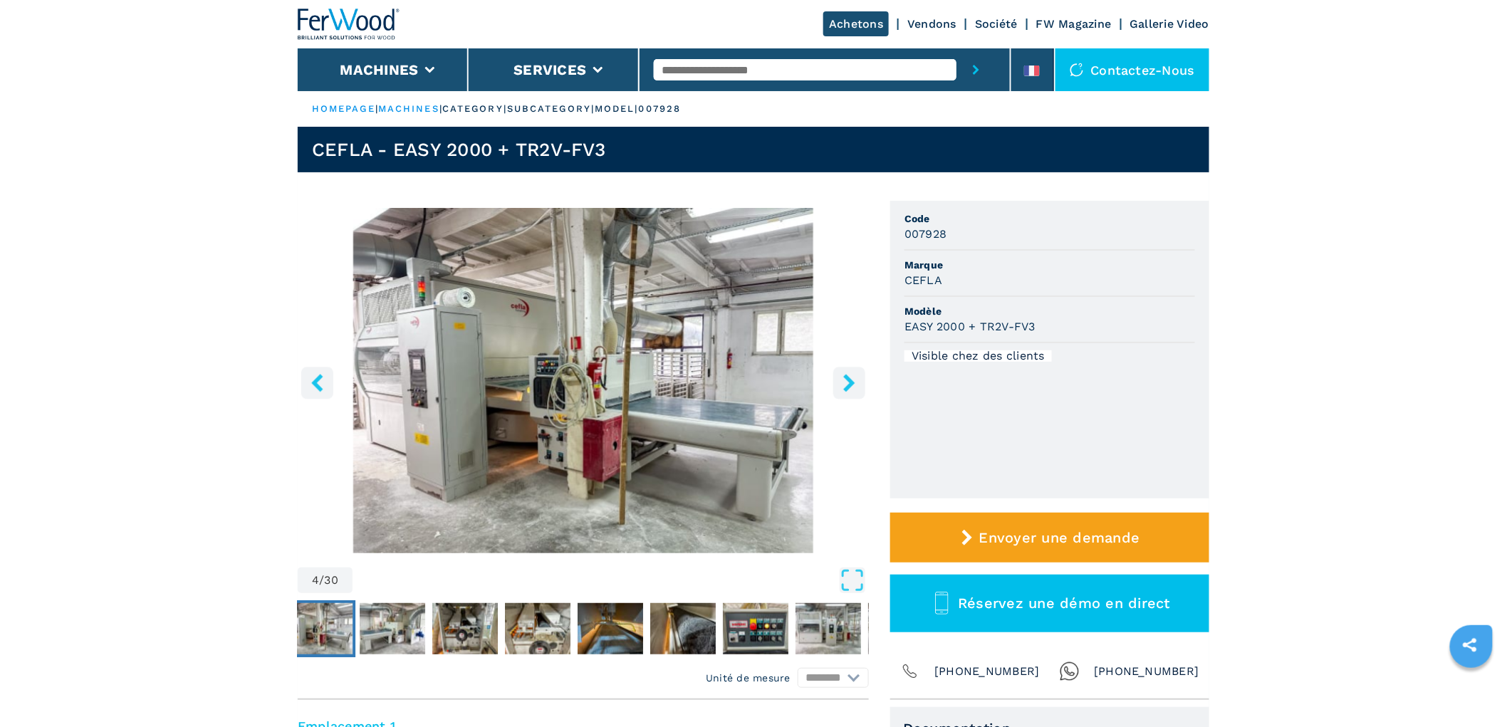
click at [849, 379] on icon "right-button" at bounding box center [848, 383] width 11 height 18
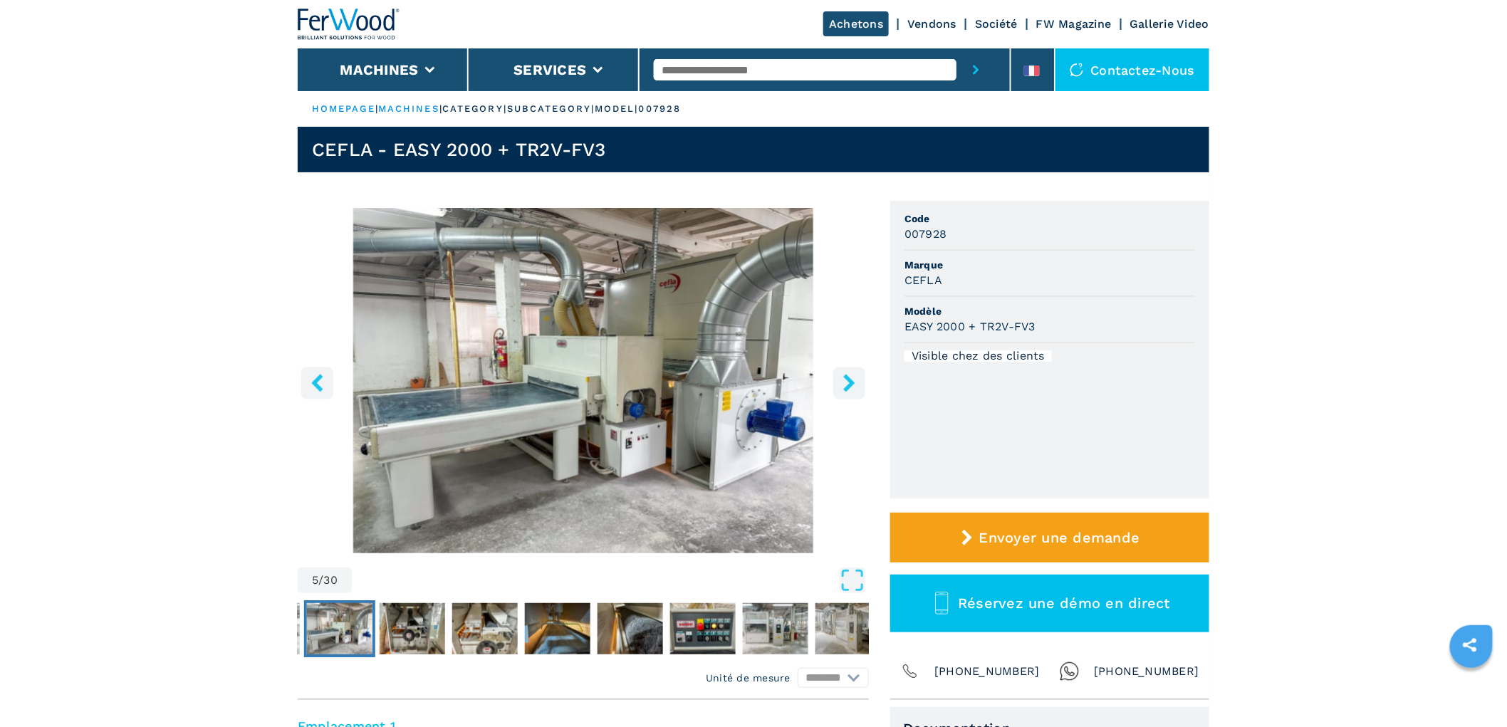
click at [849, 379] on icon "right-button" at bounding box center [848, 383] width 11 height 18
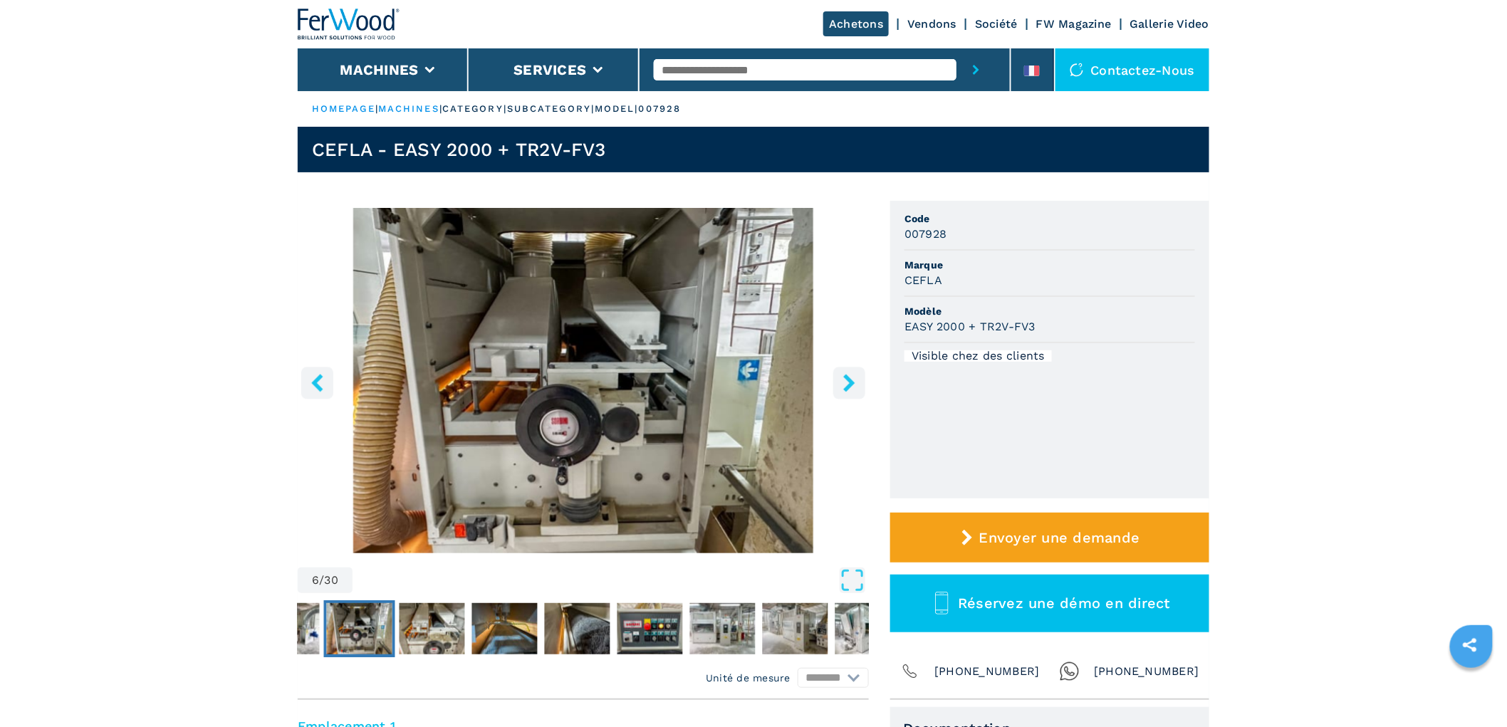
click at [849, 379] on icon "right-button" at bounding box center [848, 383] width 11 height 18
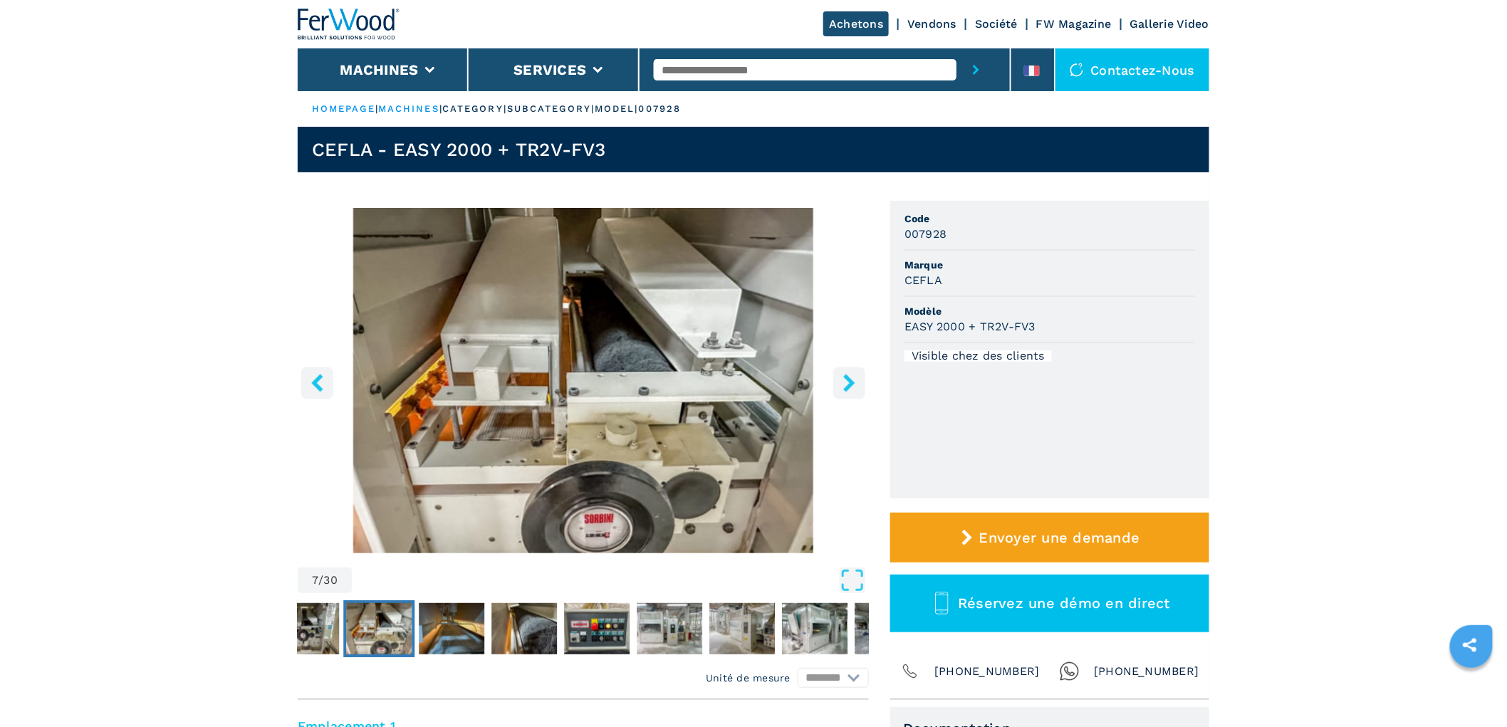
click at [849, 379] on icon "right-button" at bounding box center [848, 383] width 11 height 18
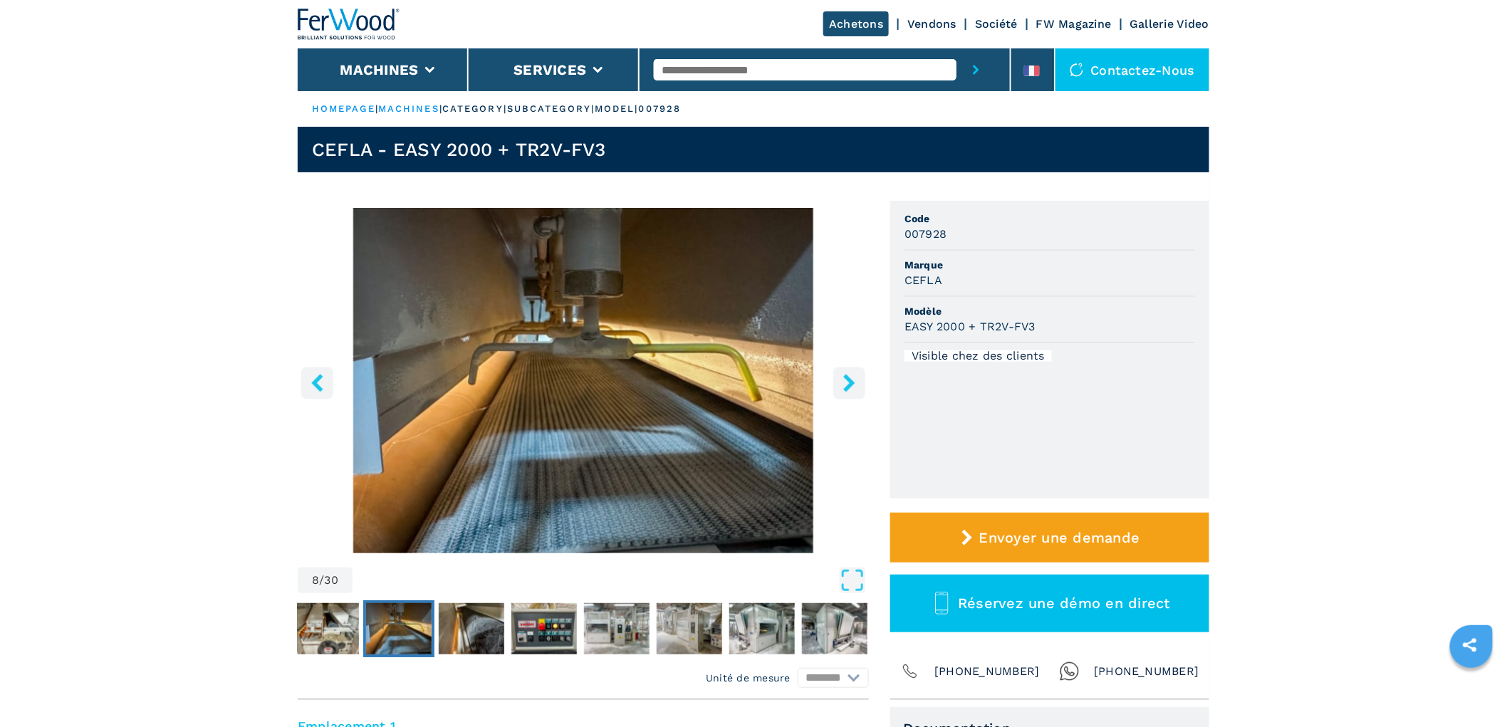
click at [849, 379] on icon "right-button" at bounding box center [848, 383] width 11 height 18
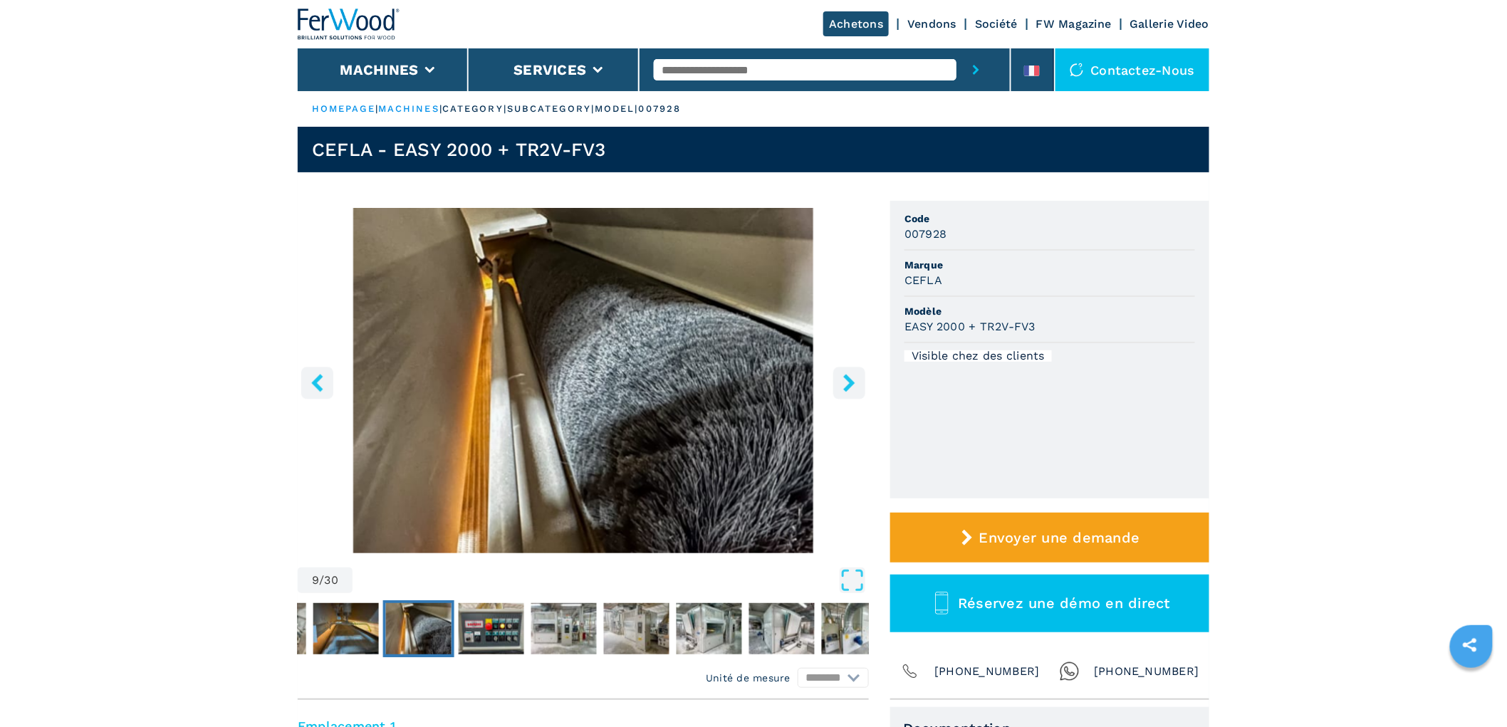
click at [849, 379] on icon "right-button" at bounding box center [848, 383] width 11 height 18
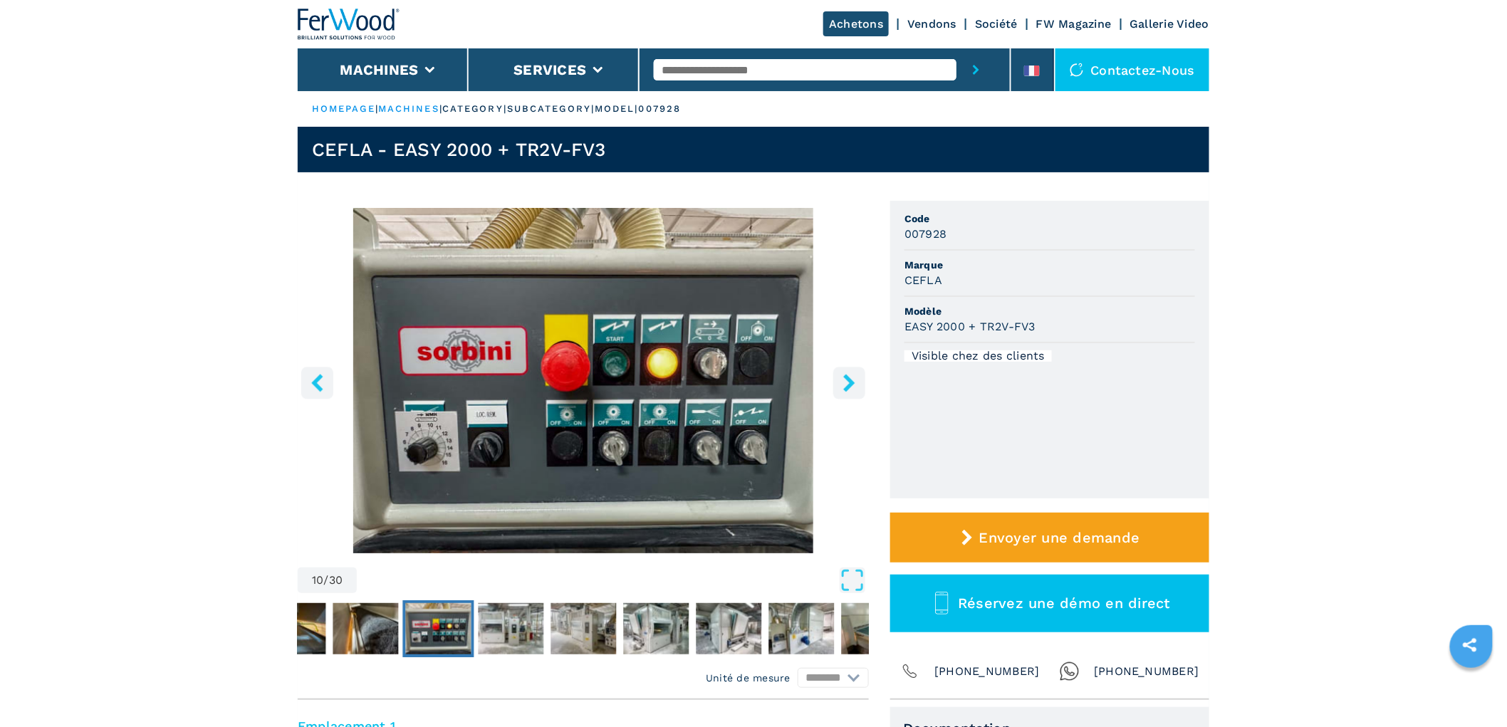
click at [849, 379] on icon "right-button" at bounding box center [848, 383] width 11 height 18
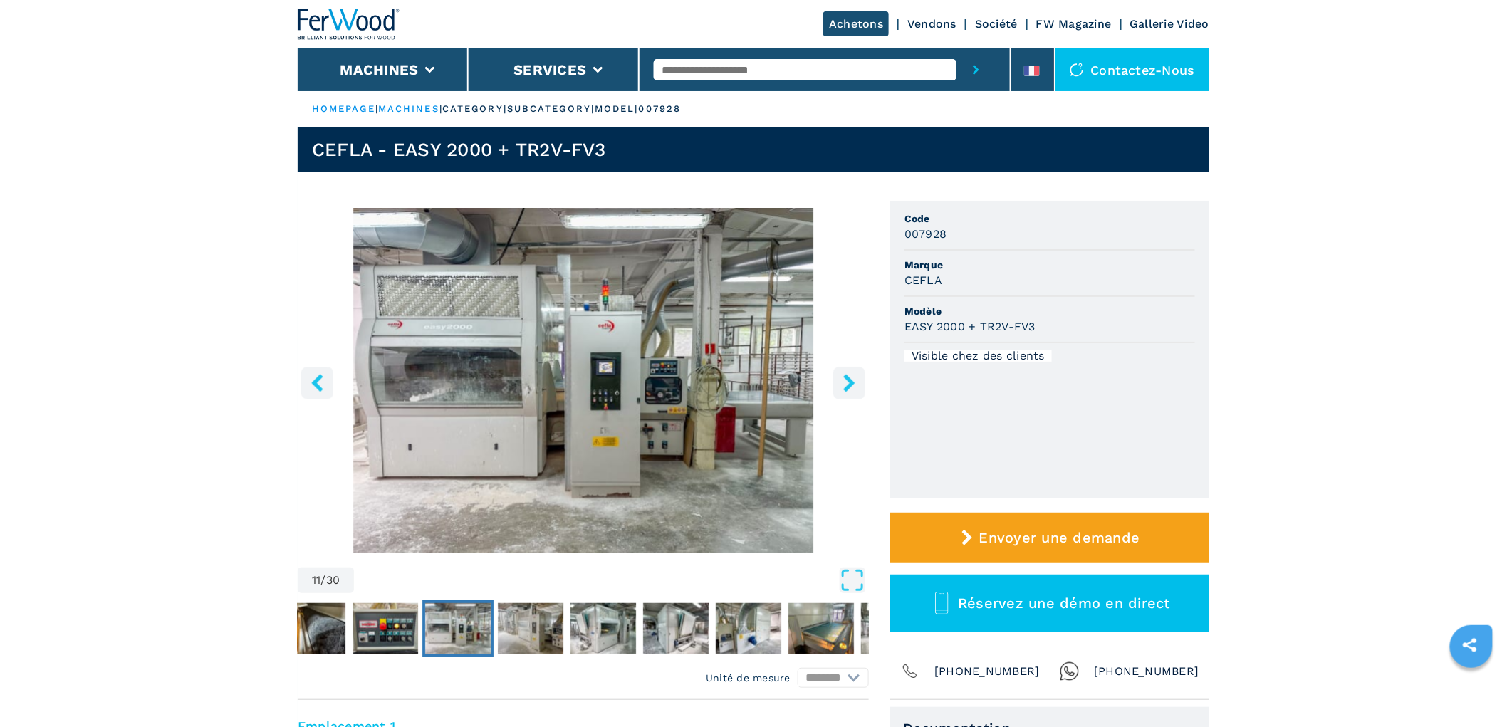
click at [849, 379] on icon "right-button" at bounding box center [848, 383] width 11 height 18
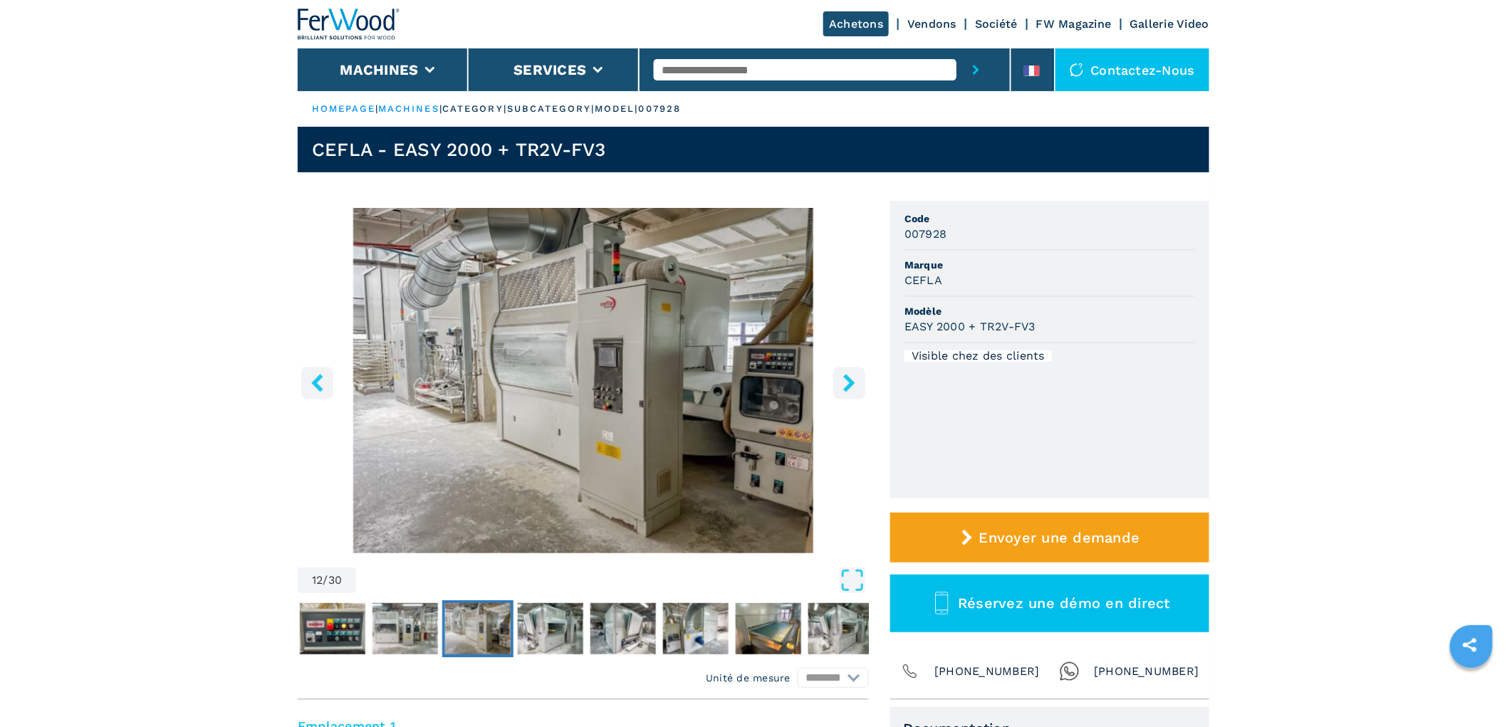
click at [849, 379] on icon "right-button" at bounding box center [848, 383] width 11 height 18
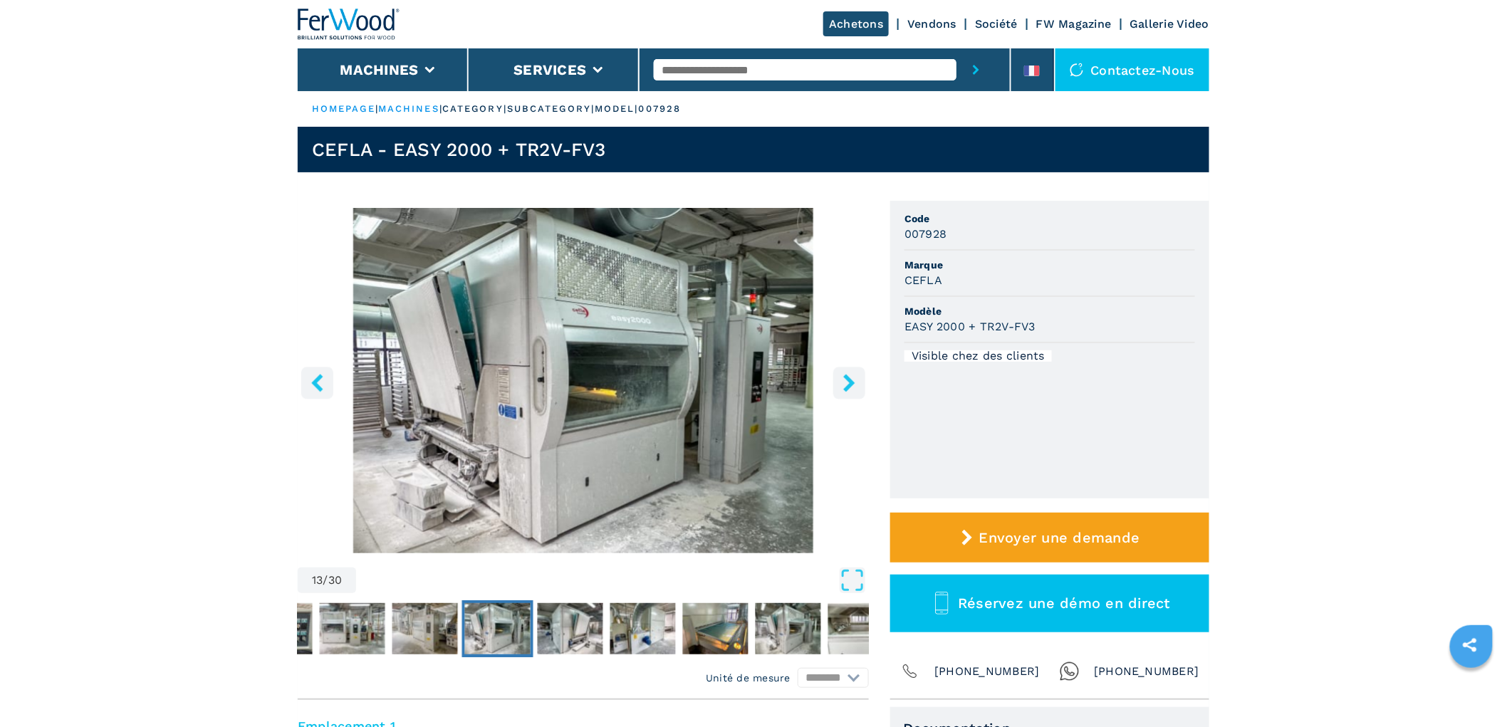
click at [849, 379] on icon "right-button" at bounding box center [848, 383] width 11 height 18
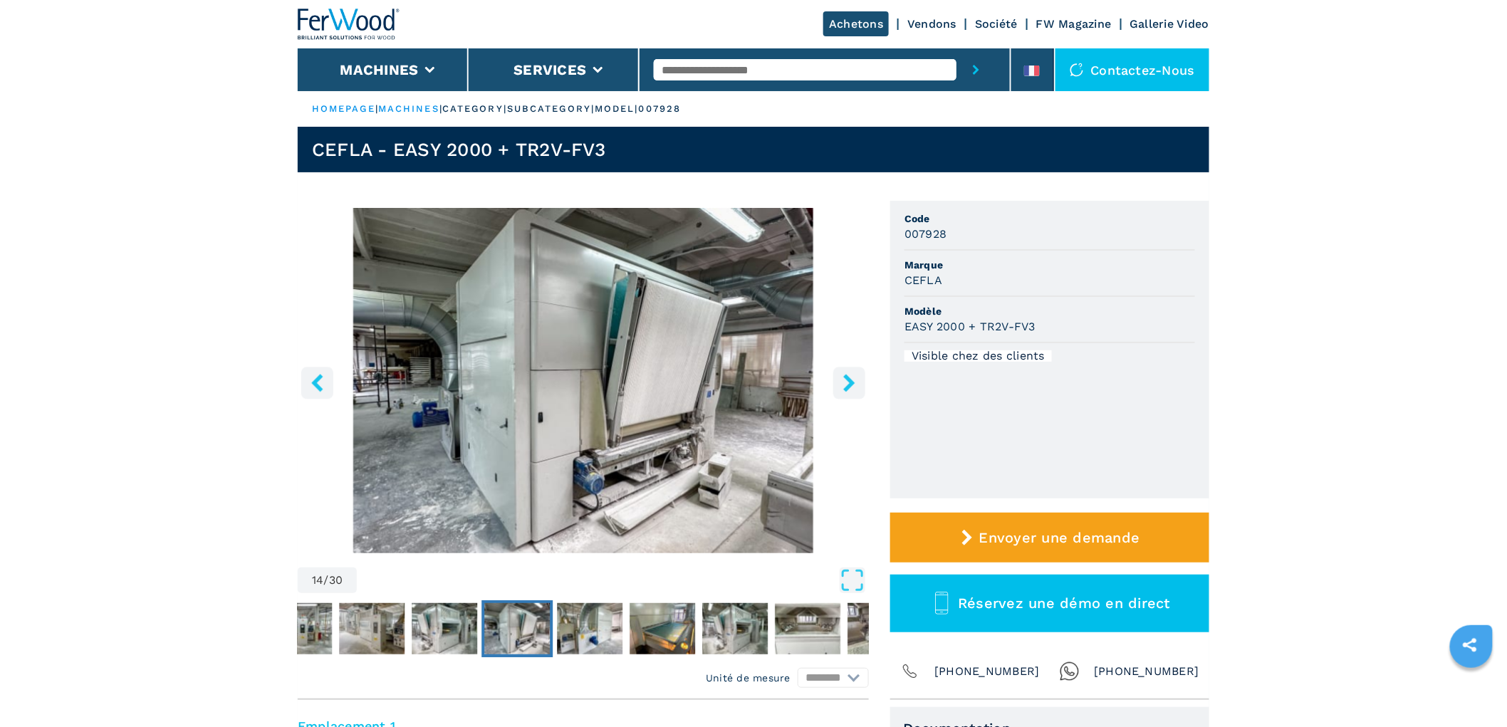
click at [849, 379] on icon "right-button" at bounding box center [848, 383] width 11 height 18
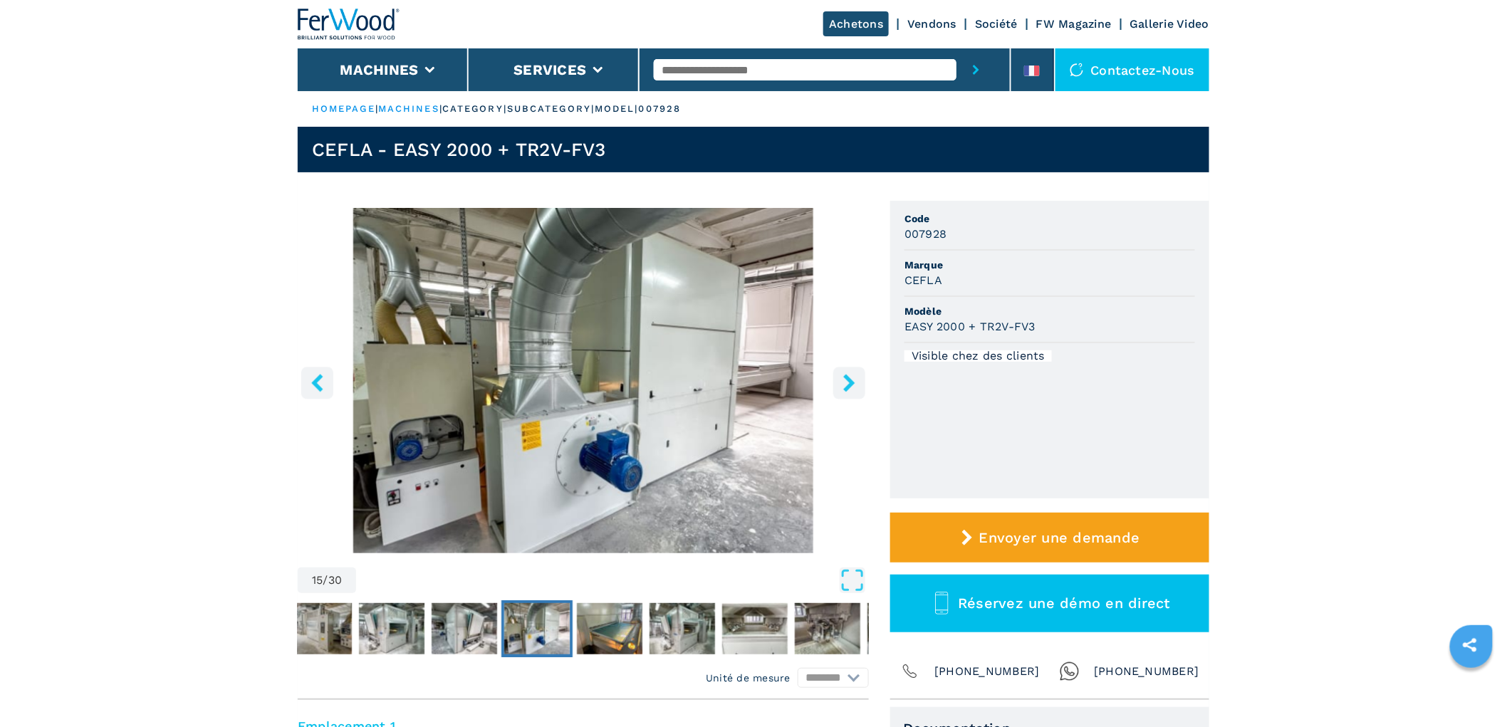
click at [849, 379] on icon "right-button" at bounding box center [848, 383] width 11 height 18
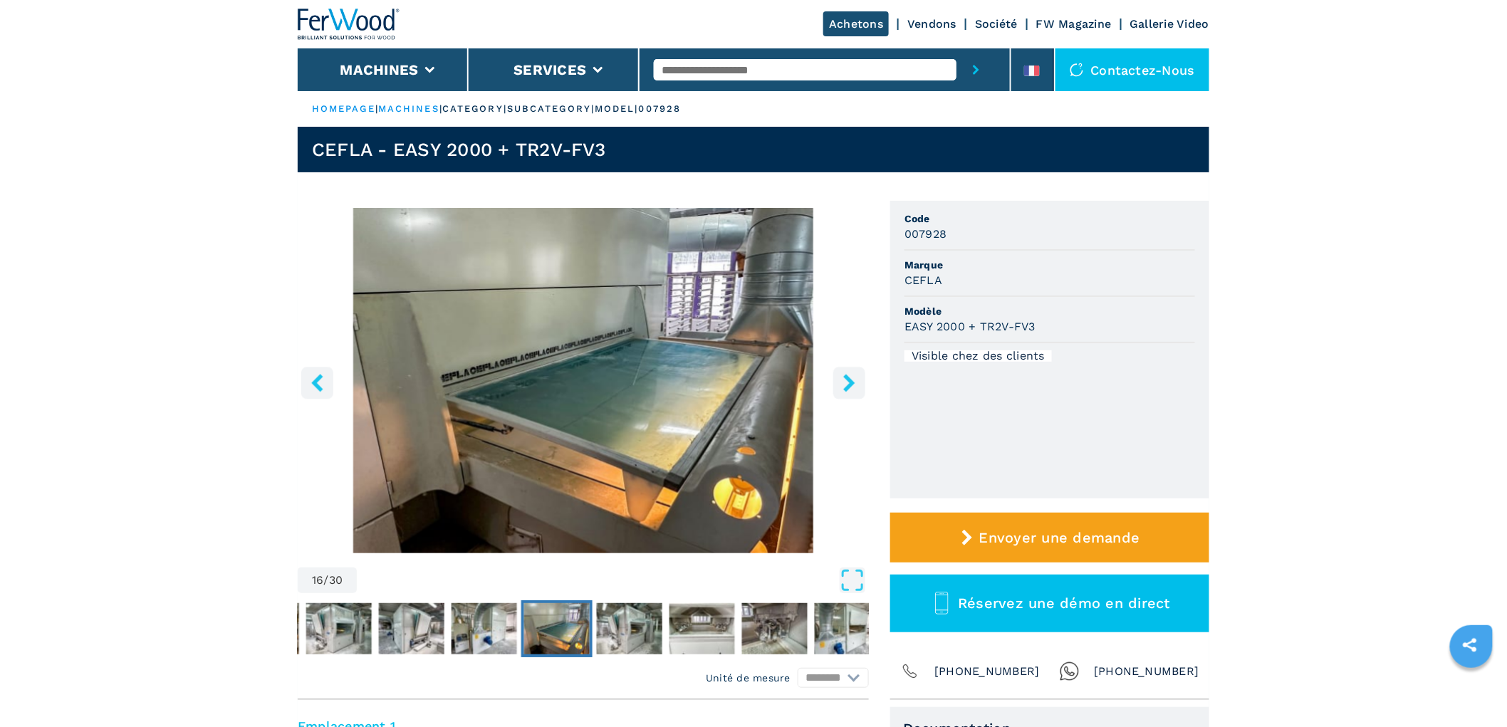
click at [845, 375] on icon "right-button" at bounding box center [848, 383] width 11 height 18
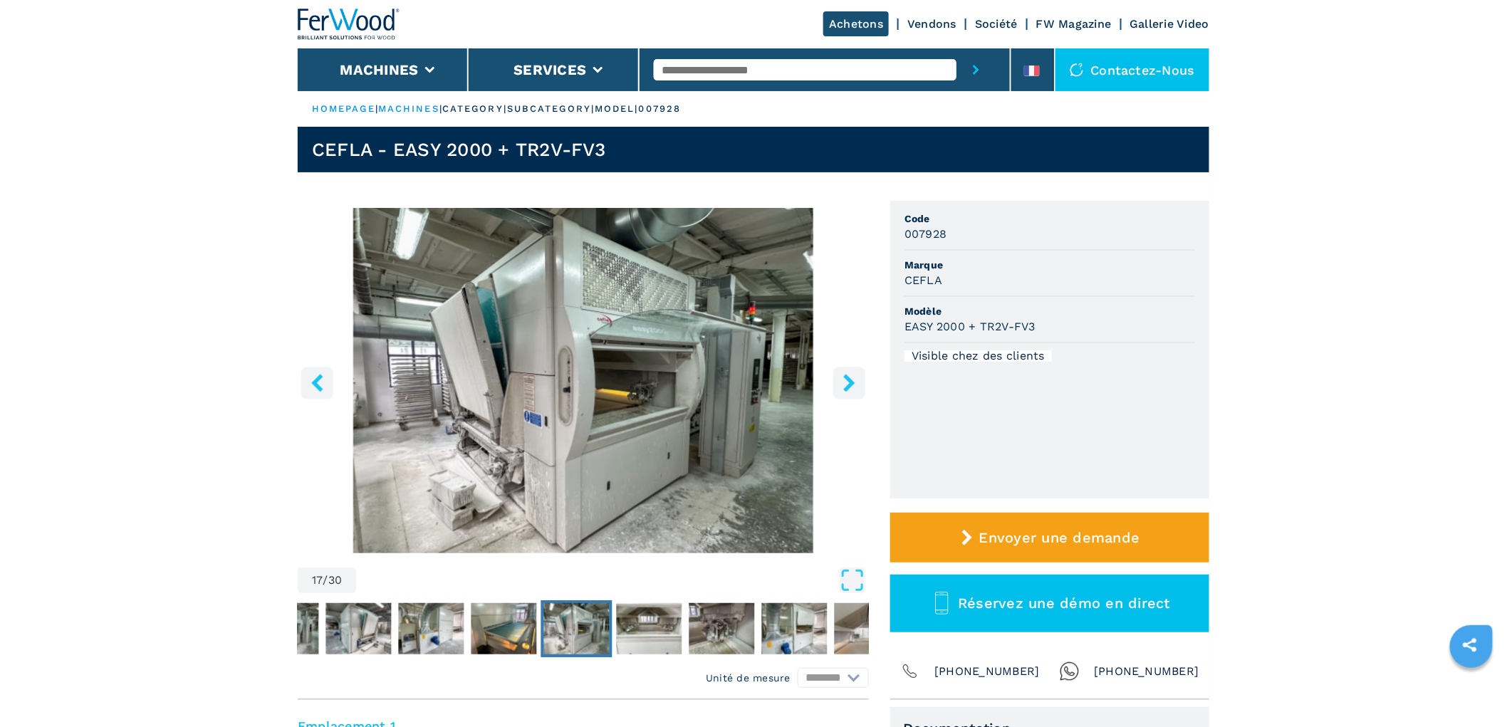
click at [845, 375] on icon "right-button" at bounding box center [848, 383] width 11 height 18
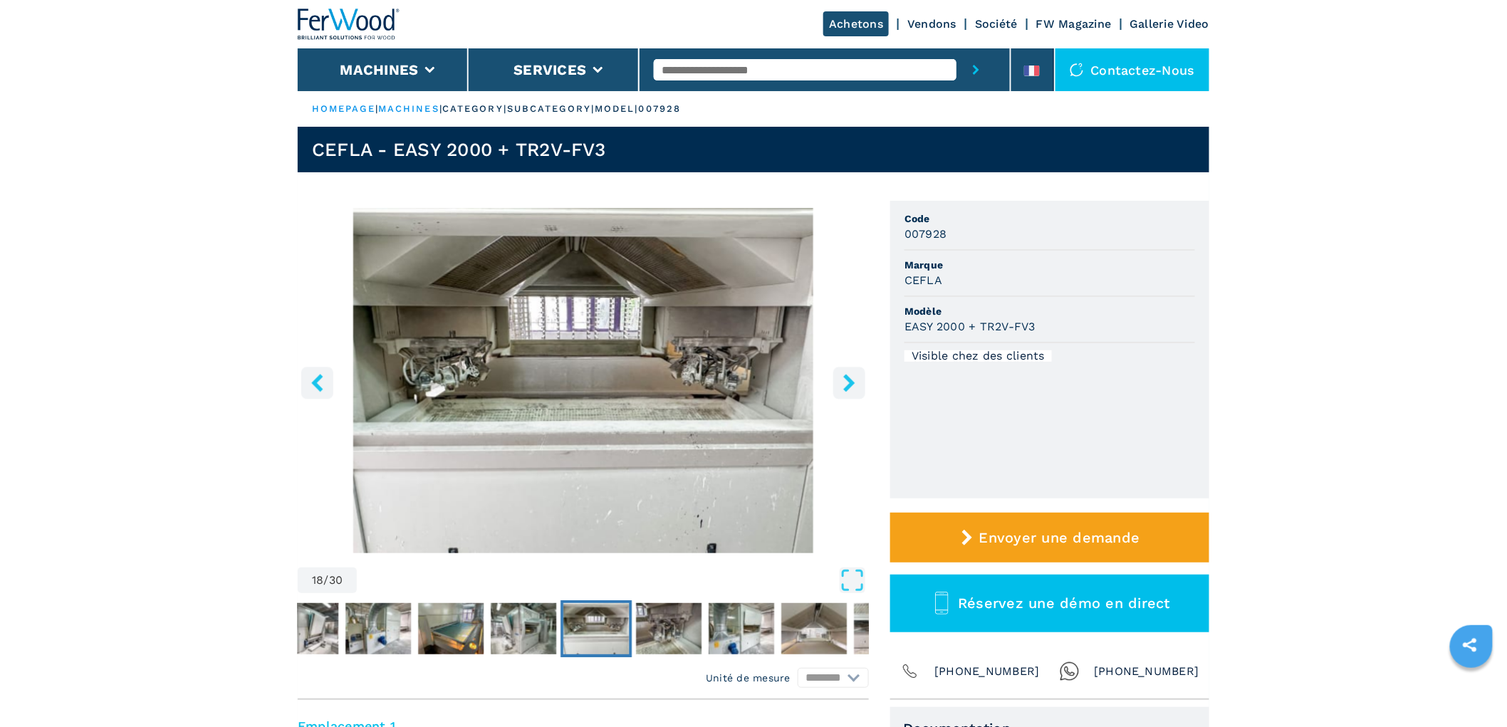
click at [845, 375] on icon "right-button" at bounding box center [848, 383] width 11 height 18
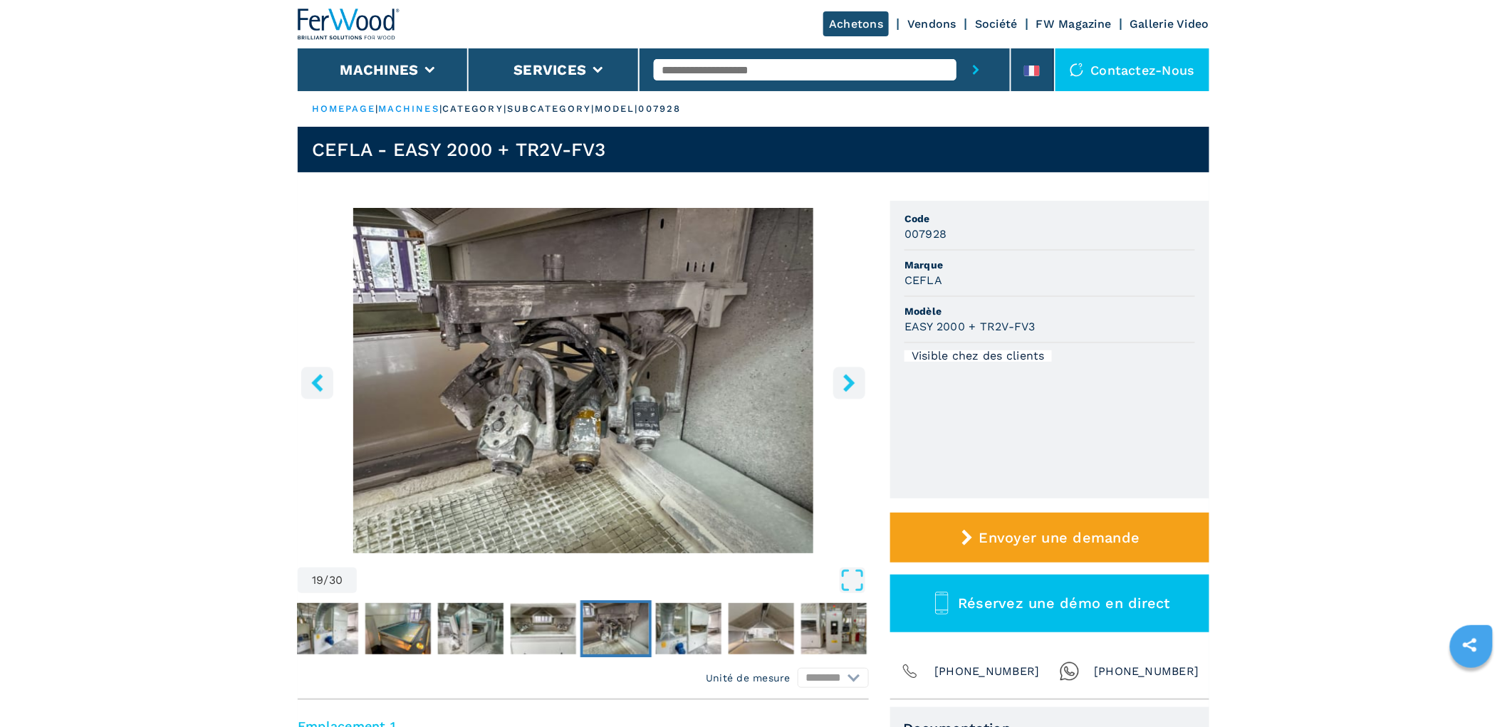
click at [845, 374] on icon "right-button" at bounding box center [850, 383] width 18 height 18
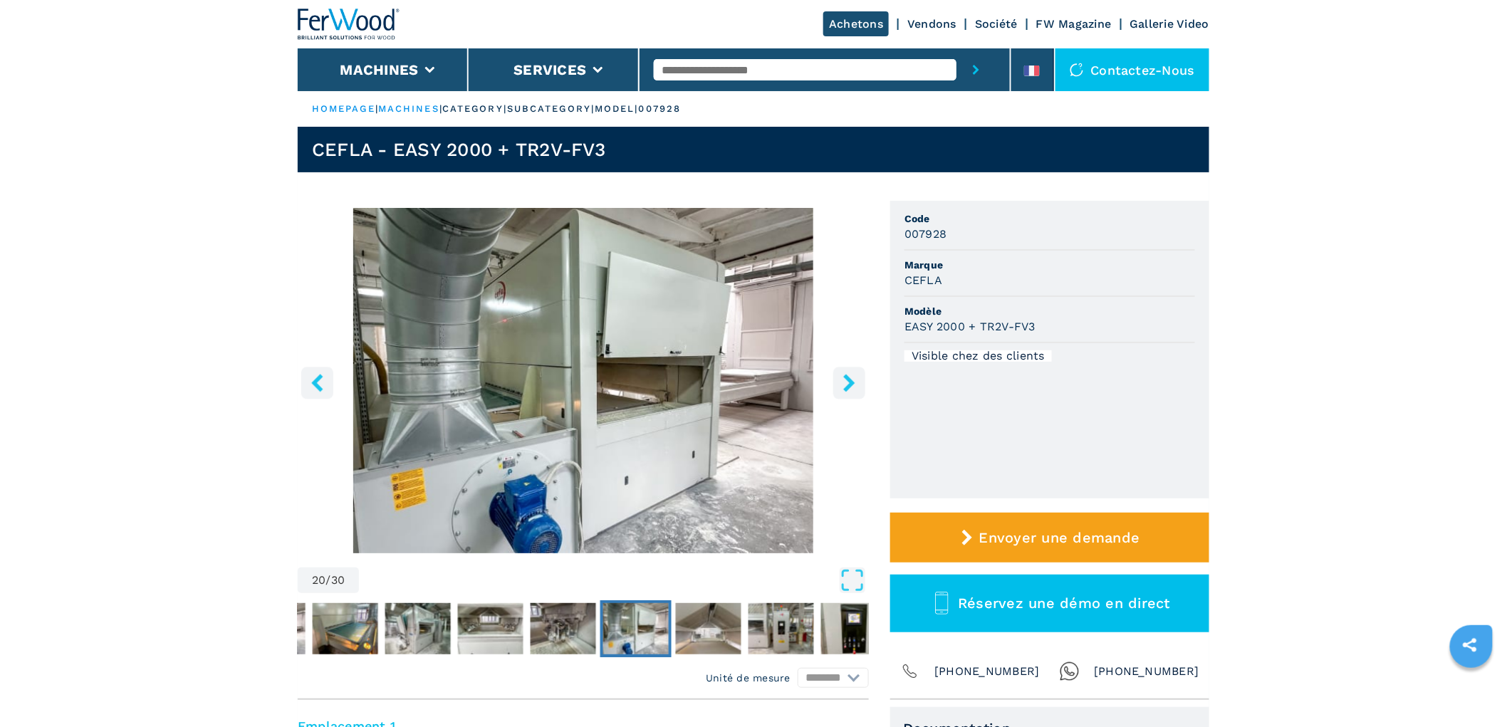
click at [845, 374] on icon "right-button" at bounding box center [850, 383] width 18 height 18
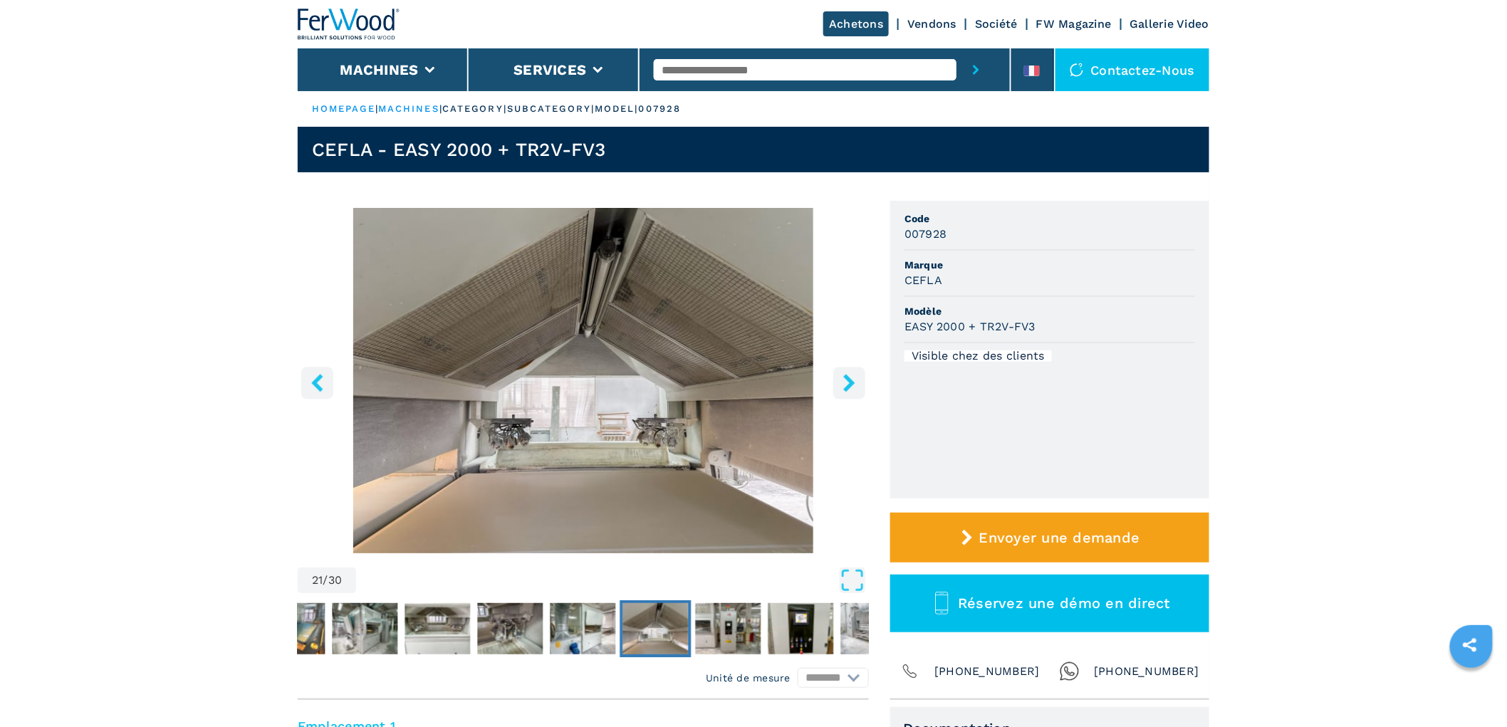
click at [845, 374] on icon "right-button" at bounding box center [850, 383] width 18 height 18
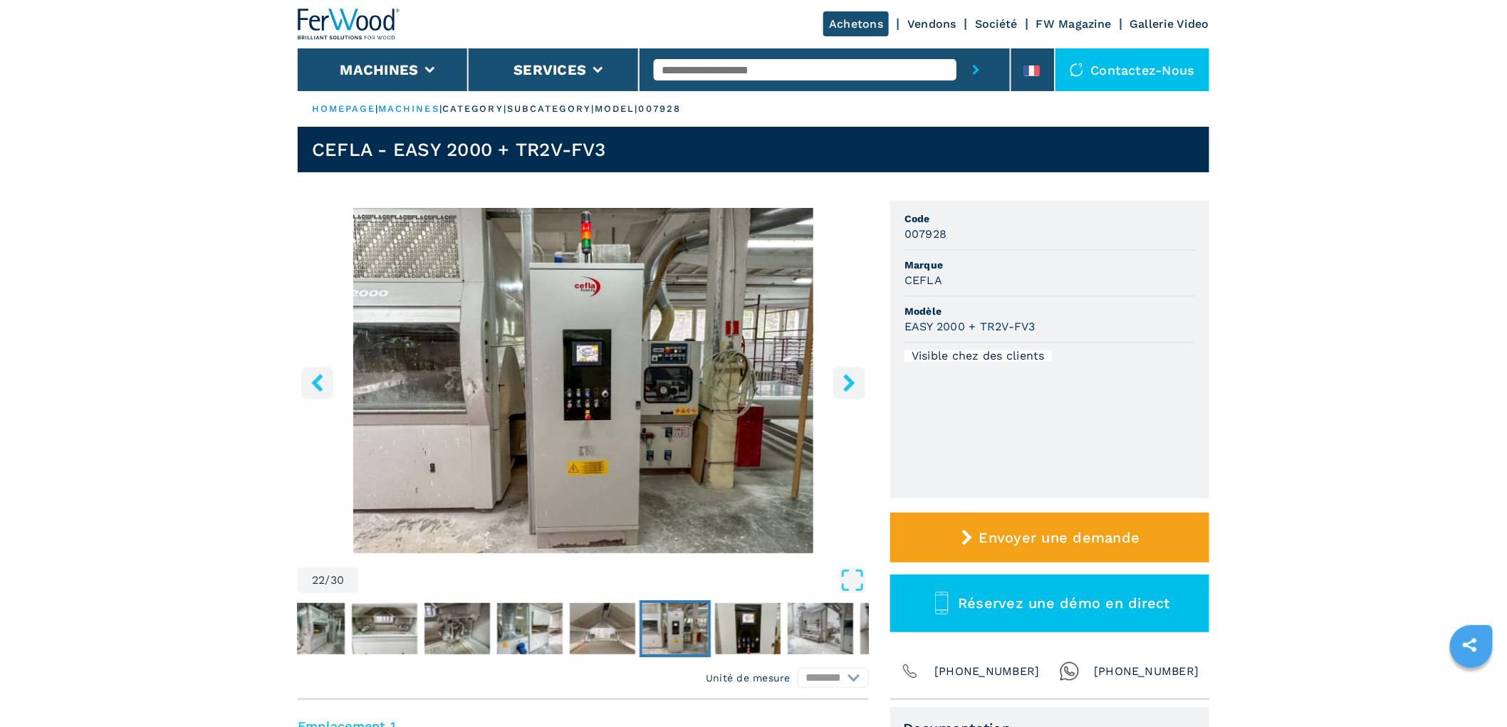
click at [845, 374] on icon "right-button" at bounding box center [850, 383] width 18 height 18
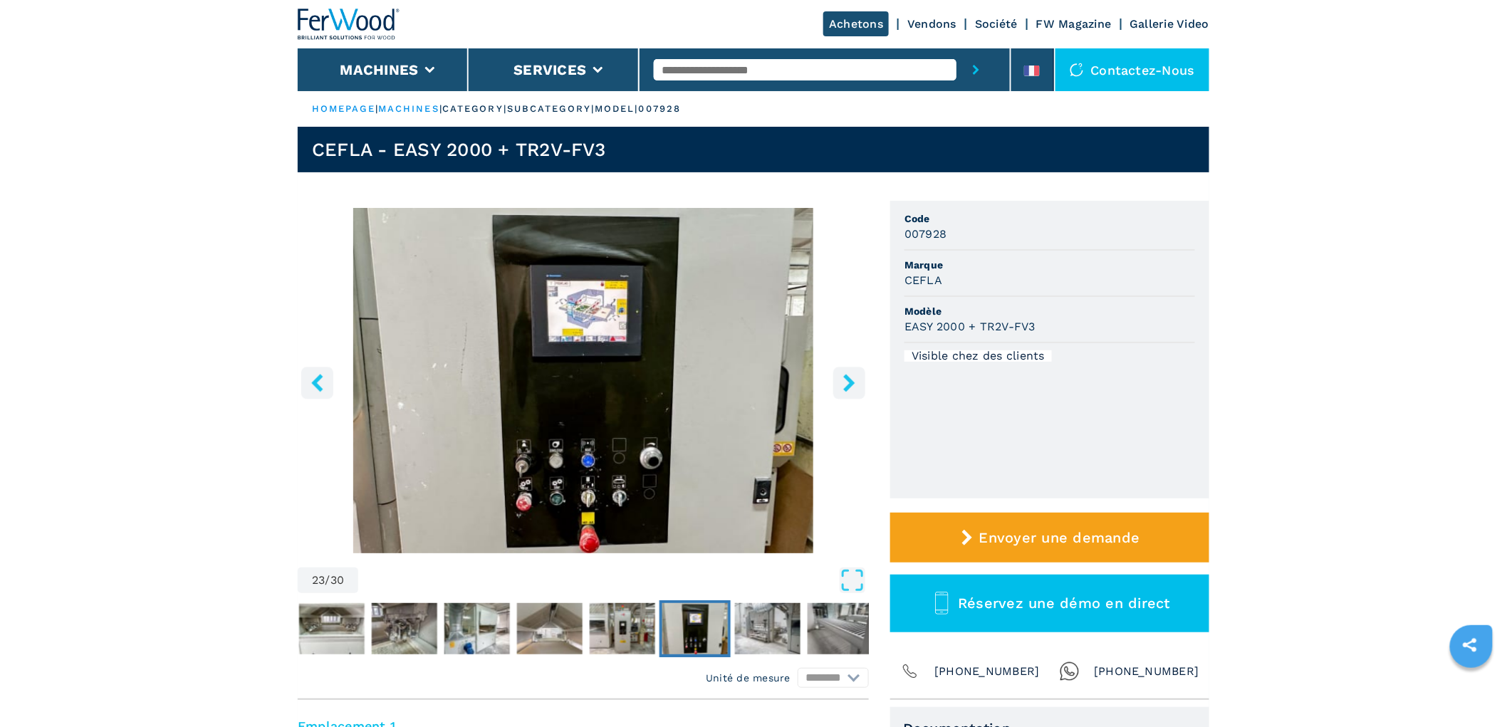
click at [859, 379] on button "right-button" at bounding box center [849, 383] width 32 height 32
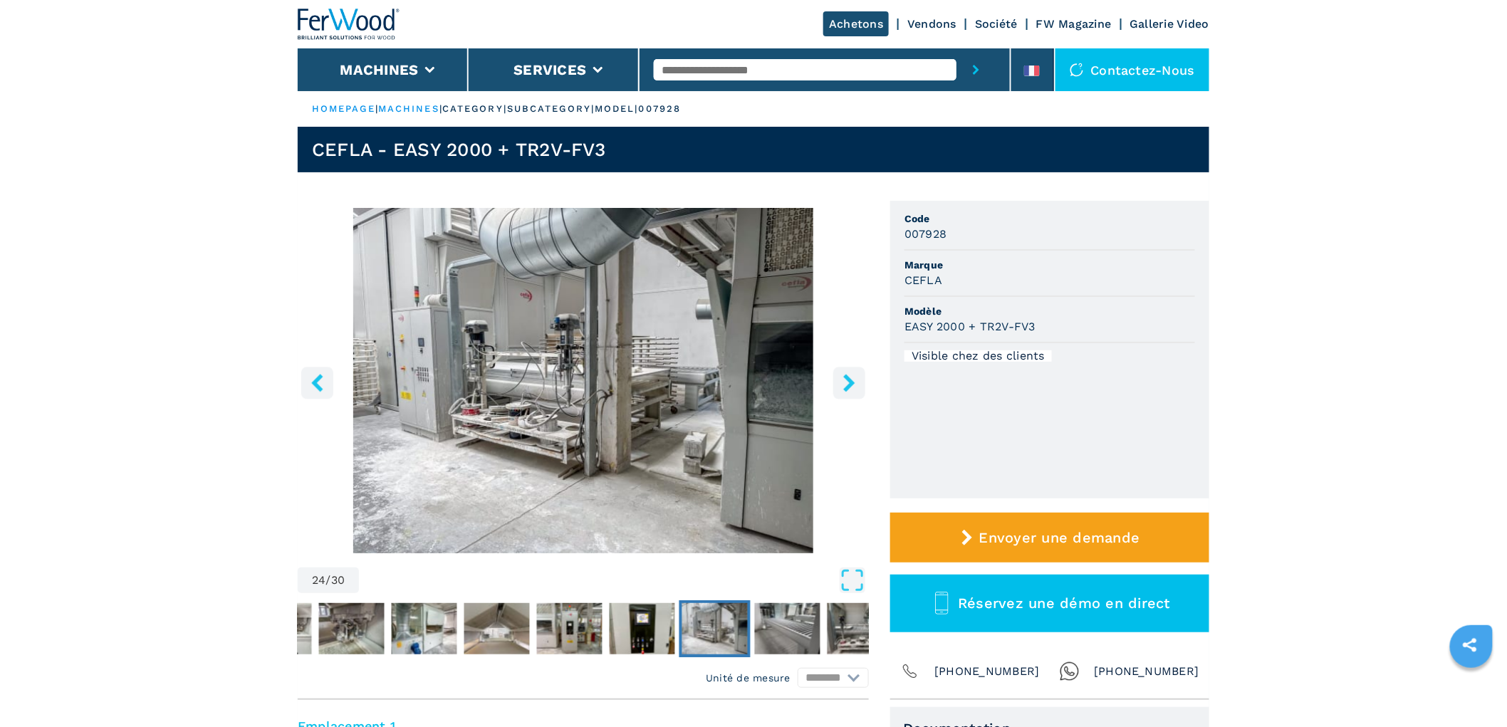
click at [859, 379] on button "right-button" at bounding box center [849, 383] width 32 height 32
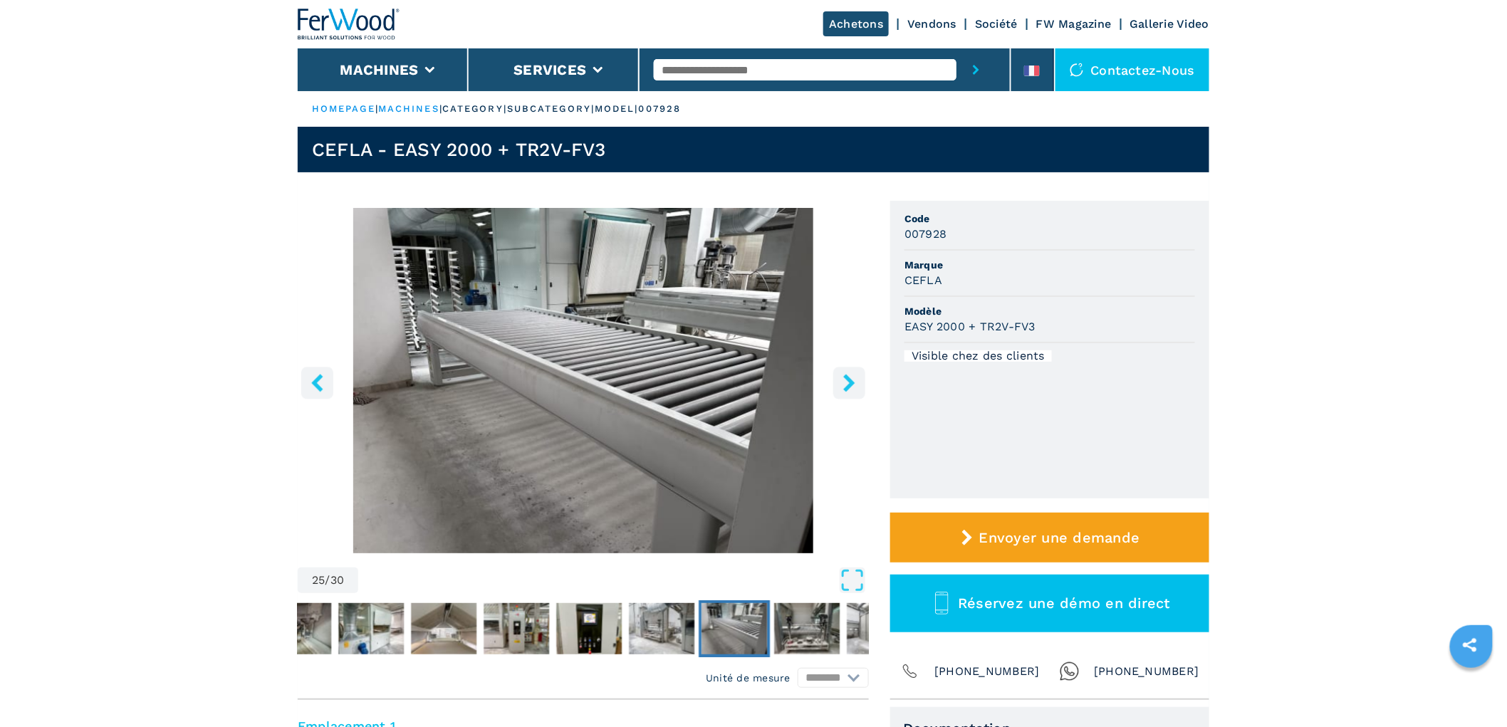
click at [859, 379] on button "right-button" at bounding box center [849, 383] width 32 height 32
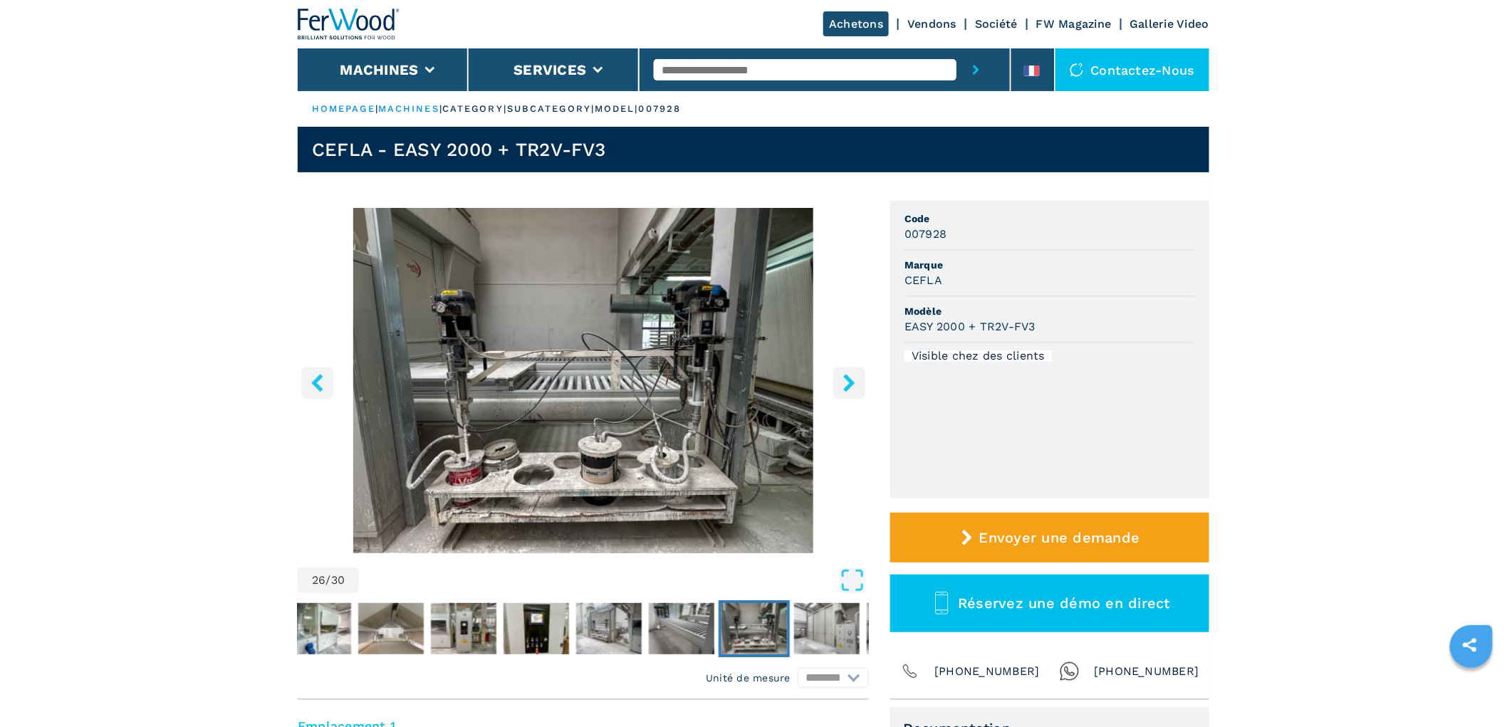
click at [859, 379] on button "right-button" at bounding box center [849, 383] width 32 height 32
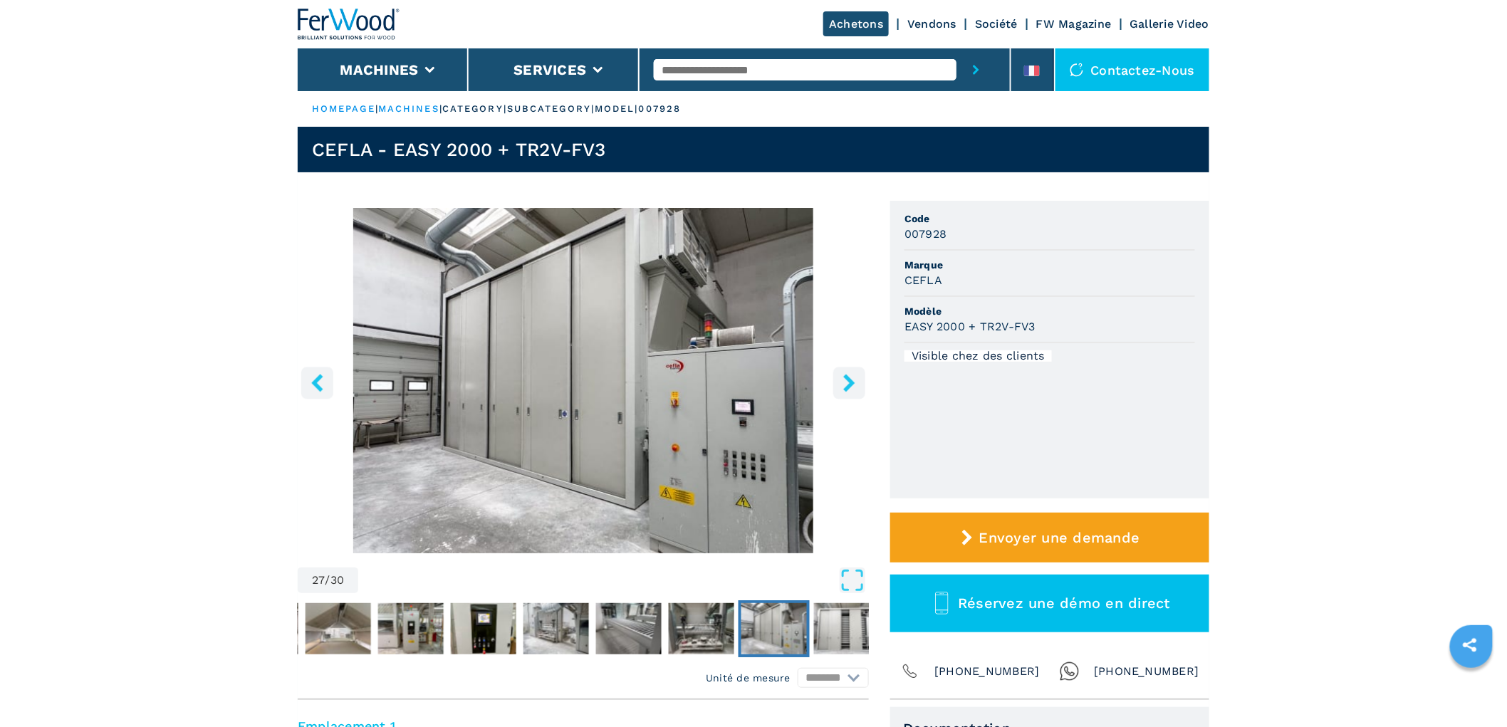
click at [860, 378] on button "right-button" at bounding box center [849, 383] width 32 height 32
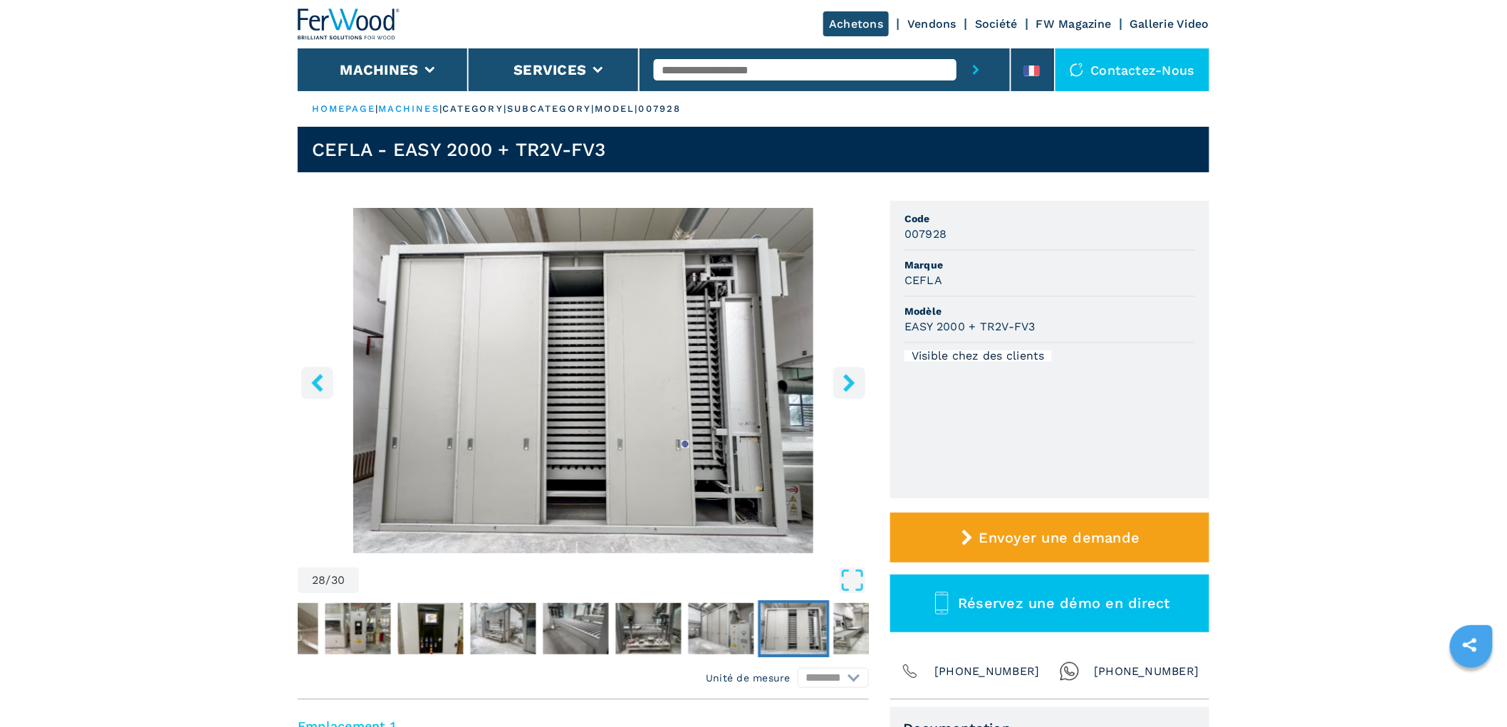
click at [860, 378] on button "right-button" at bounding box center [849, 383] width 32 height 32
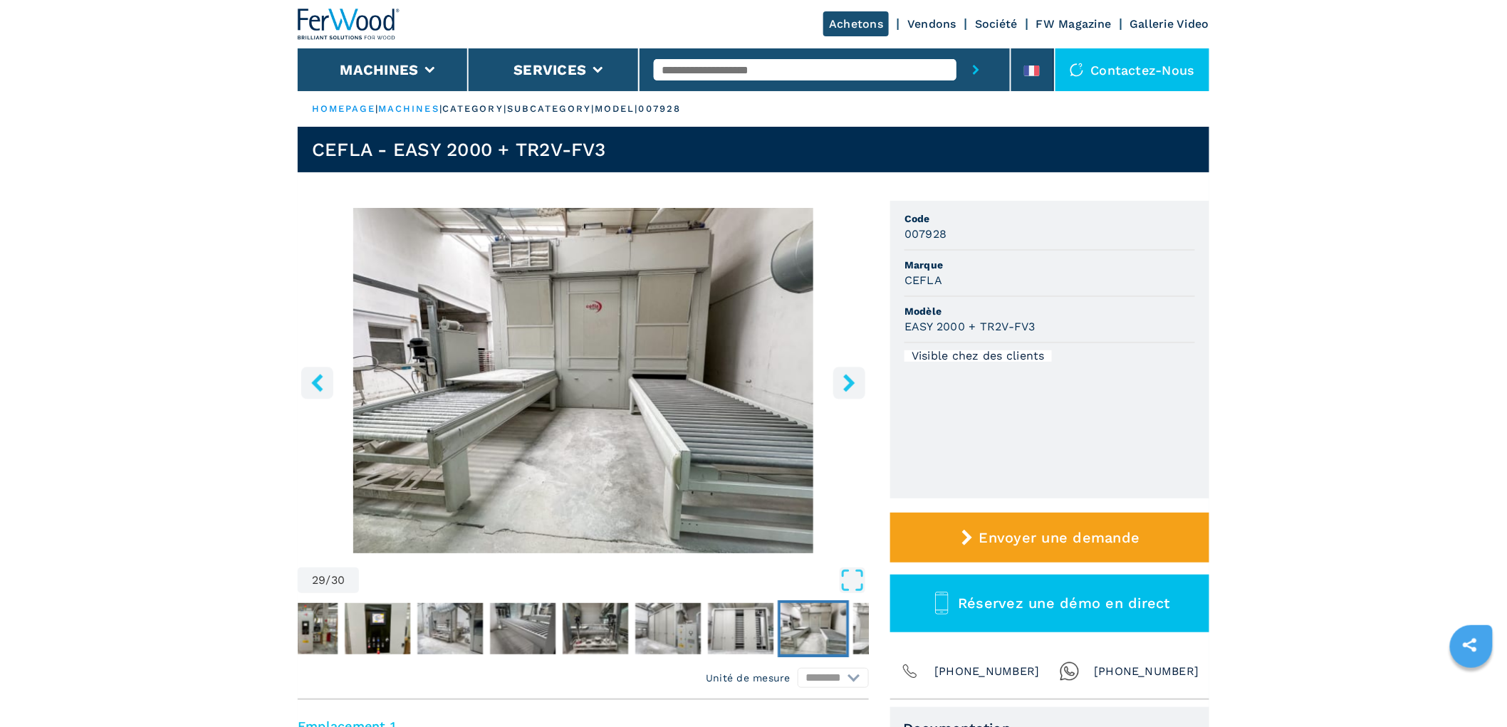
click at [860, 378] on button "right-button" at bounding box center [849, 383] width 32 height 32
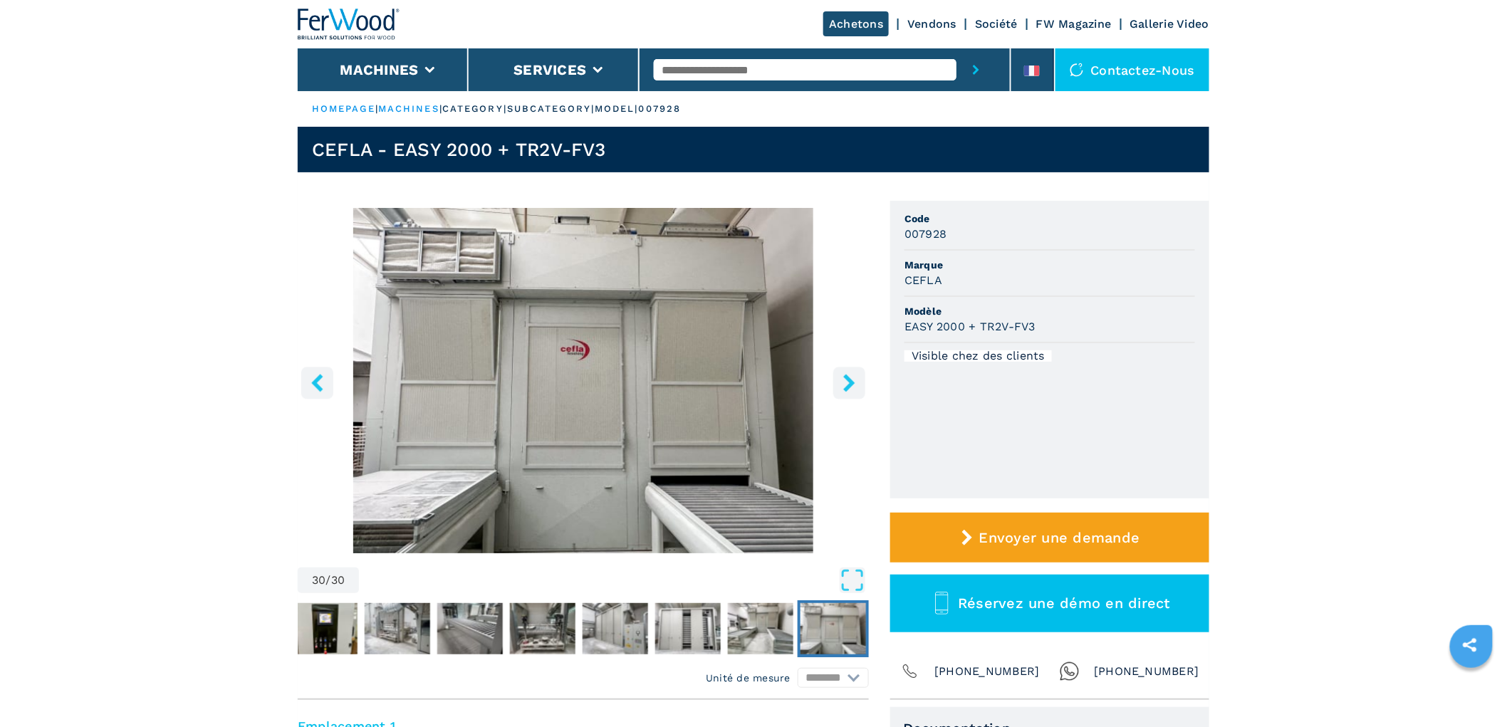
click at [860, 378] on button "right-button" at bounding box center [849, 383] width 32 height 32
click at [1202, 399] on ul "Code 007928 Marque CEFLA Modèle EASY 2000 + TR2V-FV3 Visible chez des clients" at bounding box center [1049, 350] width 319 height 298
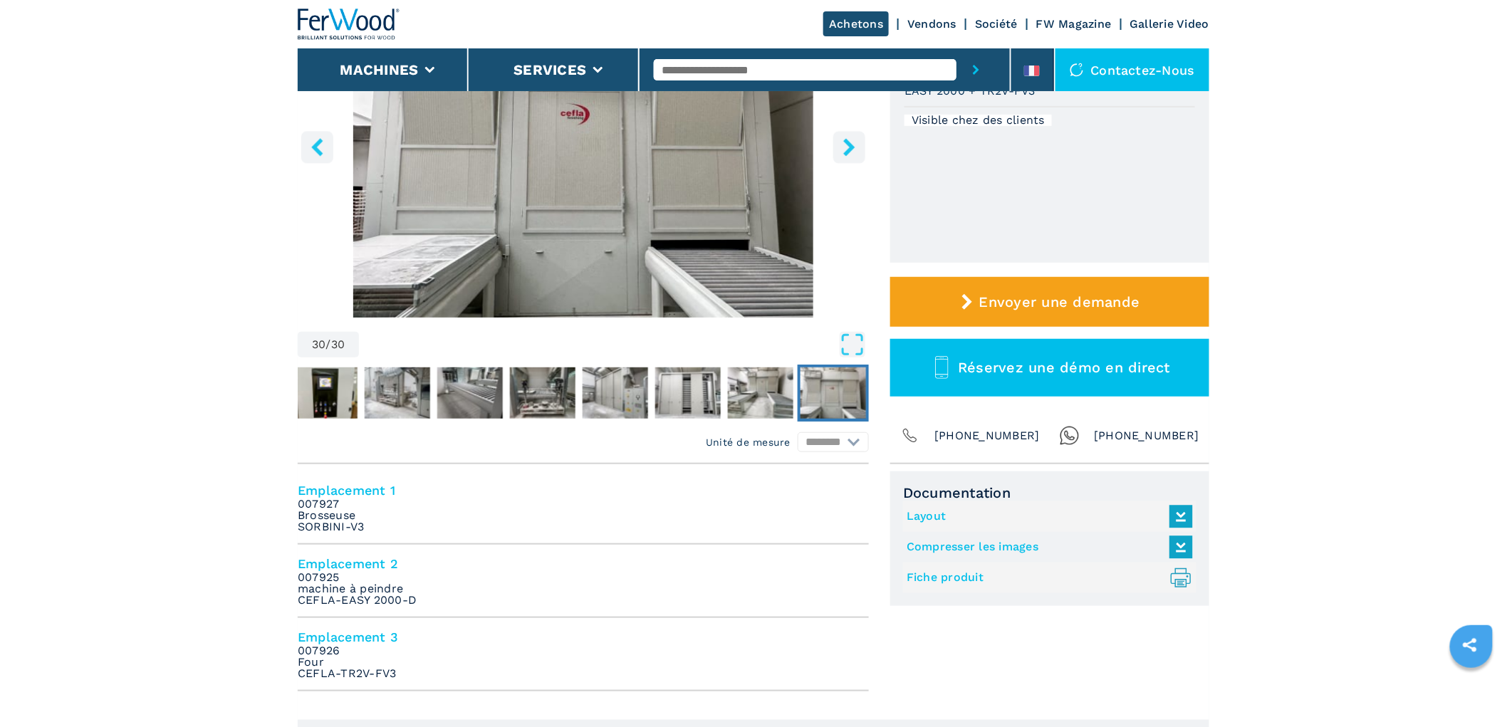
scroll to position [237, 0]
